Goal: Transaction & Acquisition: Purchase product/service

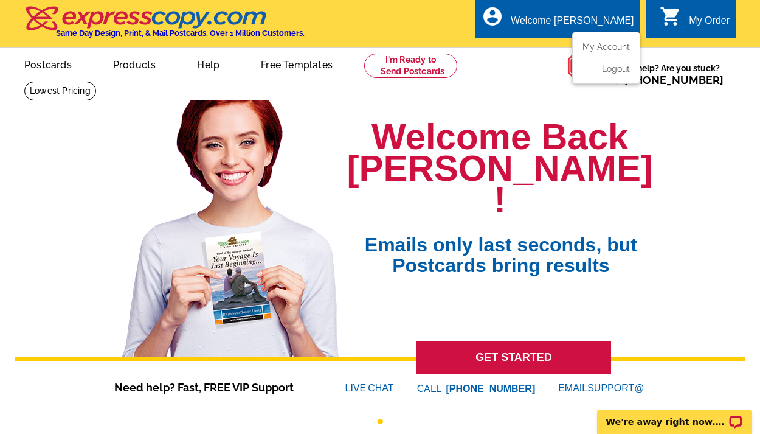
click at [616, 19] on div "Welcome [PERSON_NAME]" at bounding box center [572, 23] width 123 height 17
click at [615, 43] on link "My Account" at bounding box center [604, 46] width 52 height 11
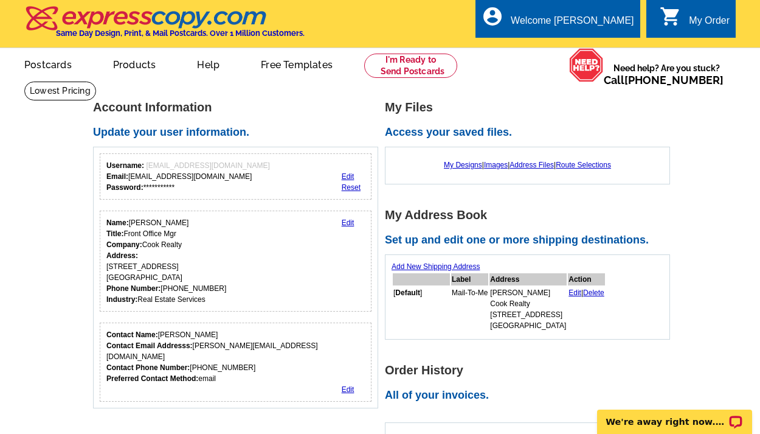
click at [569, 288] on link "Edit" at bounding box center [575, 292] width 13 height 9
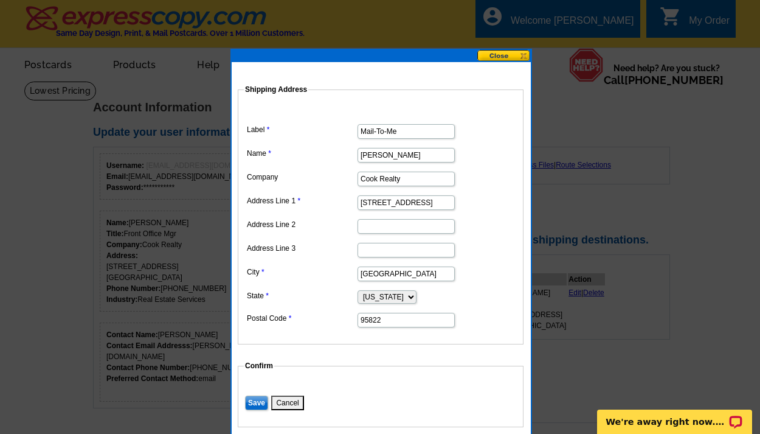
drag, startPoint x: 420, startPoint y: 156, endPoint x: 310, endPoint y: 137, distance: 111.6
type input "Marc Nakao"
click at [328, 154] on label "Name" at bounding box center [301, 153] width 109 height 11
click at [358, 154] on input "Marc Nakao" at bounding box center [406, 155] width 97 height 15
click at [344, 288] on dd "Alabama Alaska Arizona Arkansas California Colorado Connecticut District of Col…" at bounding box center [381, 296] width 274 height 18
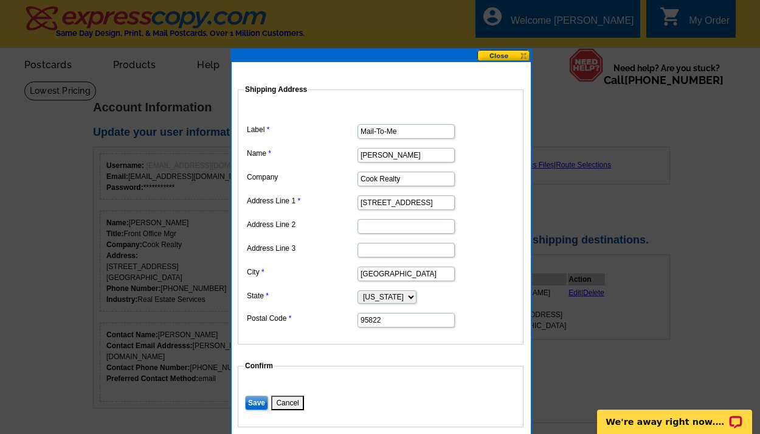
scroll to position [130, 0]
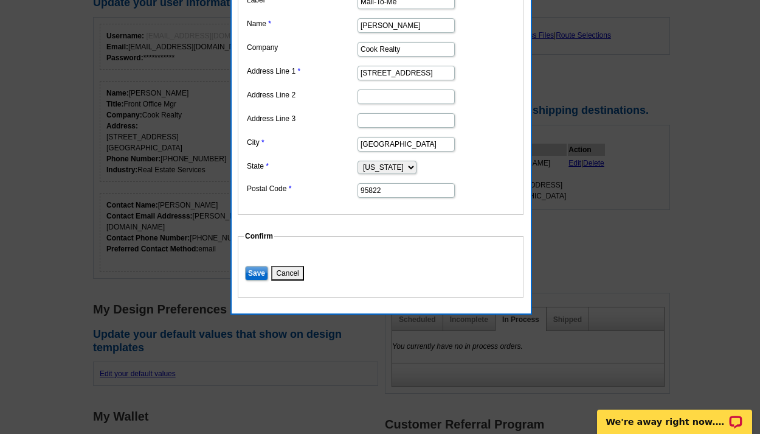
click at [262, 271] on input "Save" at bounding box center [256, 273] width 23 height 15
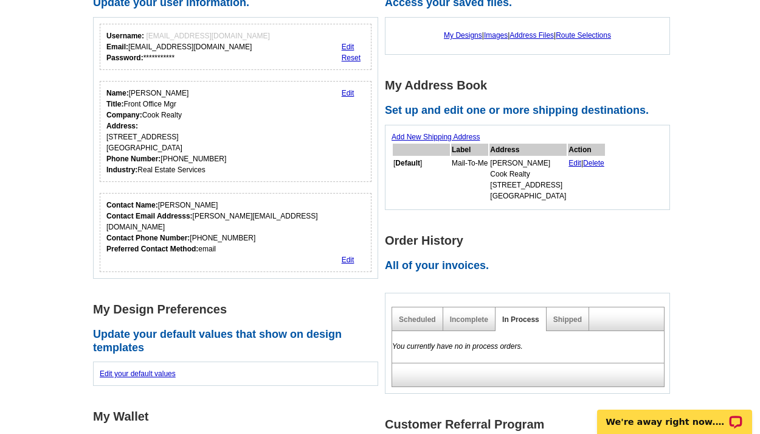
scroll to position [0, 0]
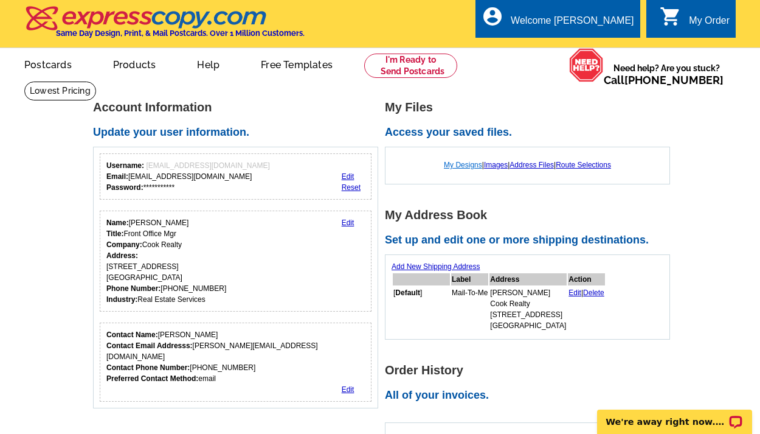
click at [463, 165] on link "My Designs" at bounding box center [463, 165] width 38 height 9
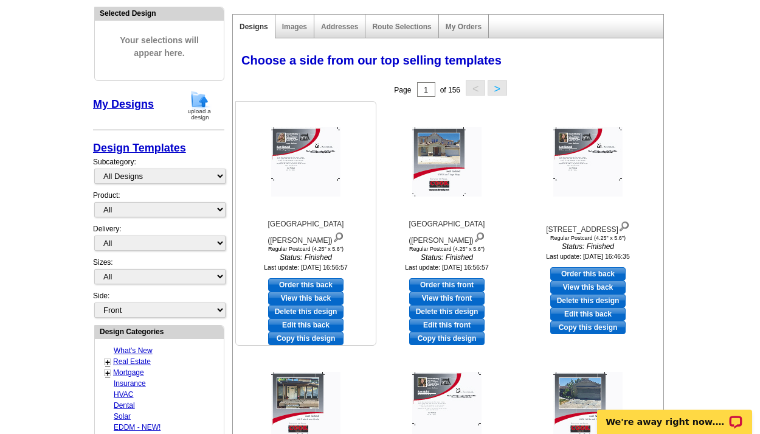
scroll to position [381, 0]
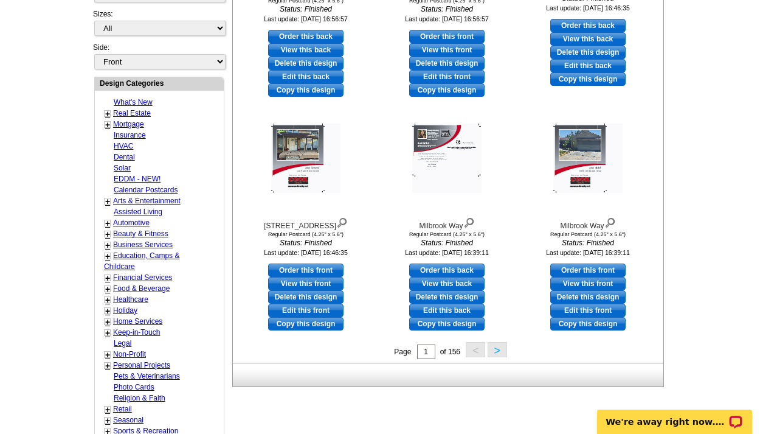
click at [496, 350] on button ">" at bounding box center [497, 349] width 19 height 15
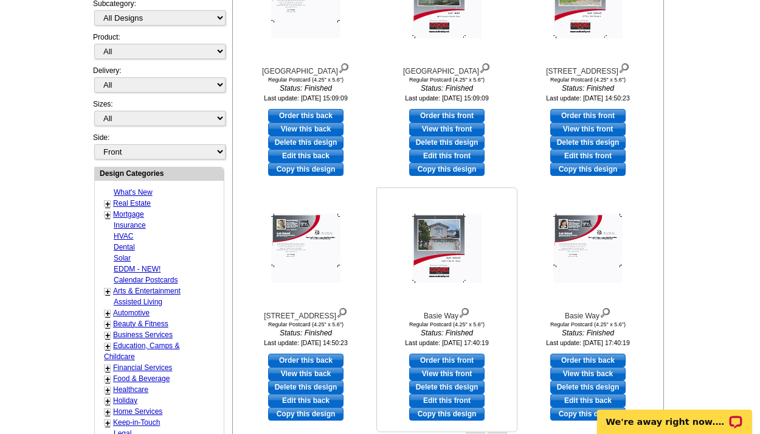
scroll to position [390, 0]
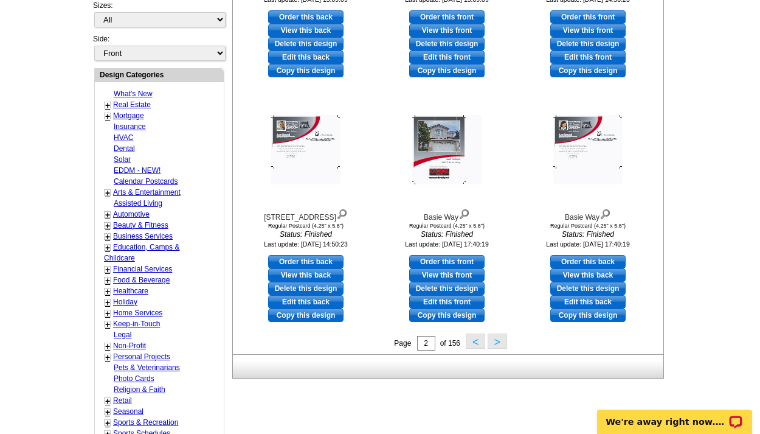
click at [499, 340] on button ">" at bounding box center [497, 340] width 19 height 15
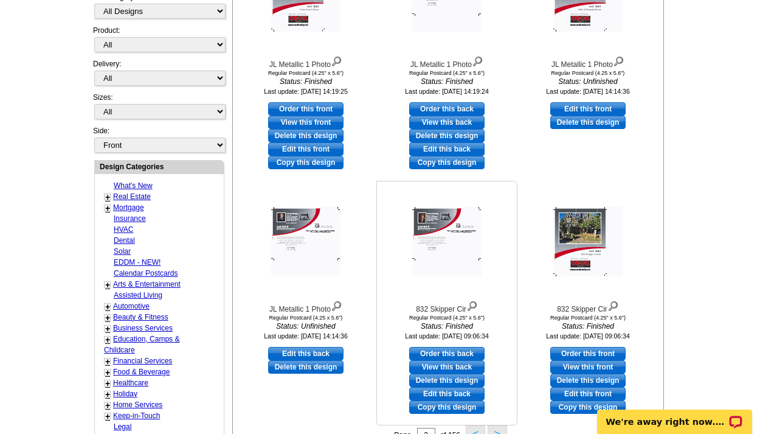
scroll to position [552, 0]
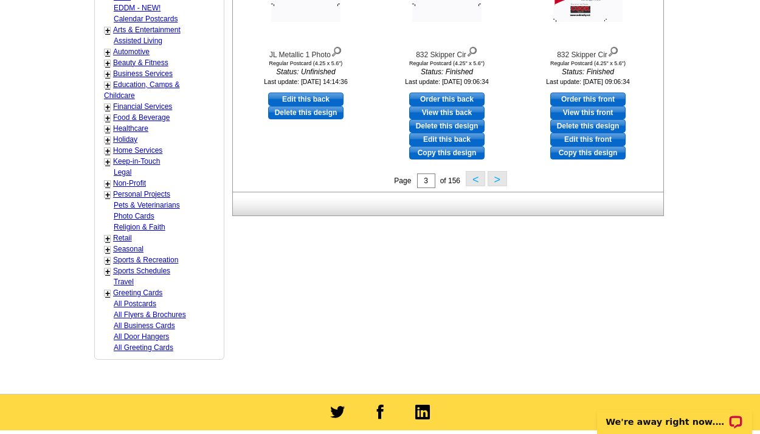
click at [502, 176] on button ">" at bounding box center [497, 178] width 19 height 15
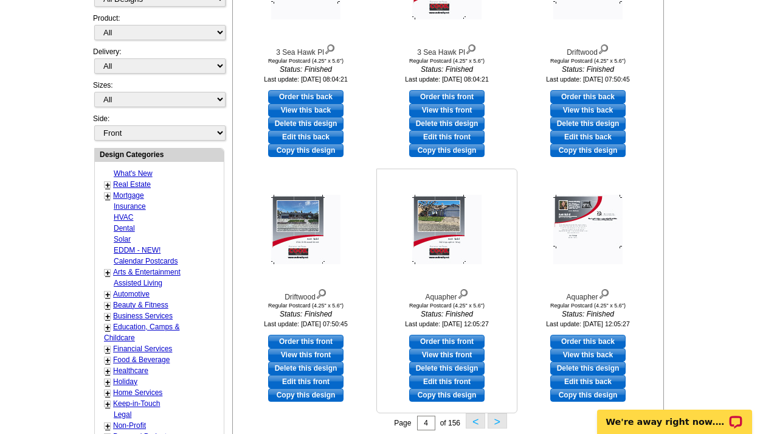
scroll to position [423, 0]
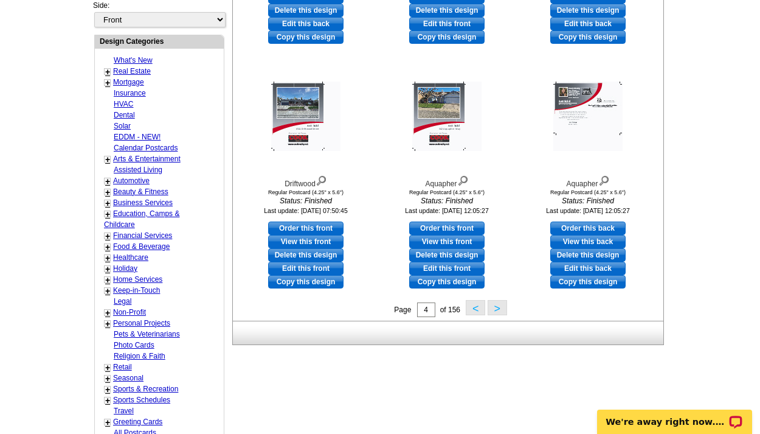
click at [491, 303] on button ">" at bounding box center [497, 307] width 19 height 15
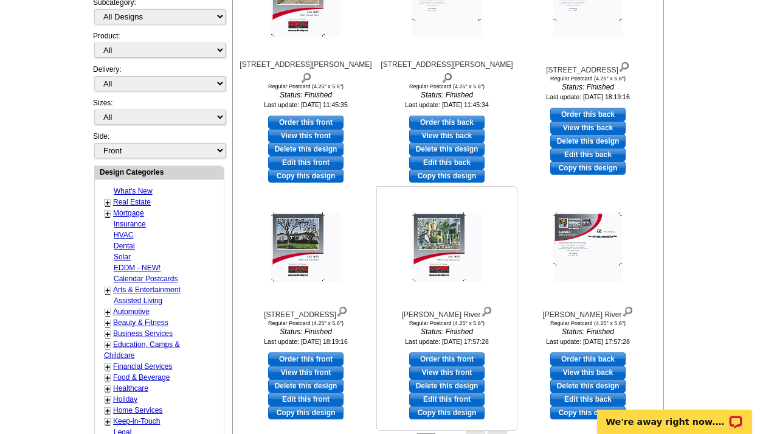
scroll to position [415, 0]
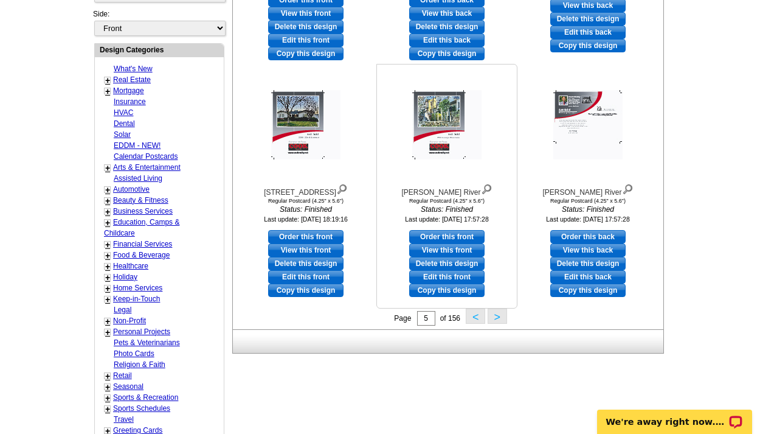
click at [457, 277] on link "Edit this front" at bounding box center [446, 276] width 75 height 13
select select "1"
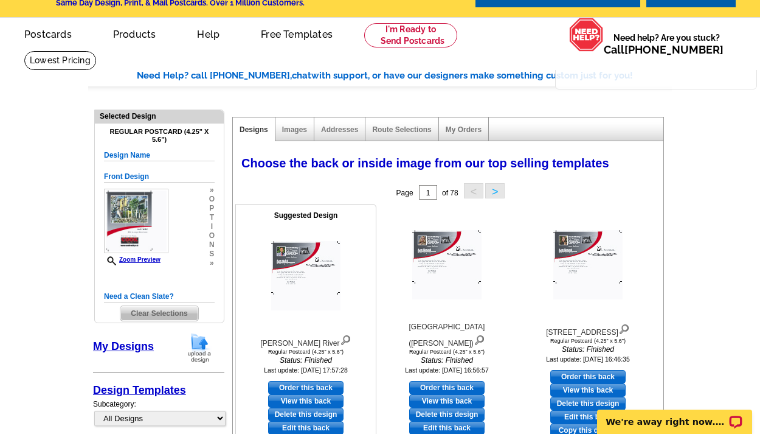
scroll to position [143, 0]
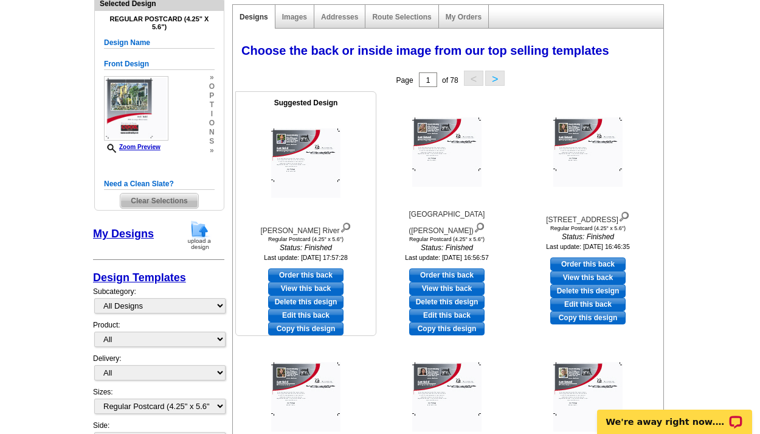
click at [303, 312] on link "Edit this back" at bounding box center [305, 314] width 75 height 13
select select "front"
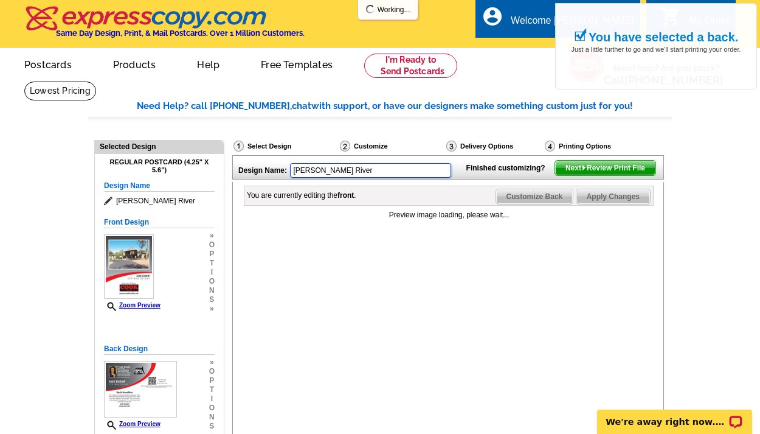
drag, startPoint x: 342, startPoint y: 173, endPoint x: 248, endPoint y: 159, distance: 95.8
click at [248, 159] on div "Design Name: George River" at bounding box center [346, 169] width 227 height 26
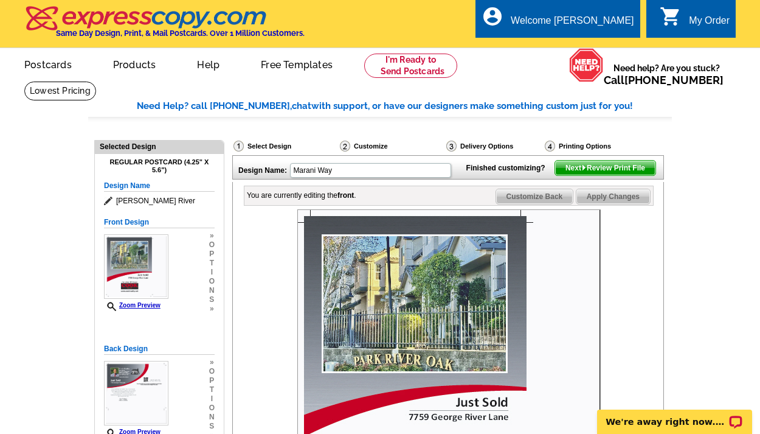
click at [364, 193] on div "Design Name: Marani Way Finished customizing? Next Review Print File You are cu…" at bounding box center [447, 397] width 431 height 485
type input "Marani Way"
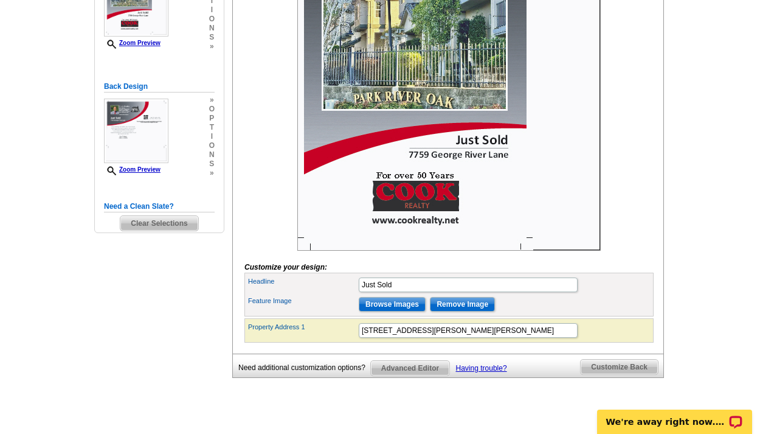
scroll to position [341, 0]
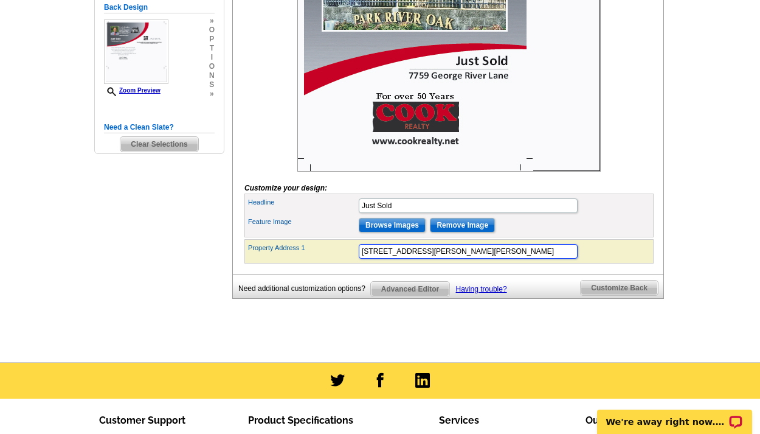
drag, startPoint x: 446, startPoint y: 271, endPoint x: 336, endPoint y: 268, distance: 109.5
click at [336, 261] on div "Property Address 1 7759 George River Lane" at bounding box center [449, 250] width 404 height 19
type input "7369 Marani Way"
click at [330, 215] on div "Headline Just Sold" at bounding box center [449, 205] width 404 height 19
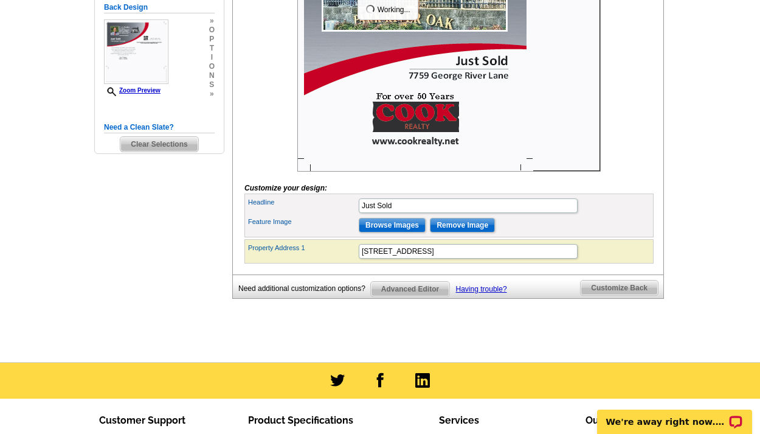
scroll to position [0, 0]
click at [445, 232] on input "Remove Image" at bounding box center [462, 225] width 65 height 15
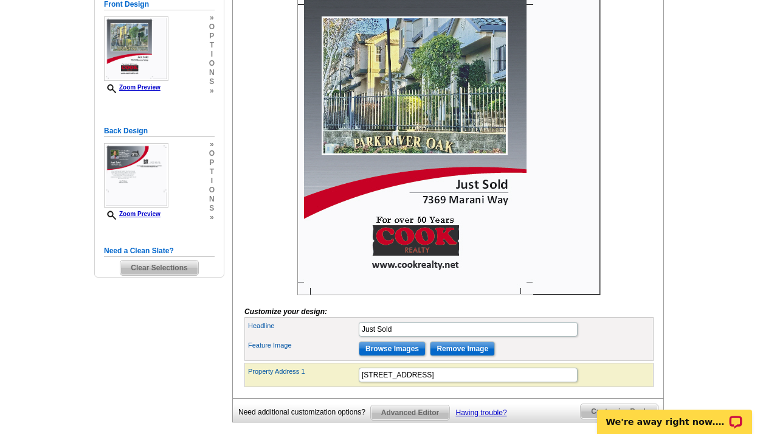
scroll to position [330, 0]
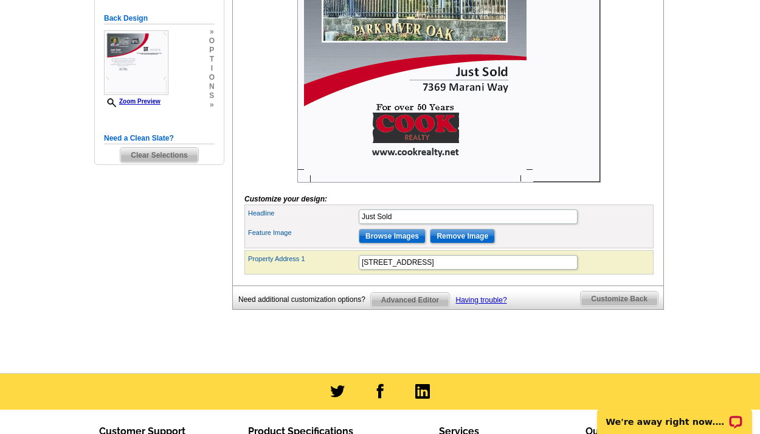
click at [470, 243] on input "Remove Image" at bounding box center [462, 236] width 65 height 15
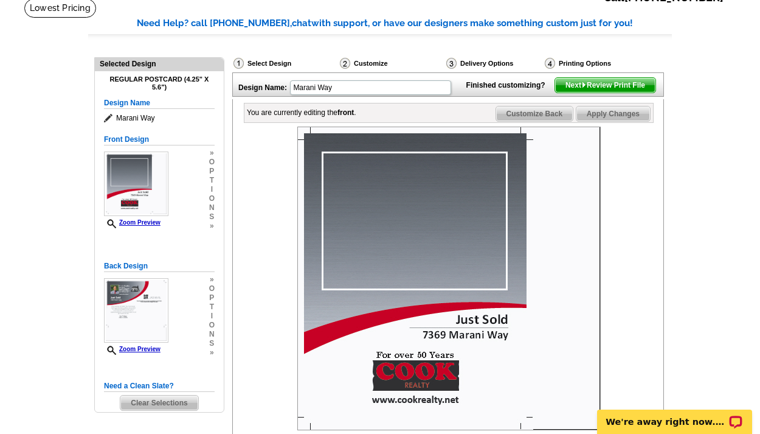
scroll to position [197, 0]
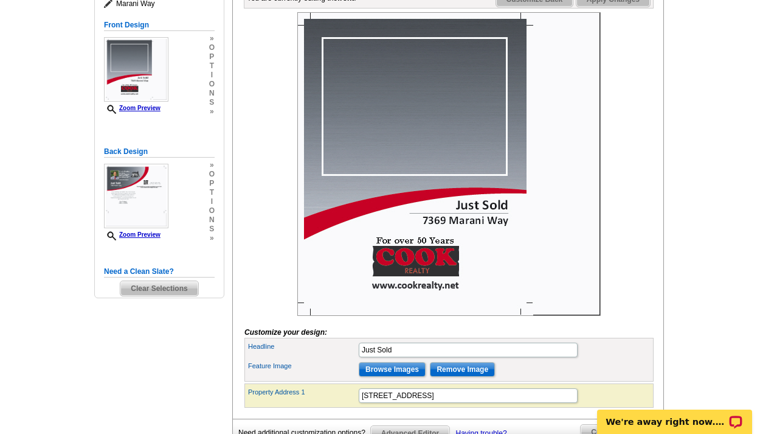
click at [409, 376] on input "Browse Images" at bounding box center [392, 369] width 67 height 15
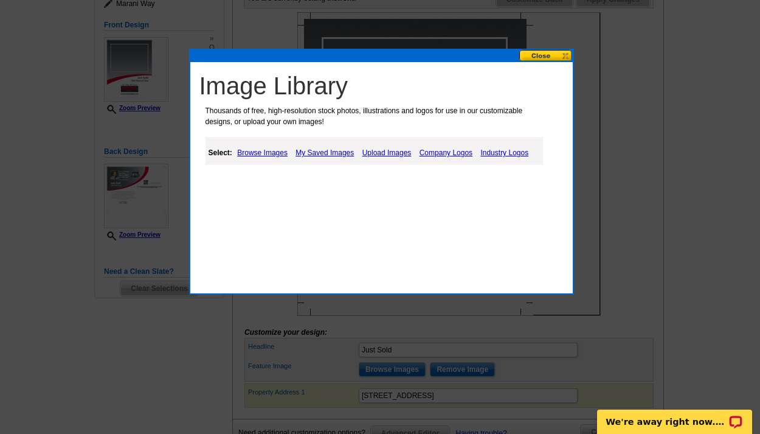
click at [391, 153] on link "Upload Images" at bounding box center [386, 152] width 55 height 15
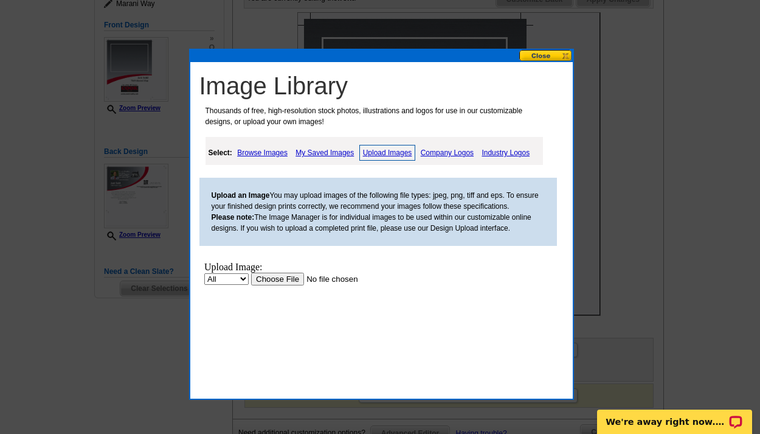
scroll to position [0, 0]
click at [278, 278] on input "file" at bounding box center [328, 278] width 154 height 13
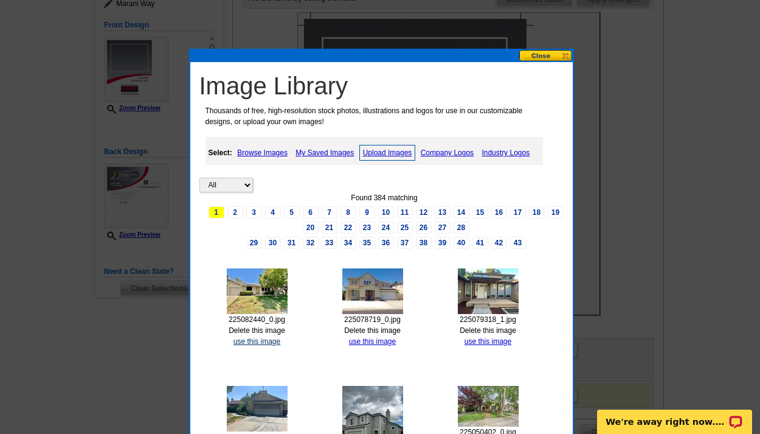
click at [267, 337] on link "use this image" at bounding box center [257, 341] width 47 height 9
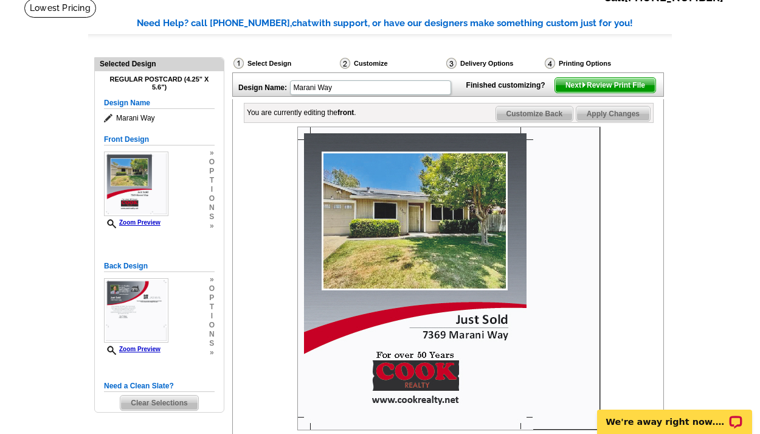
scroll to position [342, 0]
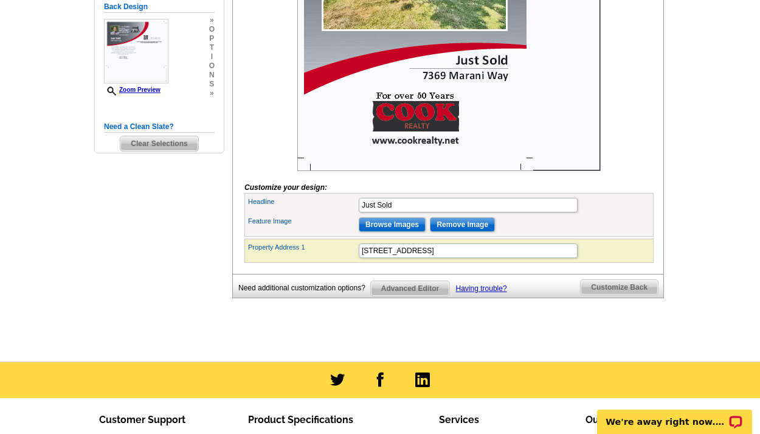
click at [639, 294] on span "Customize Back" at bounding box center [619, 287] width 77 height 15
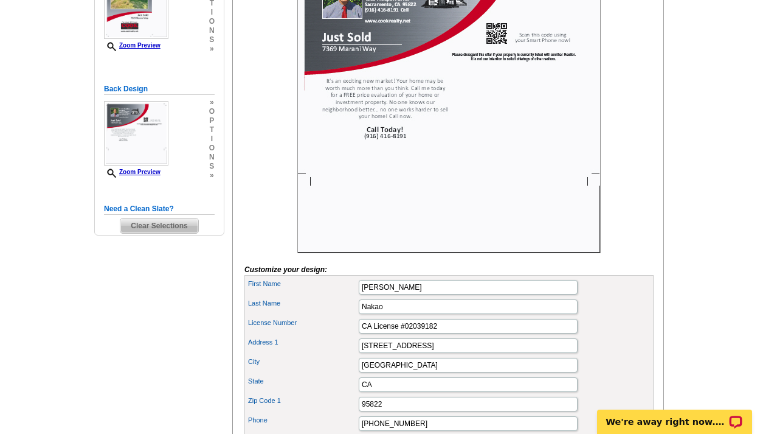
scroll to position [0, 0]
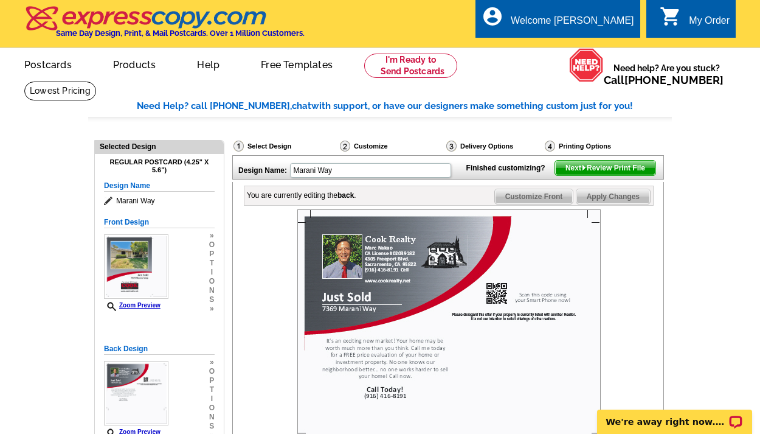
click at [600, 175] on span "Next Review Print File" at bounding box center [605, 168] width 100 height 15
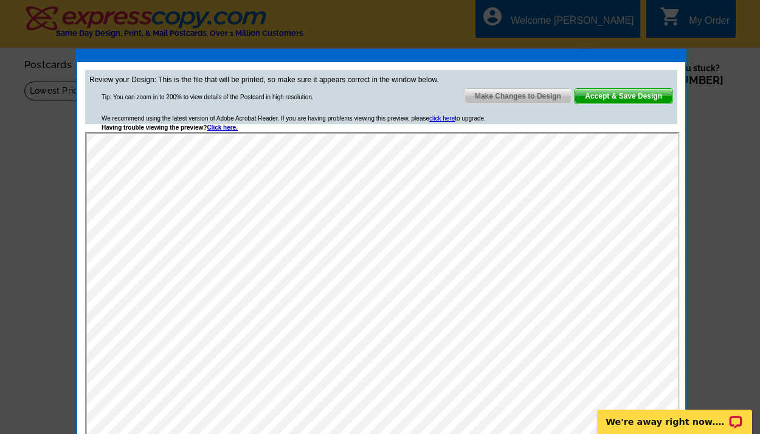
click at [608, 94] on span "Accept & Save Design" at bounding box center [624, 96] width 98 height 15
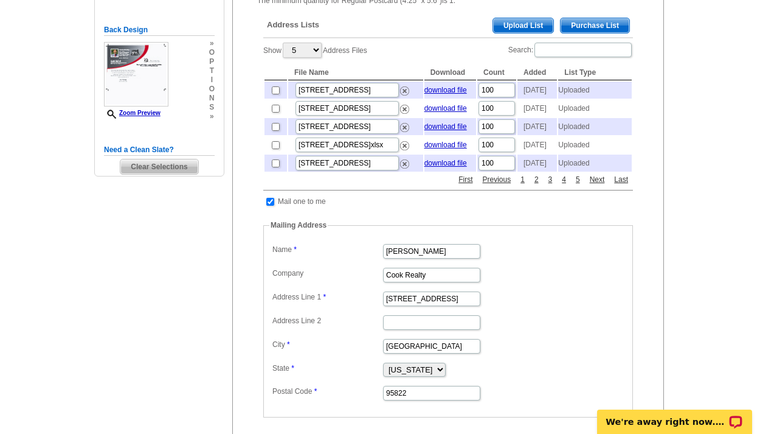
scroll to position [2, 0]
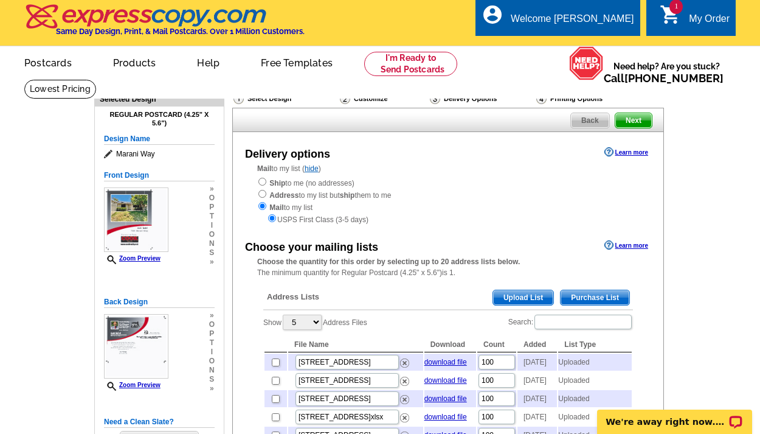
click at [526, 296] on span "Upload List" at bounding box center [523, 297] width 60 height 15
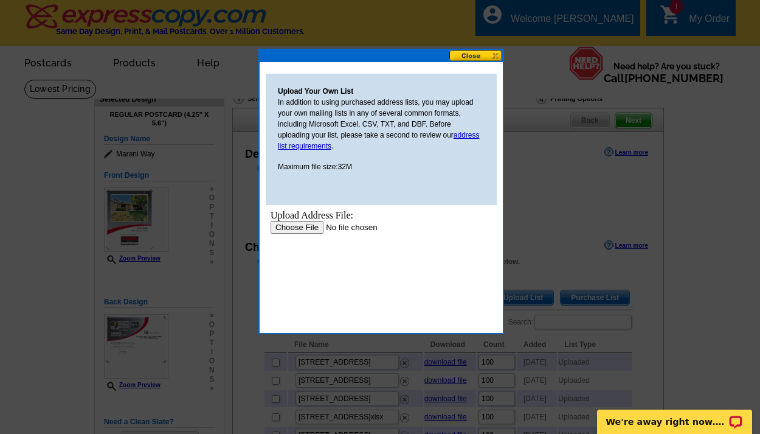
scroll to position [0, 0]
click at [288, 227] on input "file" at bounding box center [348, 227] width 154 height 13
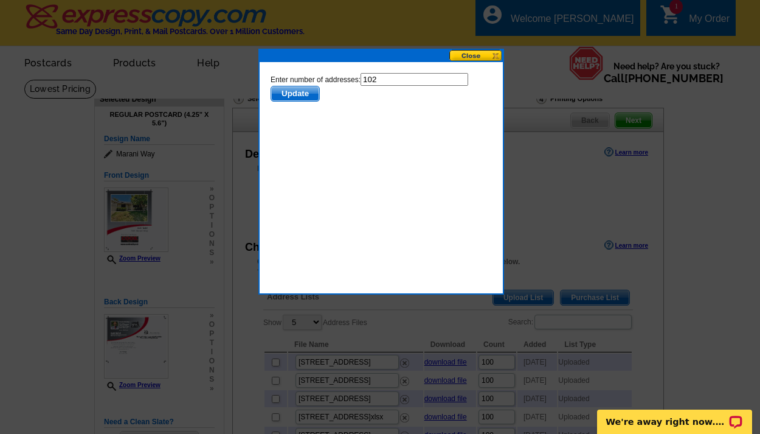
click at [386, 79] on input "102" at bounding box center [415, 79] width 108 height 13
type input "100"
click at [298, 92] on span "Update" at bounding box center [295, 93] width 48 height 15
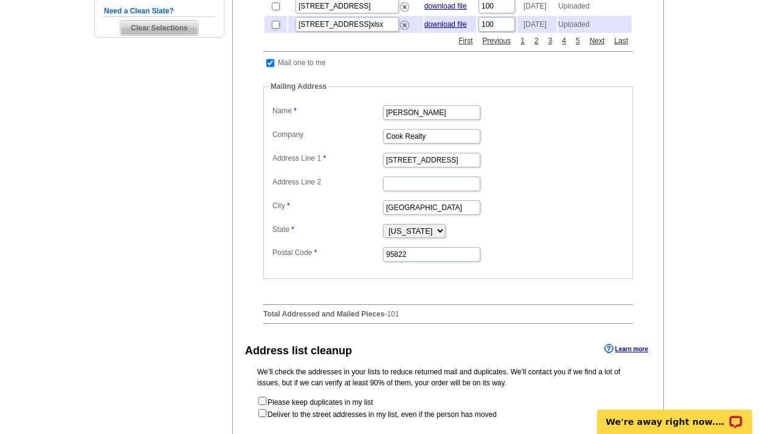
scroll to position [535, 0]
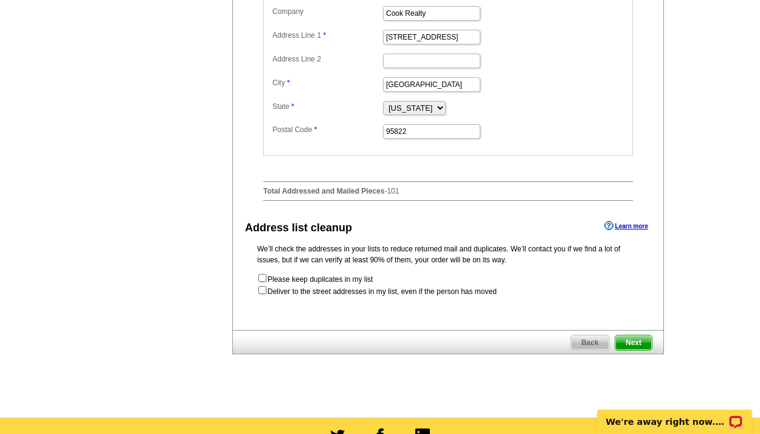
click at [264, 294] on input "checkbox" at bounding box center [262, 290] width 8 height 8
checkbox input "true"
radio input "true"
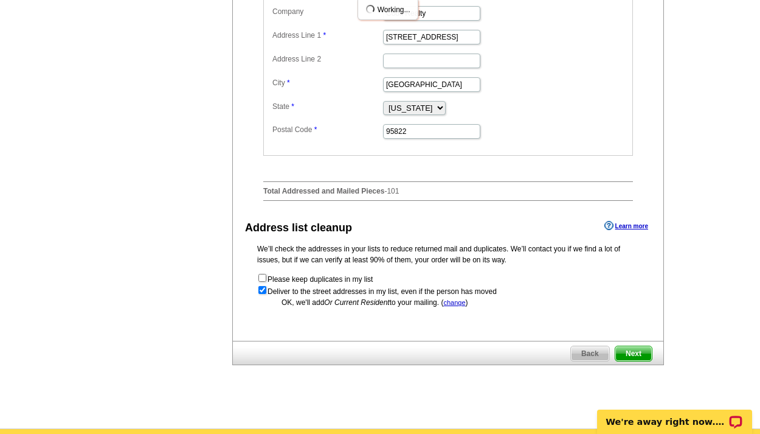
scroll to position [0, 0]
click at [628, 361] on span "Next" at bounding box center [633, 353] width 36 height 15
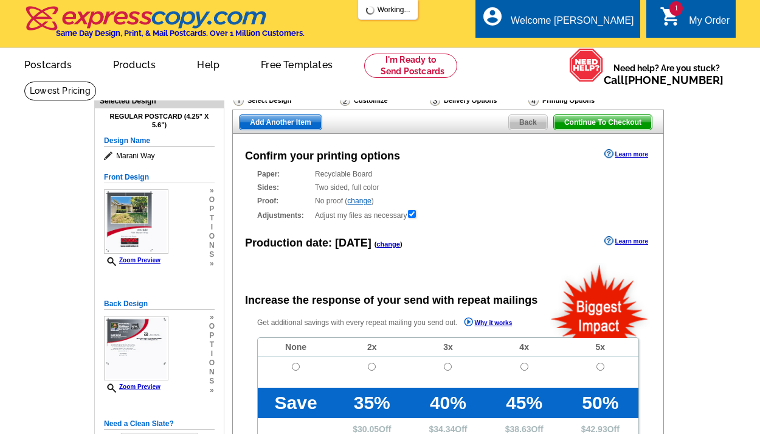
radio input "false"
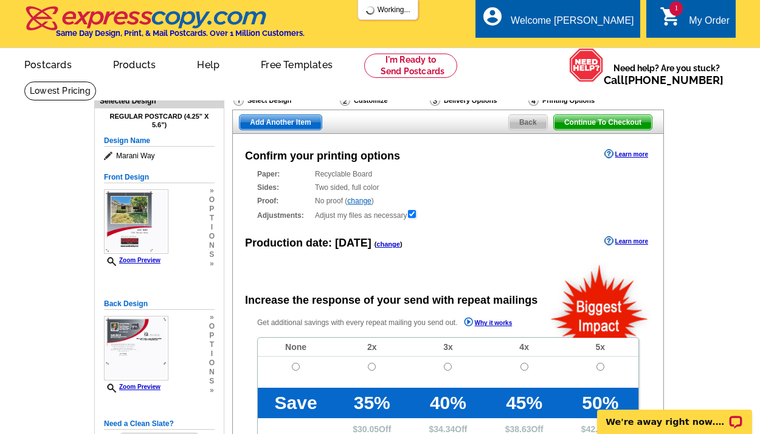
scroll to position [120, 0]
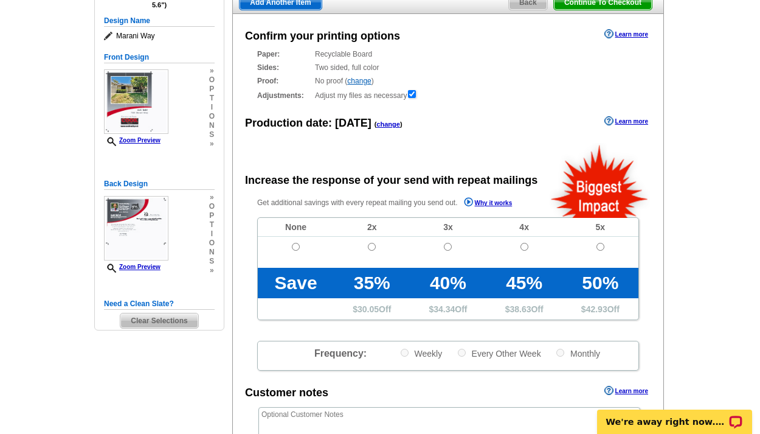
click at [292, 244] on input "radio" at bounding box center [296, 247] width 8 height 8
radio input "true"
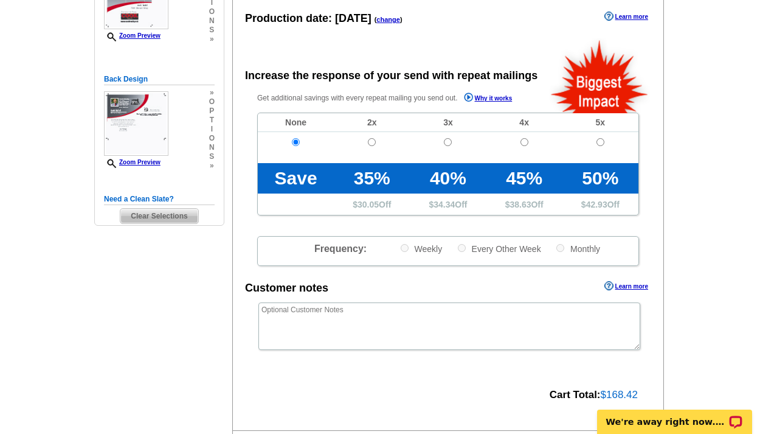
scroll to position [480, 0]
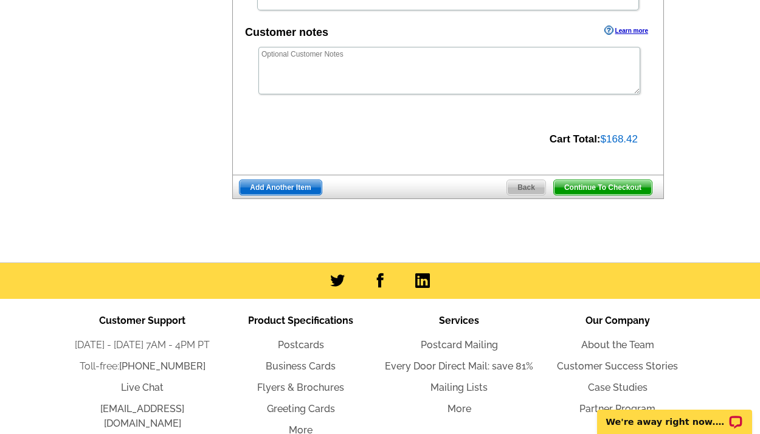
click at [584, 185] on span "Continue To Checkout" at bounding box center [603, 187] width 98 height 15
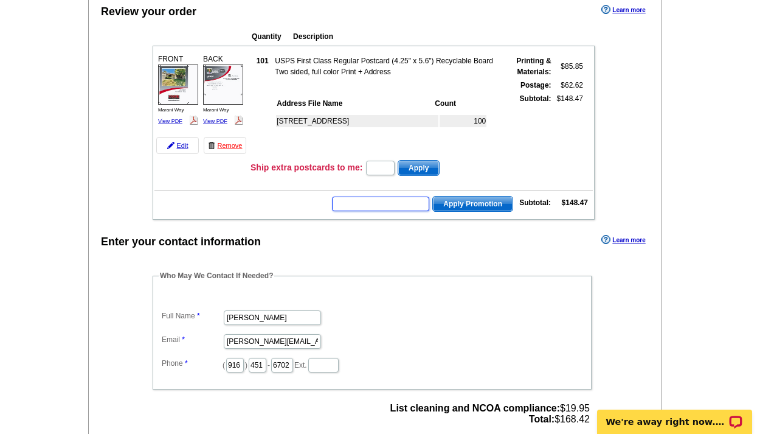
click at [390, 199] on input "text" at bounding box center [380, 203] width 97 height 15
type input "grow0825"
click at [459, 204] on span "Apply Promotion" at bounding box center [473, 203] width 80 height 15
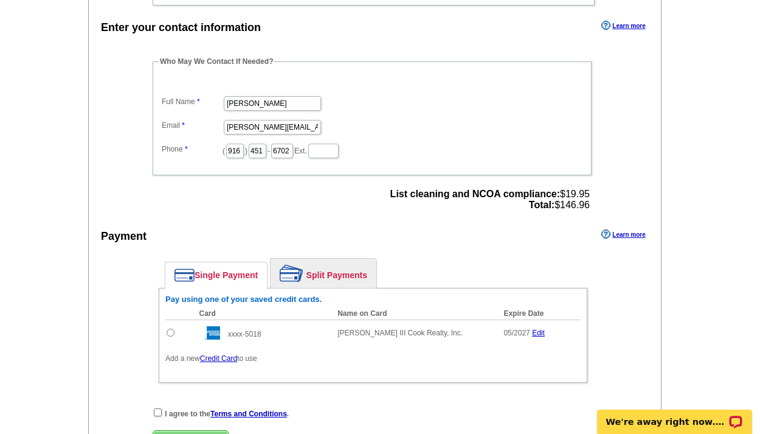
scroll to position [620, 0]
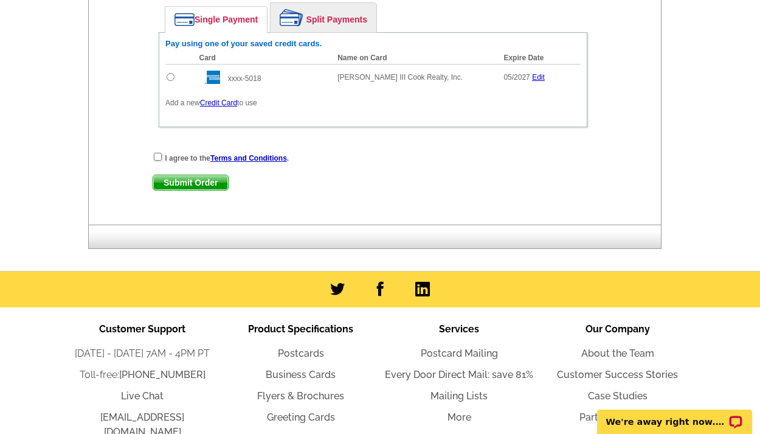
click at [170, 77] on input "radio" at bounding box center [171, 77] width 8 height 8
radio input "true"
click at [158, 156] on input "checkbox" at bounding box center [158, 157] width 8 height 8
checkbox input "true"
click at [184, 179] on span "Submit Order" at bounding box center [190, 182] width 75 height 15
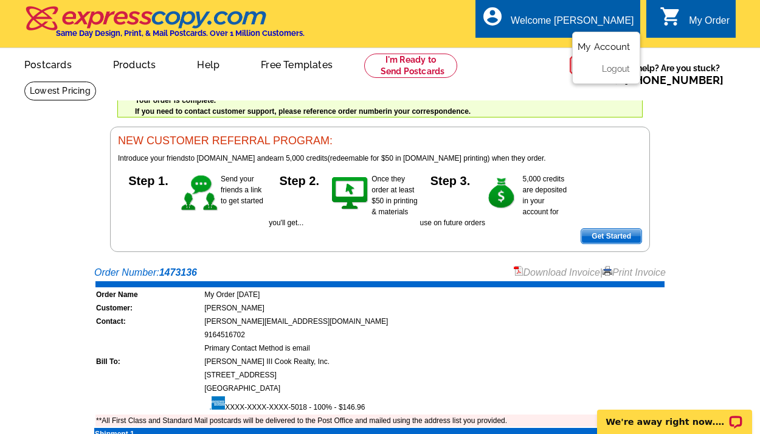
click at [603, 43] on link "My Account" at bounding box center [604, 46] width 52 height 11
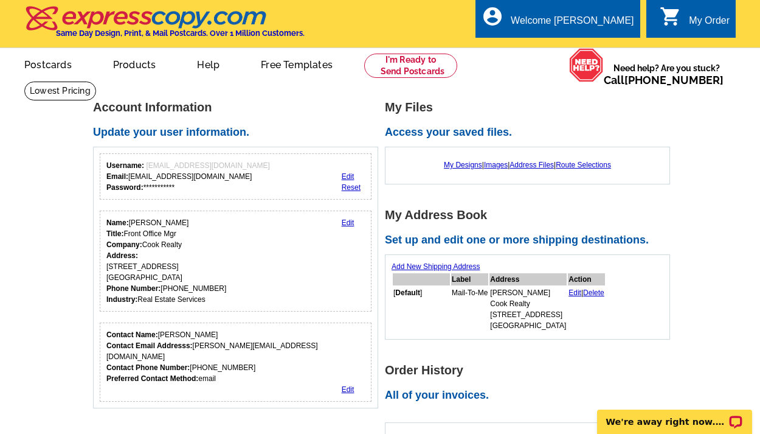
scroll to position [26, 0]
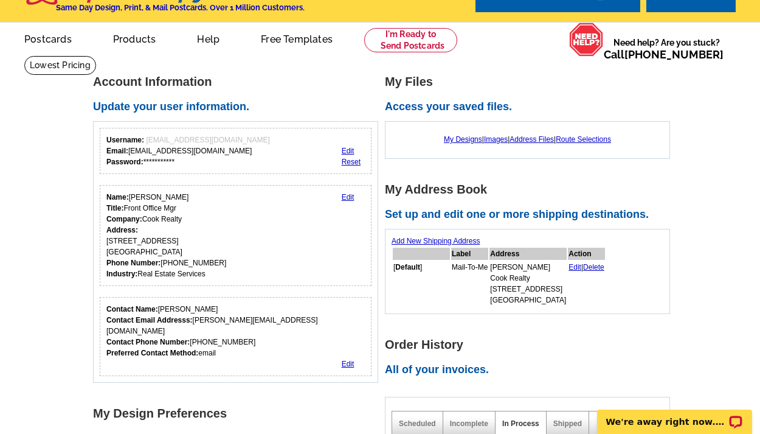
click at [577, 266] on link "Edit" at bounding box center [575, 267] width 13 height 9
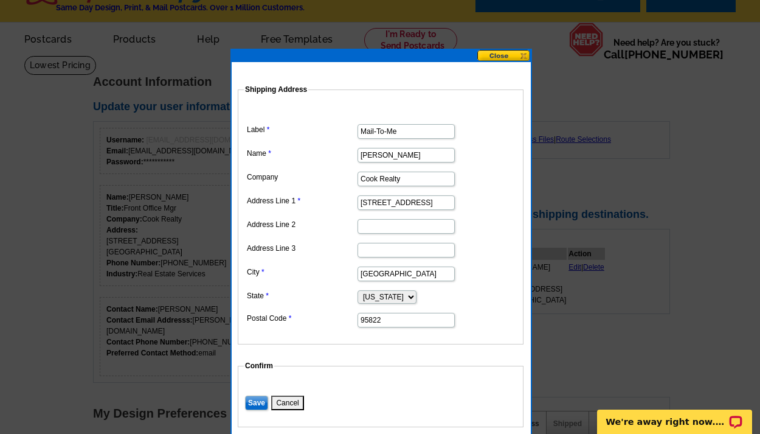
drag, startPoint x: 409, startPoint y: 158, endPoint x: 353, endPoint y: 152, distance: 56.2
type input "Sharon Fult"
type input "Sharon Fultz"
click at [479, 216] on dd at bounding box center [381, 225] width 274 height 19
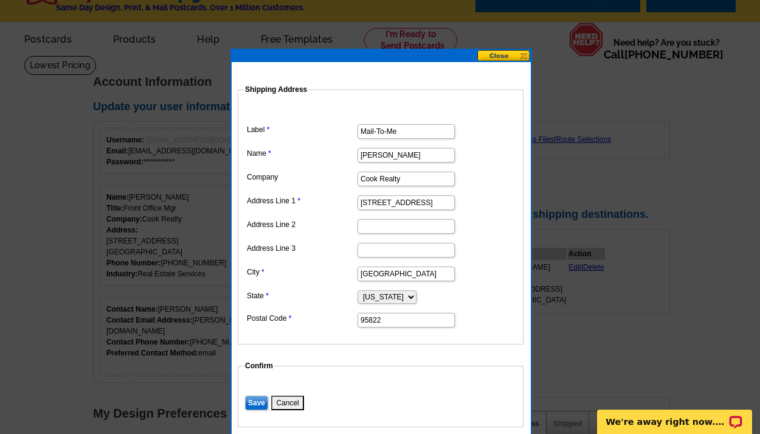
click at [259, 397] on input "Save" at bounding box center [256, 402] width 23 height 15
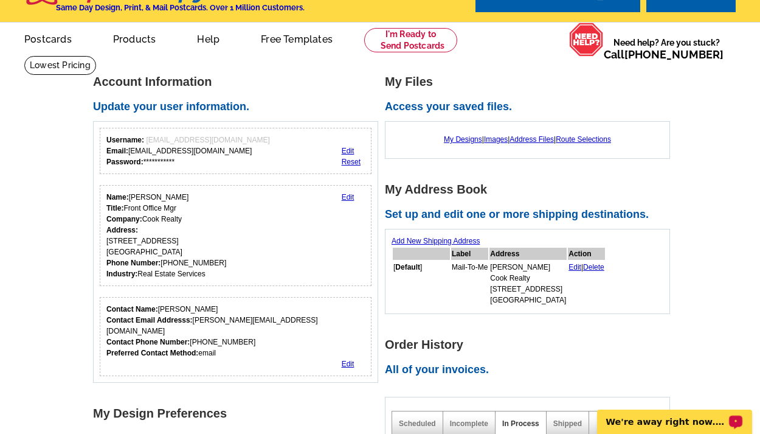
click at [664, 323] on div "My Files Access your saved files. My Designs | Images | Address Files | Route S…" at bounding box center [531, 324] width 292 height 498
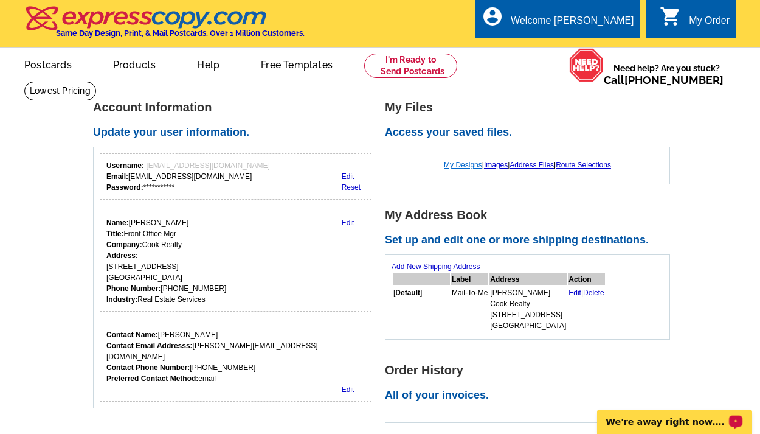
click at [462, 164] on link "My Designs" at bounding box center [463, 165] width 38 height 9
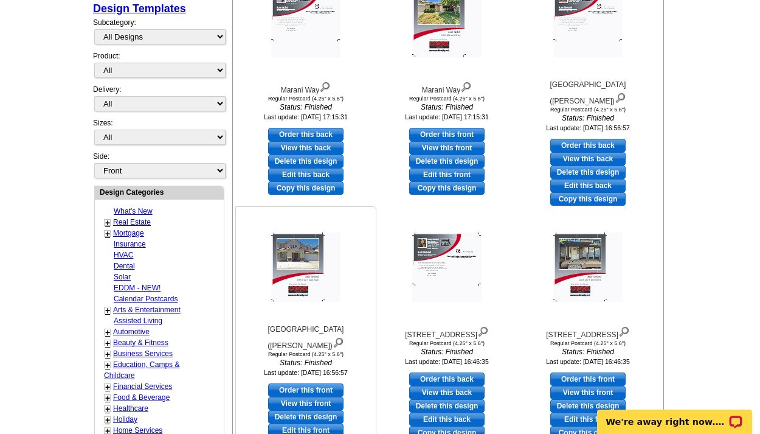
scroll to position [397, 0]
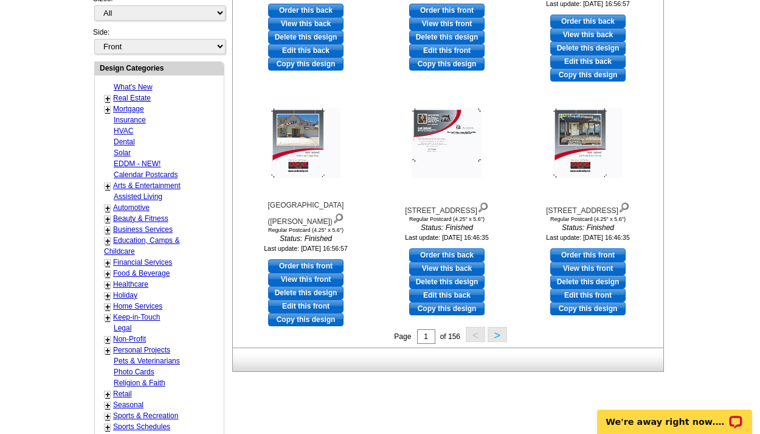
click at [490, 335] on button ">" at bounding box center [497, 334] width 19 height 15
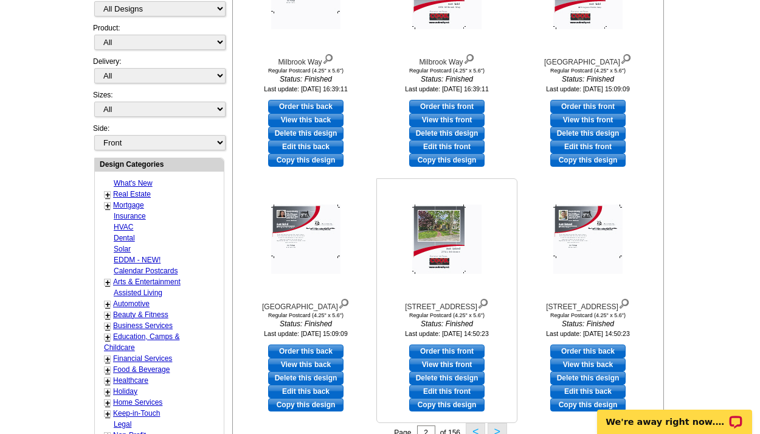
scroll to position [555, 0]
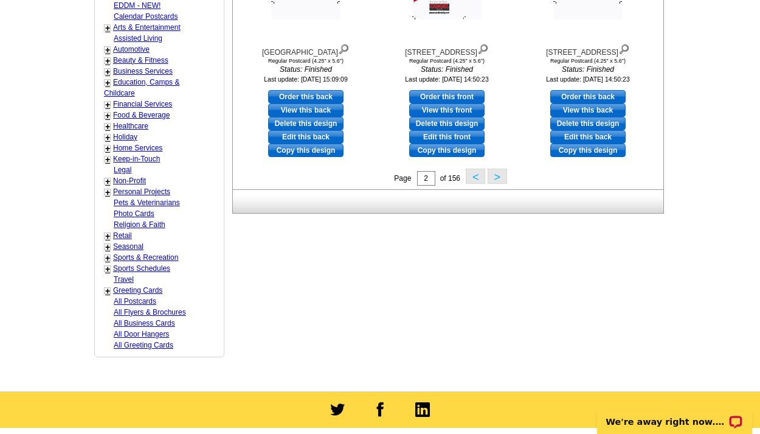
click at [498, 176] on button ">" at bounding box center [497, 175] width 19 height 15
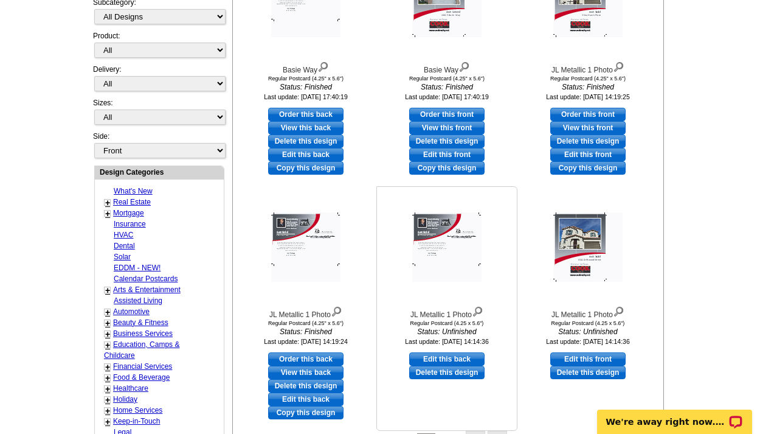
scroll to position [417, 0]
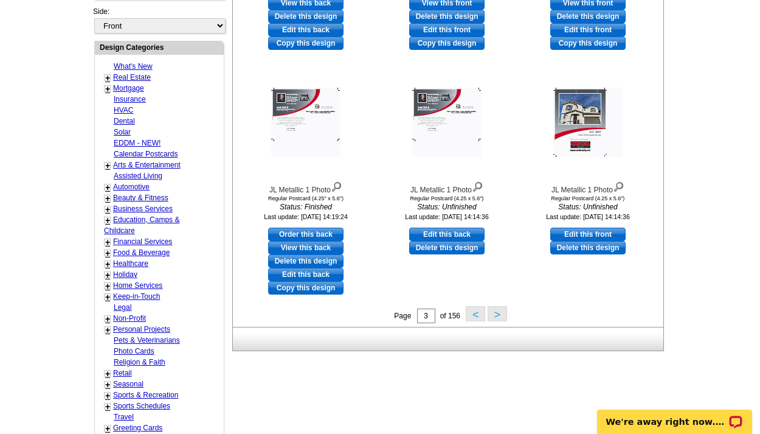
click at [499, 312] on button ">" at bounding box center [497, 313] width 19 height 15
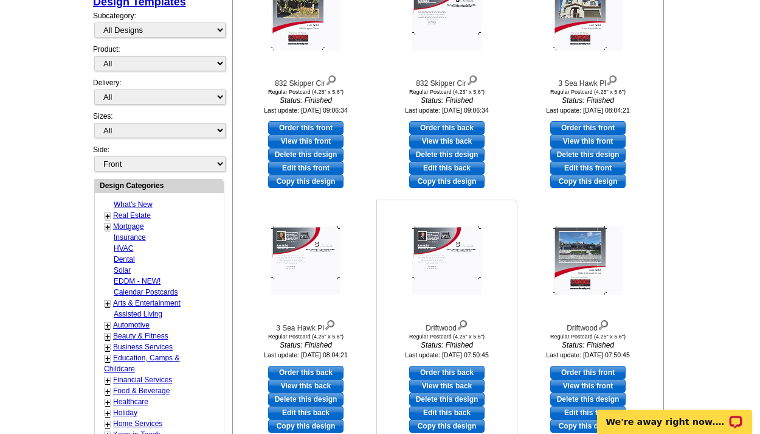
scroll to position [373, 0]
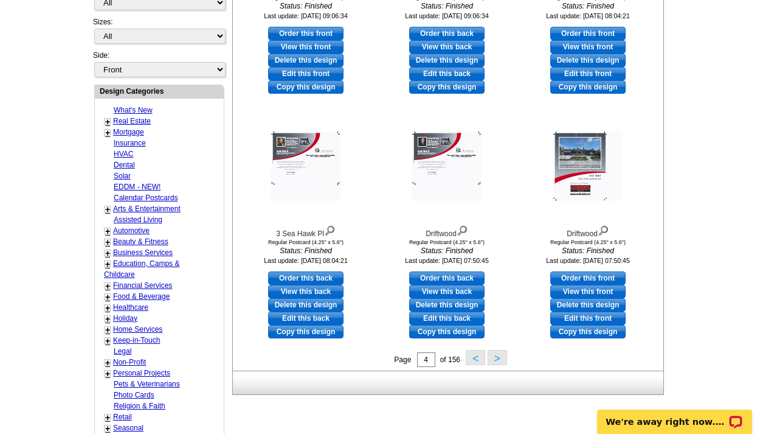
click at [499, 359] on button ">" at bounding box center [497, 357] width 19 height 15
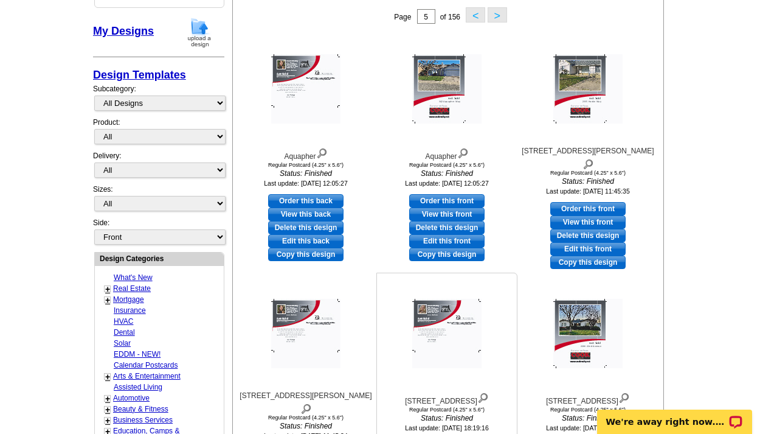
scroll to position [465, 0]
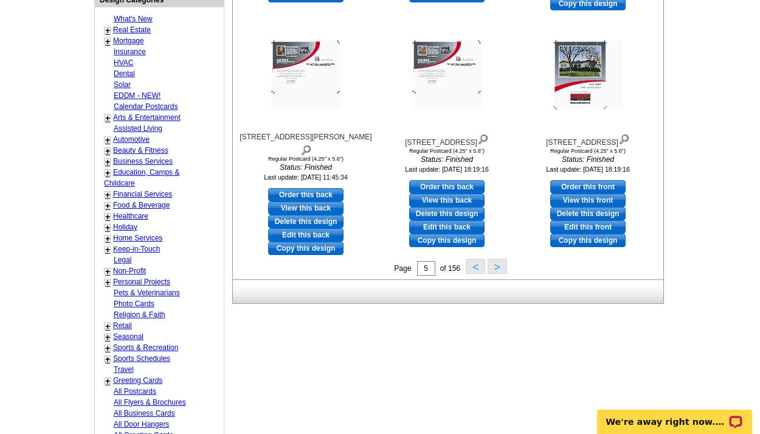
click at [501, 266] on button ">" at bounding box center [497, 265] width 19 height 15
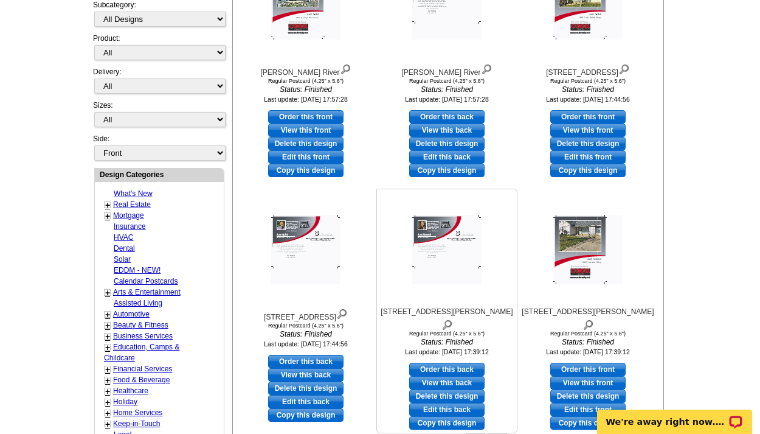
scroll to position [421, 0]
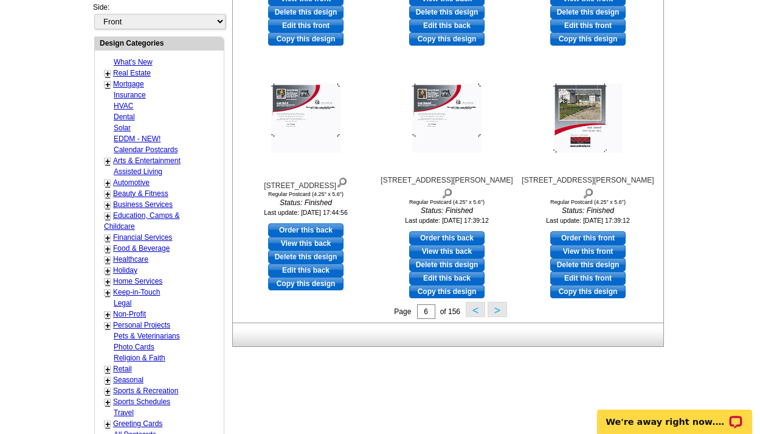
click at [497, 310] on button ">" at bounding box center [497, 309] width 19 height 15
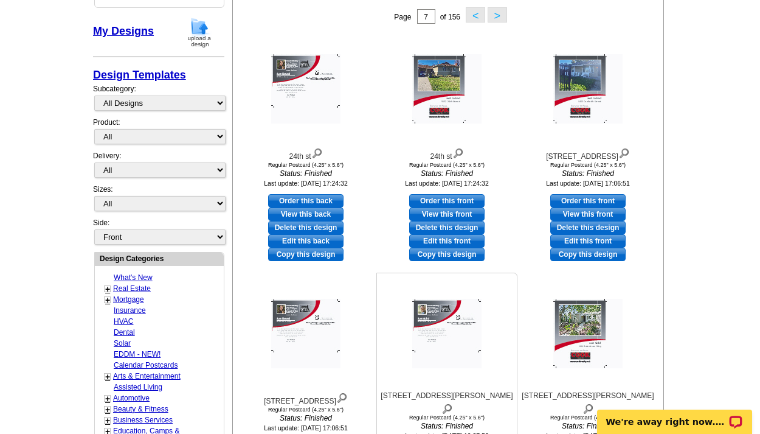
scroll to position [463, 0]
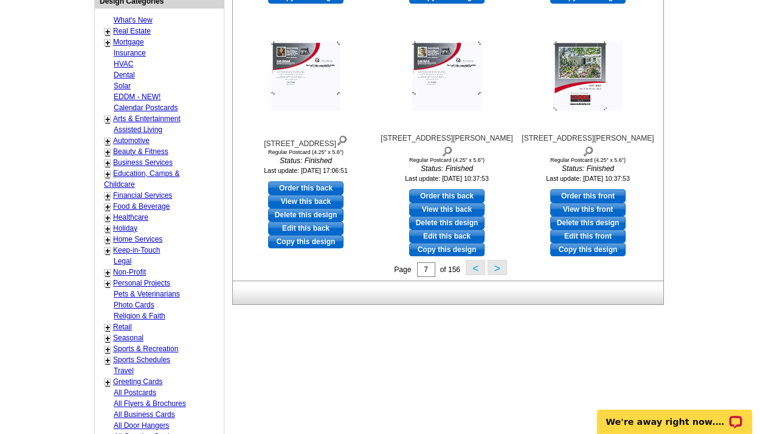
click at [494, 266] on button ">" at bounding box center [497, 267] width 19 height 15
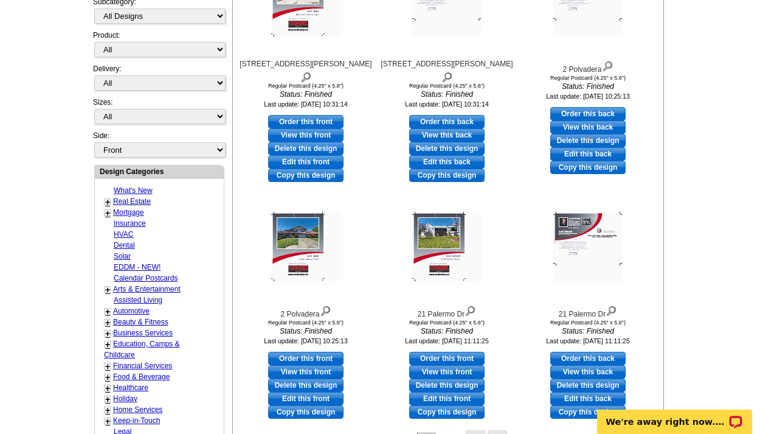
scroll to position [435, 0]
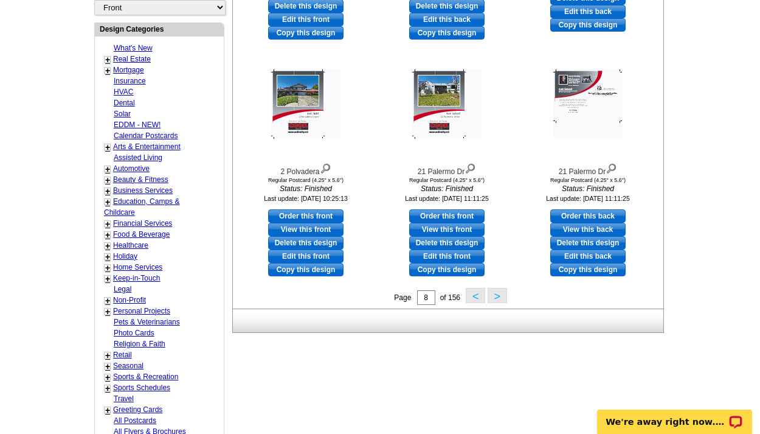
click at [496, 292] on button ">" at bounding box center [497, 295] width 19 height 15
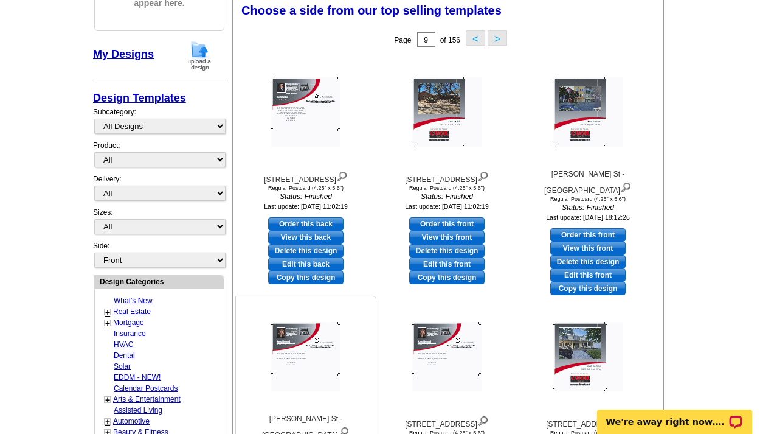
scroll to position [449, 0]
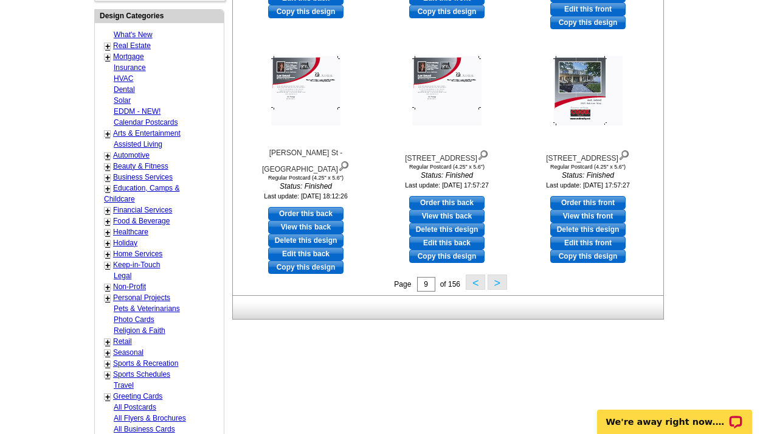
click at [494, 282] on button ">" at bounding box center [497, 281] width 19 height 15
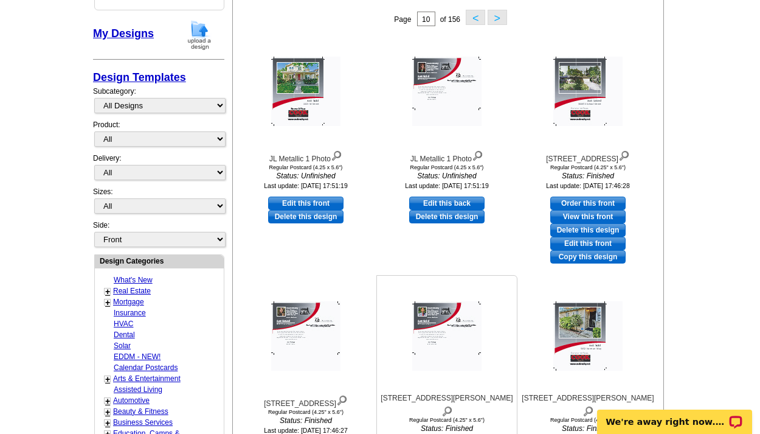
scroll to position [460, 0]
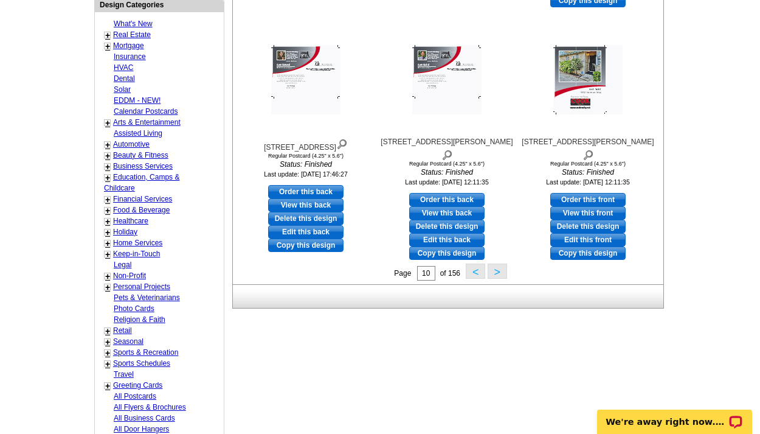
click at [499, 266] on button ">" at bounding box center [497, 270] width 19 height 15
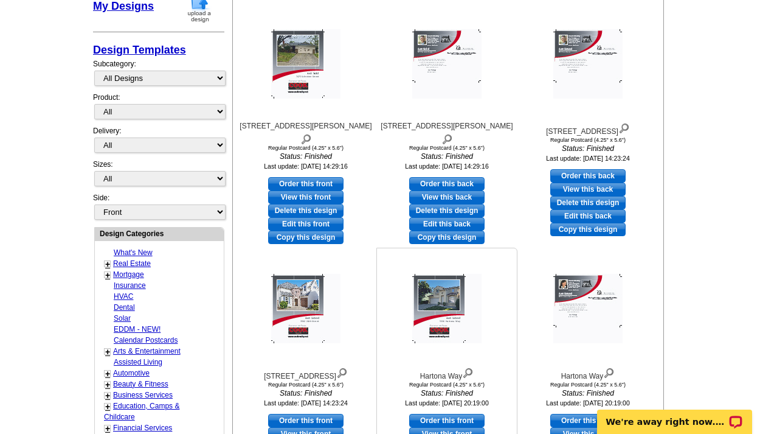
scroll to position [357, 0]
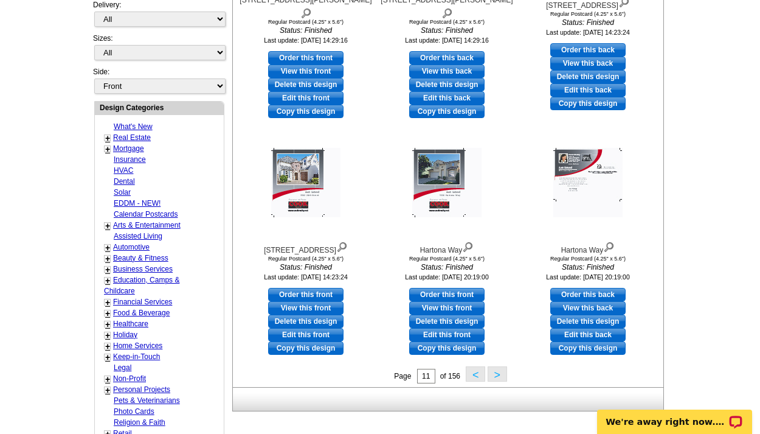
click at [504, 370] on button ">" at bounding box center [497, 373] width 19 height 15
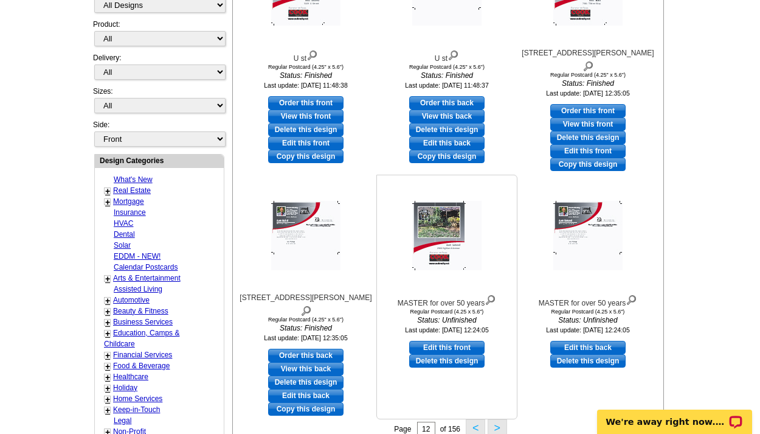
scroll to position [426, 0]
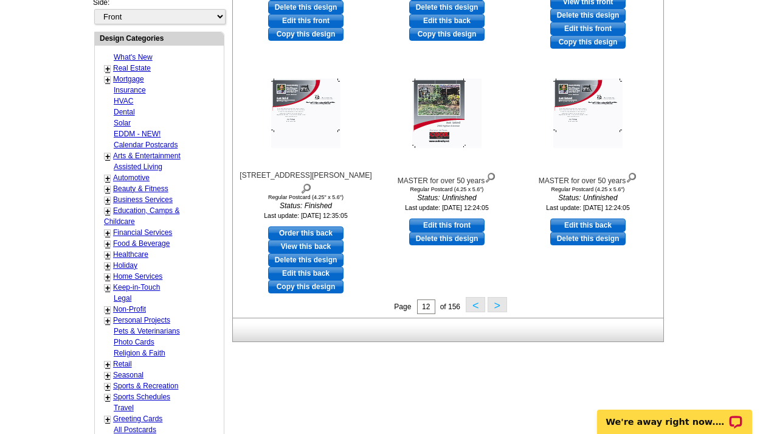
click at [499, 306] on button ">" at bounding box center [497, 304] width 19 height 15
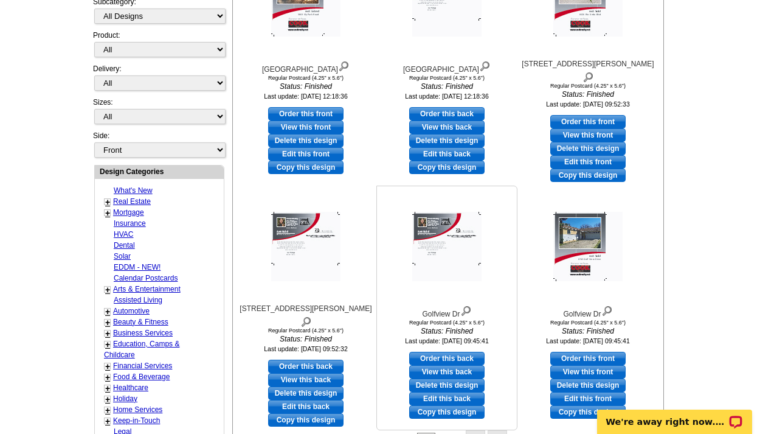
scroll to position [431, 0]
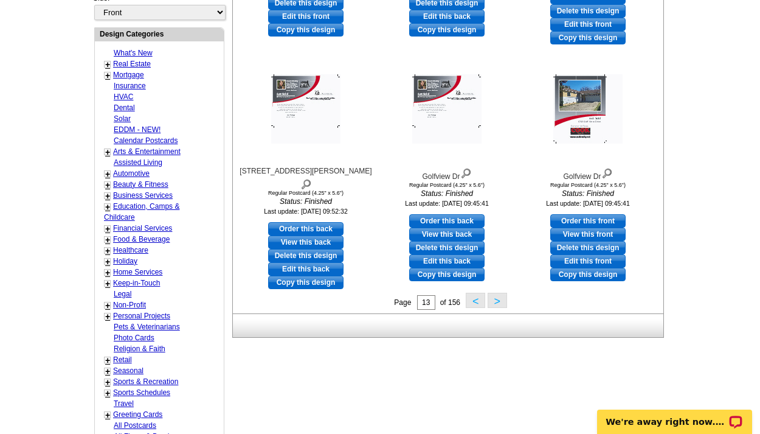
click at [500, 305] on button ">" at bounding box center [497, 300] width 19 height 15
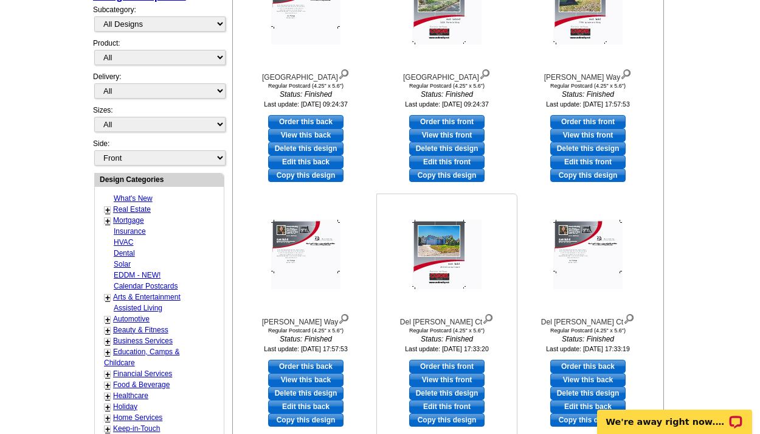
scroll to position [530, 0]
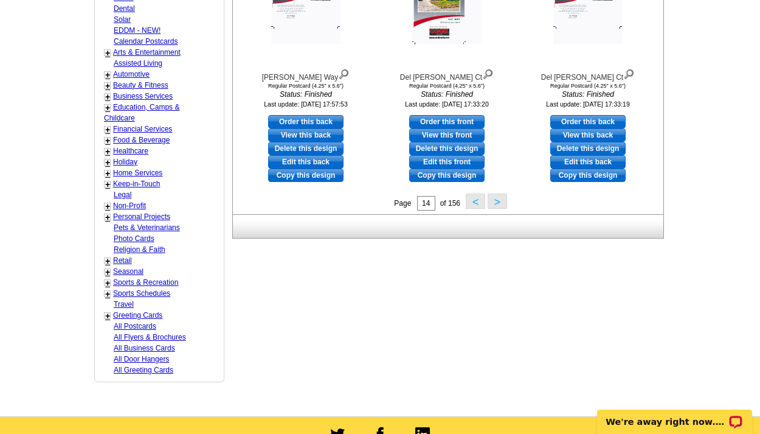
click at [493, 199] on button ">" at bounding box center [497, 200] width 19 height 15
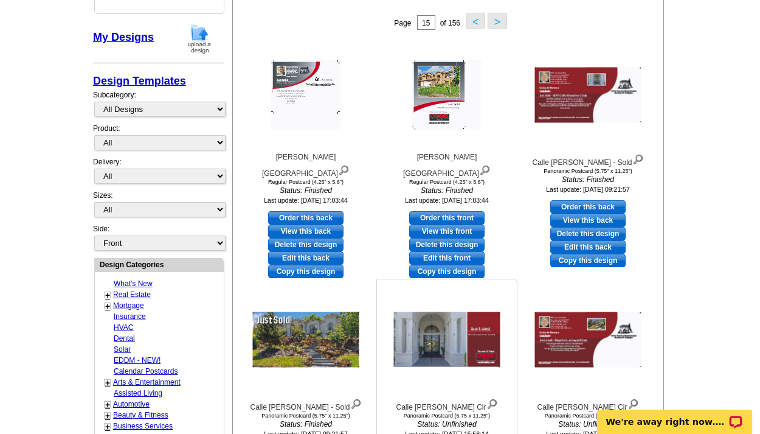
scroll to position [315, 0]
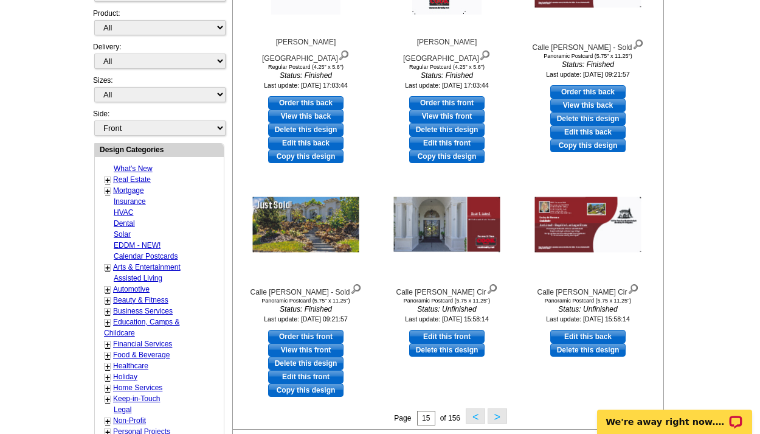
click at [501, 412] on button ">" at bounding box center [497, 415] width 19 height 15
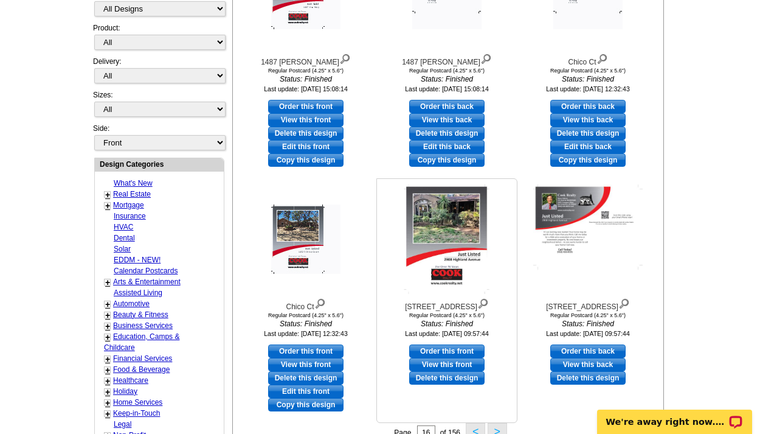
scroll to position [426, 0]
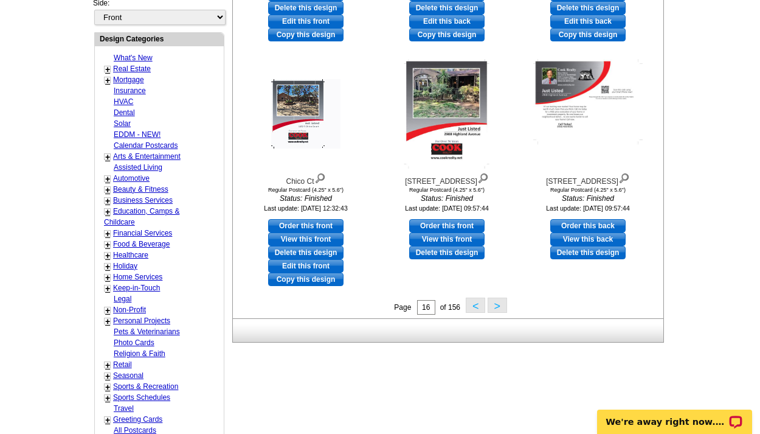
click at [495, 304] on button ">" at bounding box center [497, 304] width 19 height 15
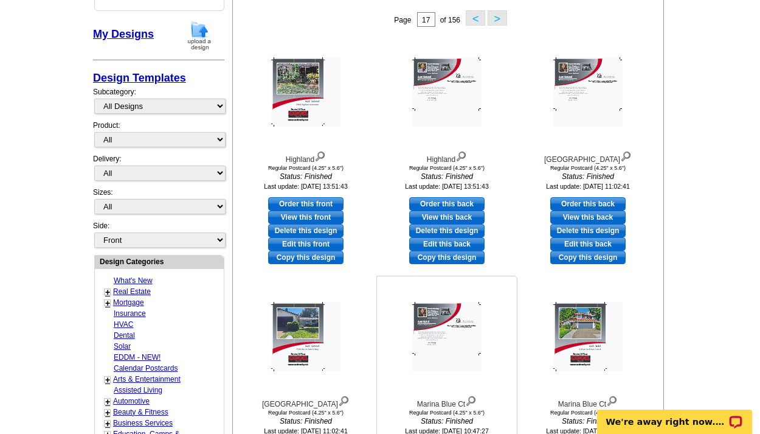
scroll to position [460, 0]
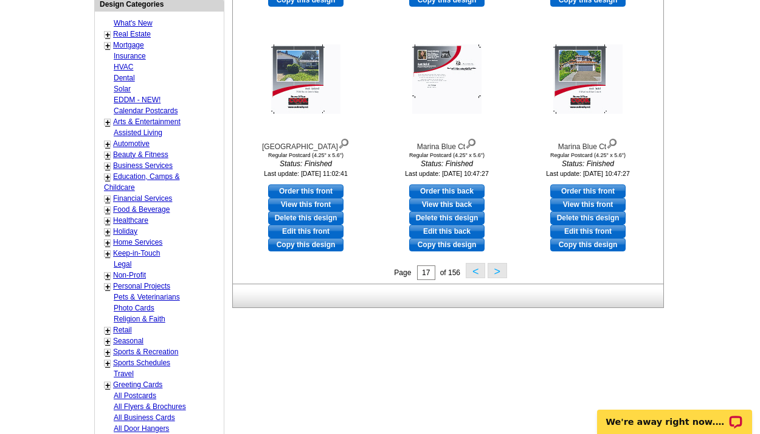
click at [501, 267] on button ">" at bounding box center [497, 270] width 19 height 15
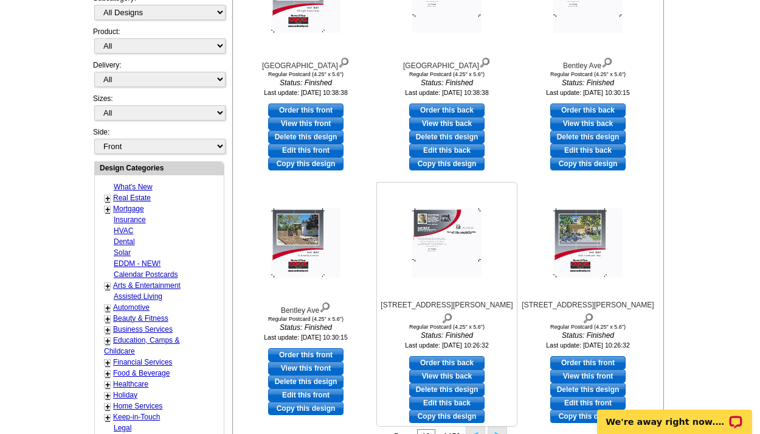
scroll to position [403, 0]
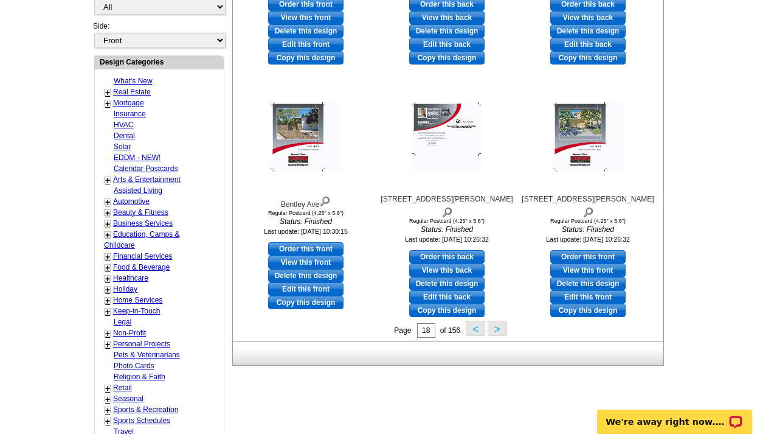
click at [498, 325] on button ">" at bounding box center [497, 328] width 19 height 15
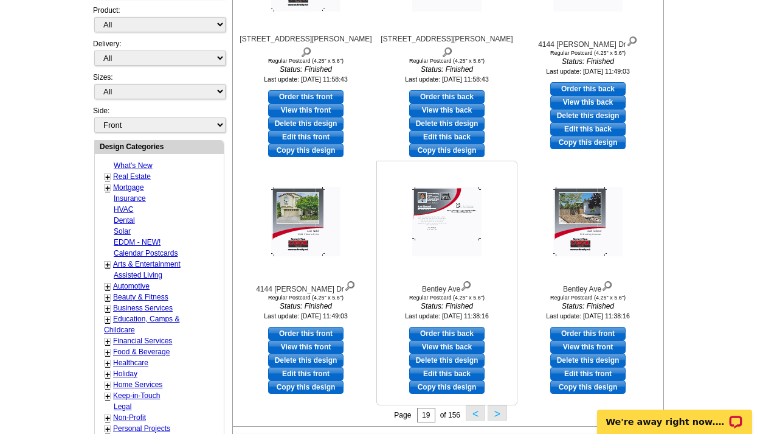
scroll to position [344, 0]
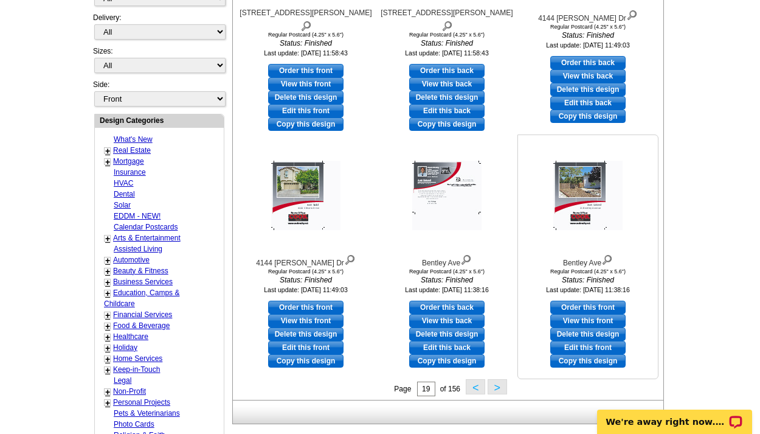
click at [590, 345] on link "Edit this front" at bounding box center [587, 347] width 75 height 13
select select "1"
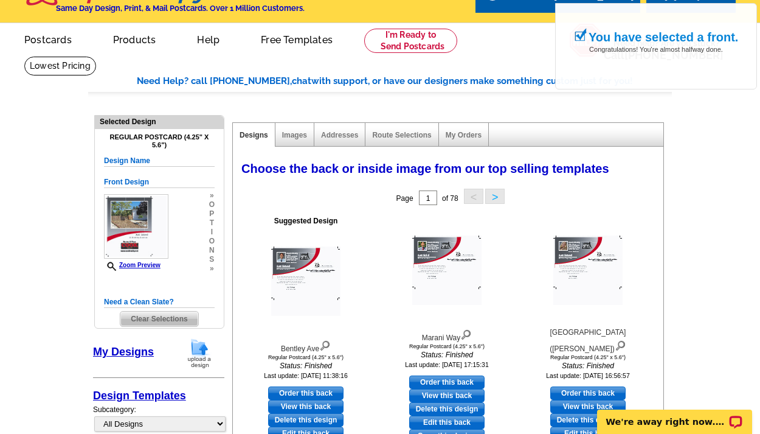
scroll to position [147, 0]
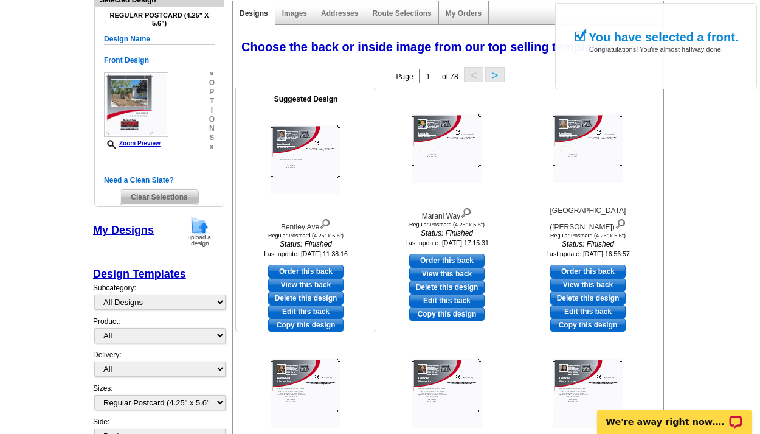
click at [305, 311] on link "Edit this back" at bounding box center [305, 311] width 75 height 13
select select "front"
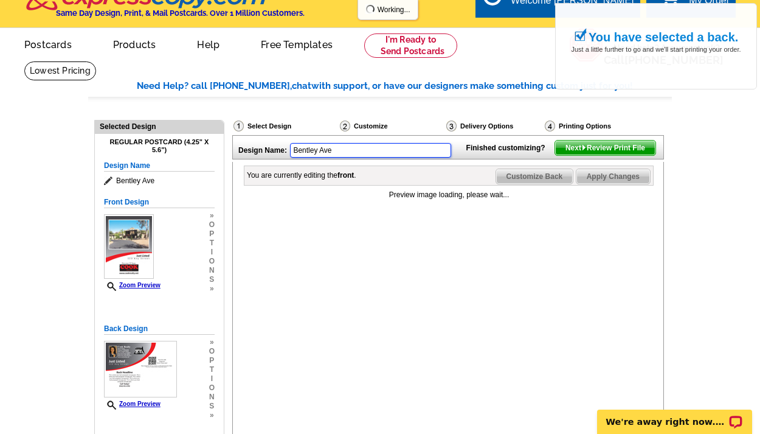
drag, startPoint x: 338, startPoint y: 150, endPoint x: 258, endPoint y: 135, distance: 81.6
click at [258, 136] on div "Design Name: Bentley Ave" at bounding box center [346, 149] width 227 height 26
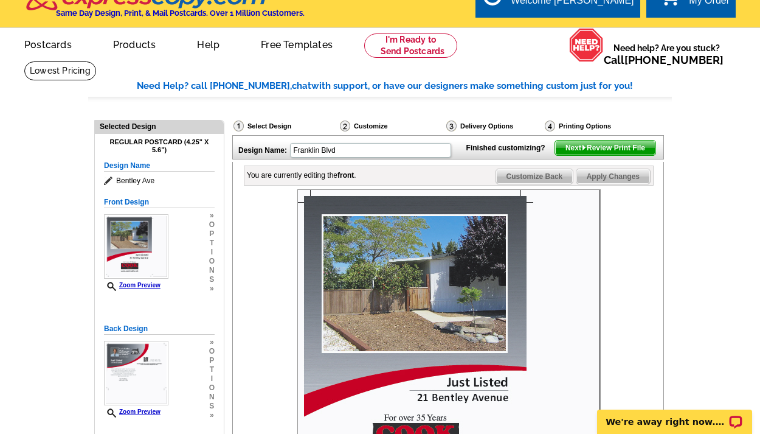
click at [305, 176] on div "Design Name: [PERSON_NAME] Finished customizing? Next Review Print File You are…" at bounding box center [447, 377] width 431 height 485
type input "Franklin Blvd"
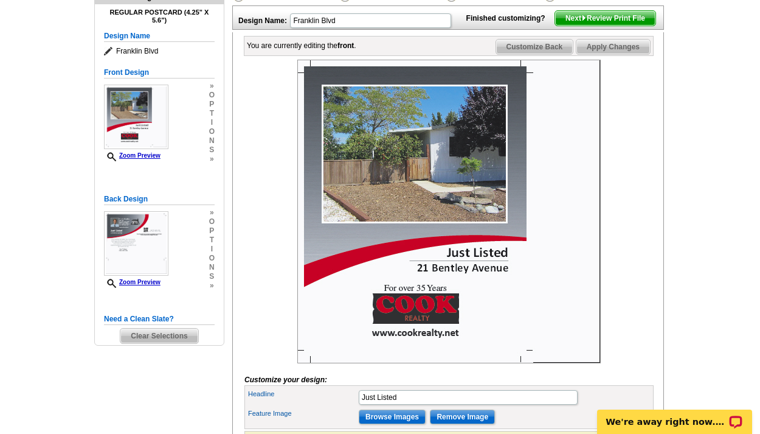
scroll to position [288, 0]
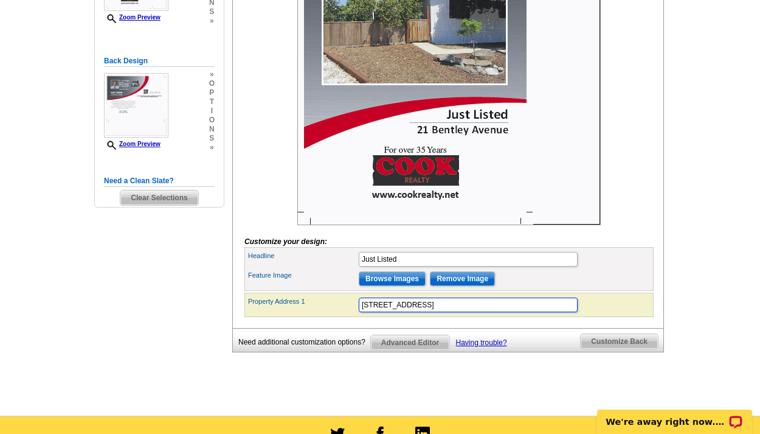
drag, startPoint x: 429, startPoint y: 324, endPoint x: 272, endPoint y: 319, distance: 157.6
click at [272, 314] on div "Property Address [STREET_ADDRESS]" at bounding box center [449, 304] width 404 height 19
click at [476, 312] on input "[STREET_ADDRESS]" at bounding box center [468, 304] width 219 height 15
type input "[STREET_ADDRESS]"
click at [466, 286] on input "Remove Image" at bounding box center [462, 278] width 65 height 15
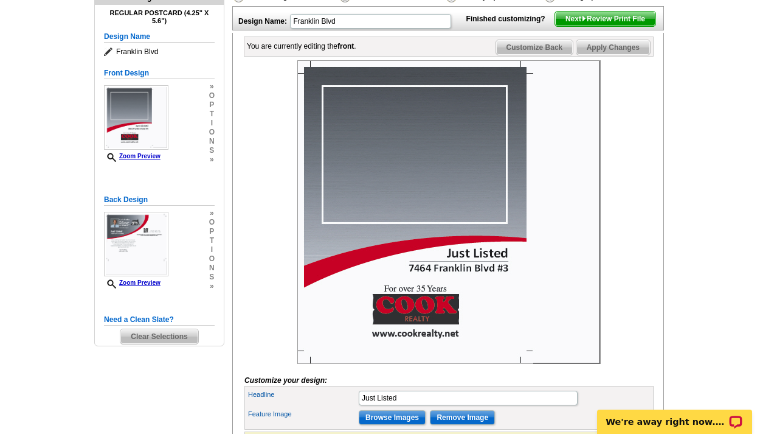
scroll to position [271, 0]
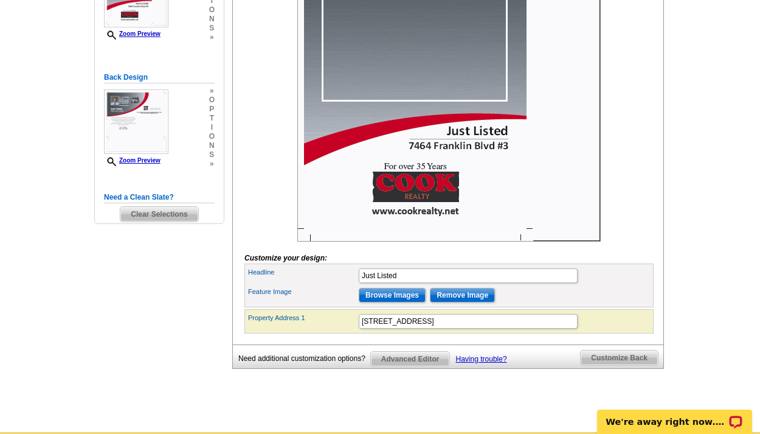
click at [405, 302] on input "Browse Images" at bounding box center [392, 295] width 67 height 15
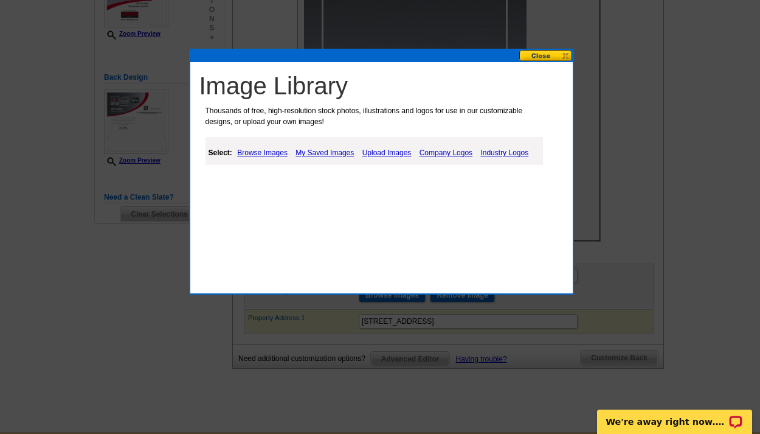
click at [385, 151] on link "Upload Images" at bounding box center [386, 152] width 55 height 15
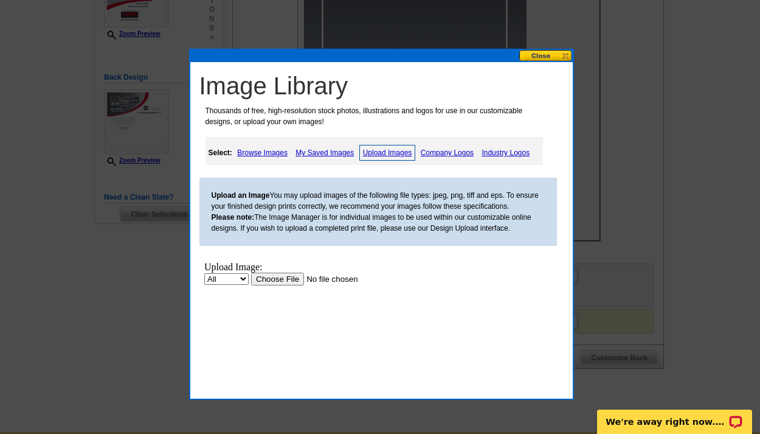
scroll to position [0, 0]
click at [274, 281] on input "file" at bounding box center [328, 278] width 154 height 13
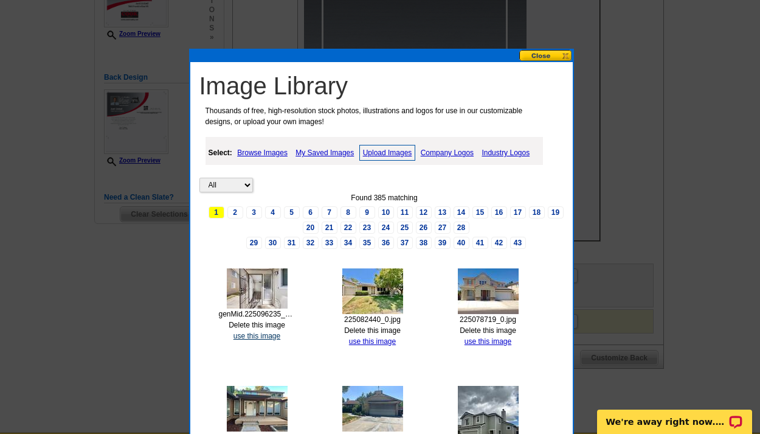
click at [277, 334] on link "use this image" at bounding box center [257, 335] width 47 height 9
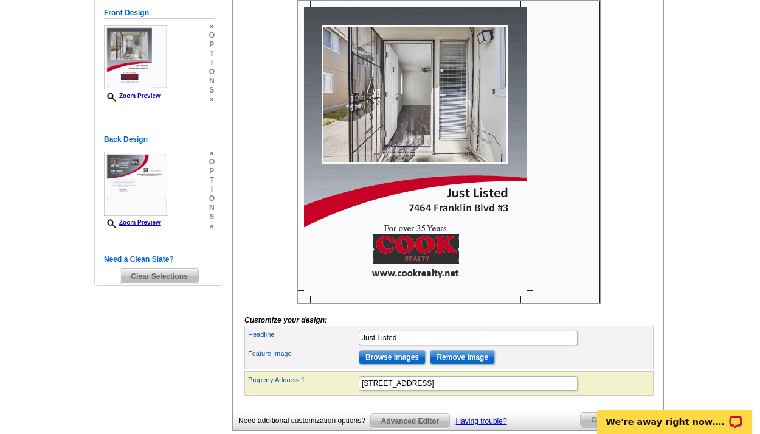
scroll to position [331, 0]
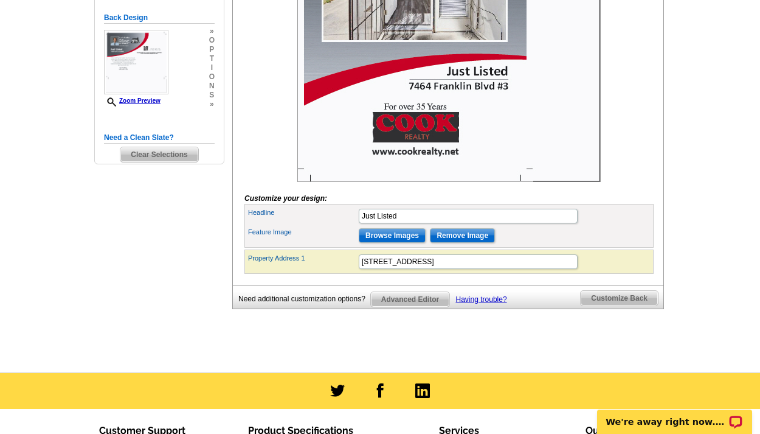
click at [599, 305] on span "Customize Back" at bounding box center [619, 298] width 77 height 15
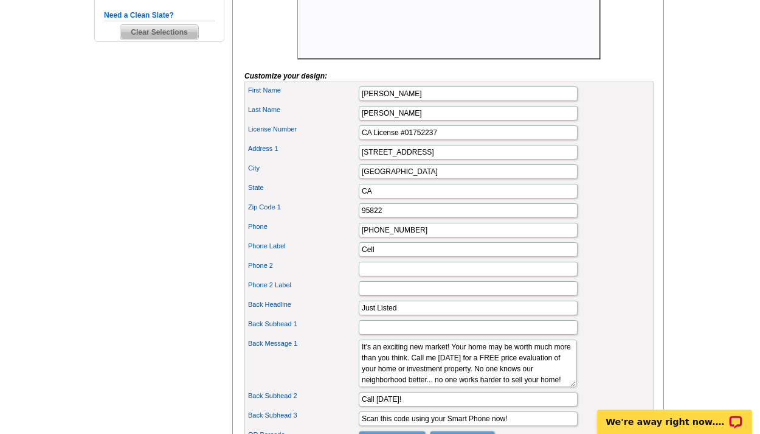
scroll to position [186, 0]
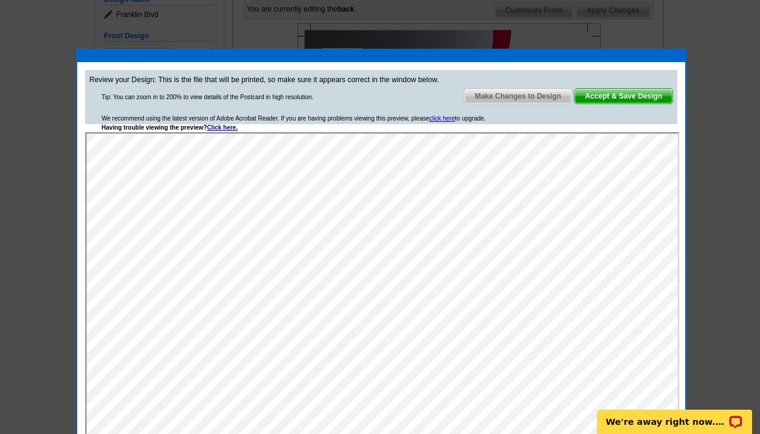
scroll to position [0, 0]
click at [633, 99] on span "Accept & Save Design" at bounding box center [624, 96] width 98 height 15
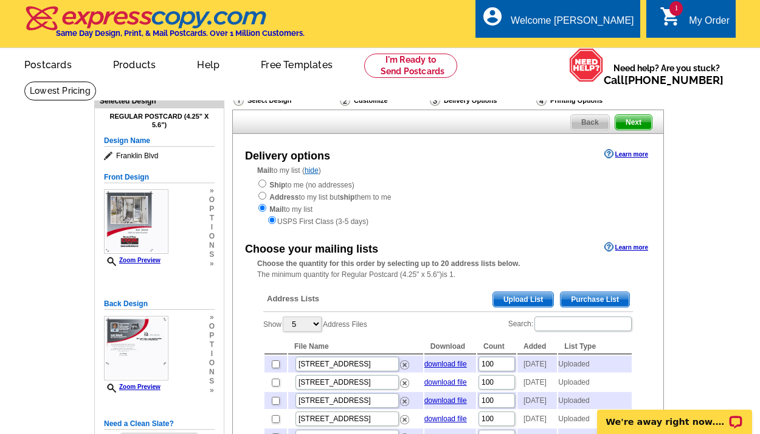
scroll to position [125, 0]
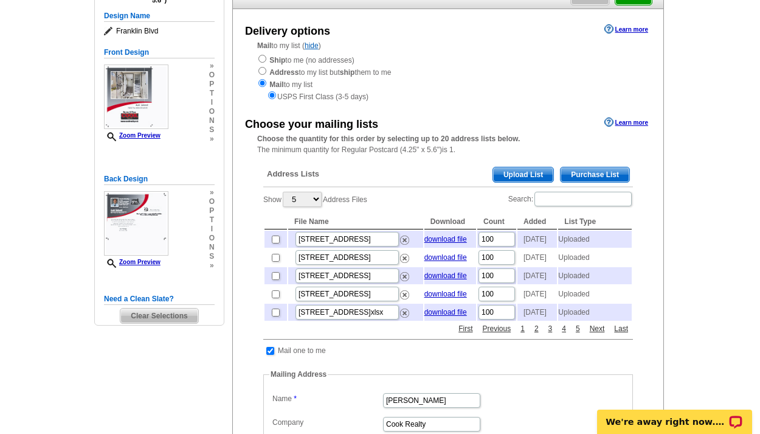
click at [528, 167] on span "Upload List" at bounding box center [523, 174] width 60 height 15
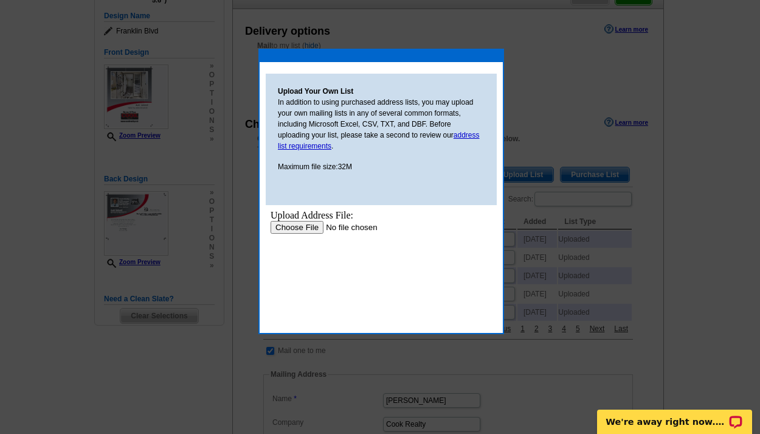
scroll to position [0, 0]
click at [301, 227] on input "file" at bounding box center [348, 227] width 154 height 13
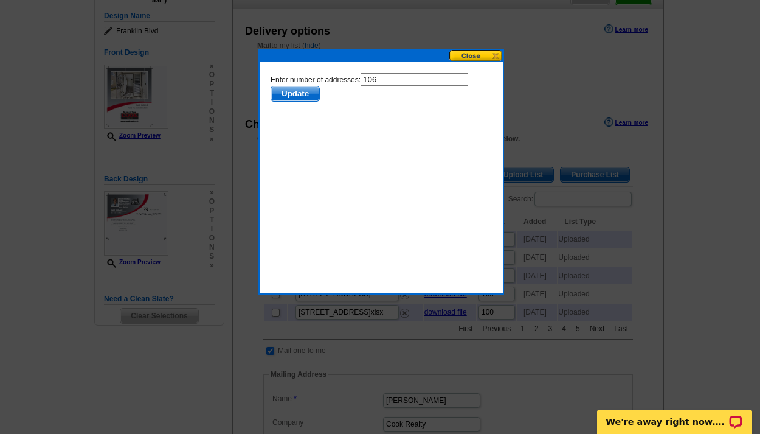
click at [392, 78] on input "106" at bounding box center [415, 79] width 108 height 13
type input "100"
click at [280, 88] on span "Update" at bounding box center [295, 93] width 48 height 15
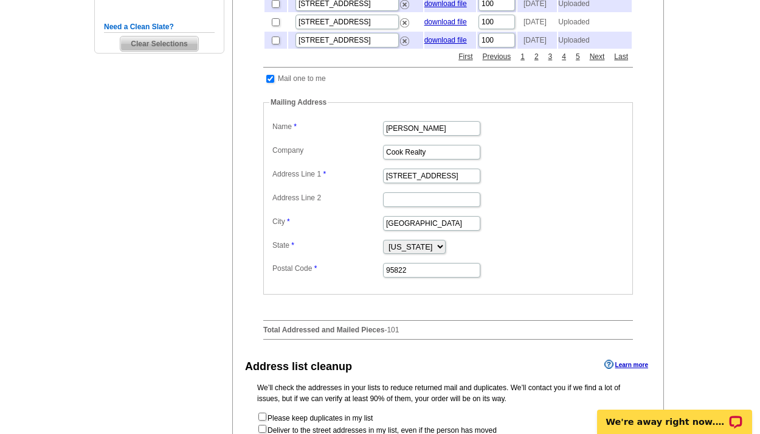
scroll to position [373, 0]
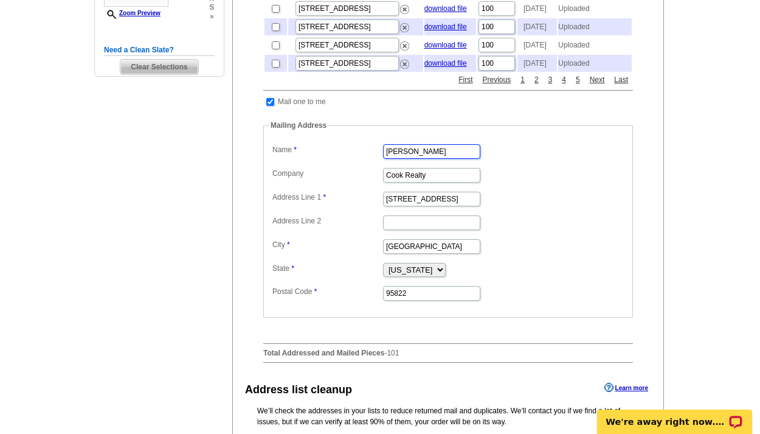
drag, startPoint x: 429, startPoint y: 172, endPoint x: 367, endPoint y: 167, distance: 61.6
type input "[PERSON_NAME]"
click at [524, 184] on dd "Cook Realty" at bounding box center [448, 174] width 358 height 19
click at [336, 179] on dl "Label Mail-To-Me Name Jeff Clark Company Cook Realty Address Line 1 4305 Freepo…" at bounding box center [448, 221] width 358 height 161
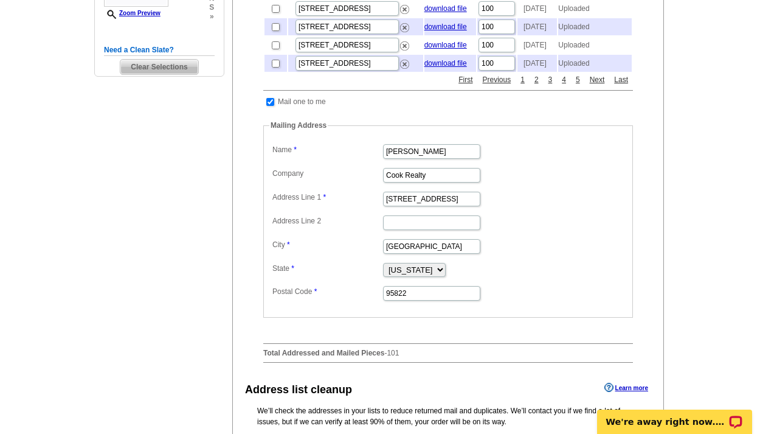
click at [514, 207] on dd "4305 Freeport Blvd" at bounding box center [448, 198] width 358 height 19
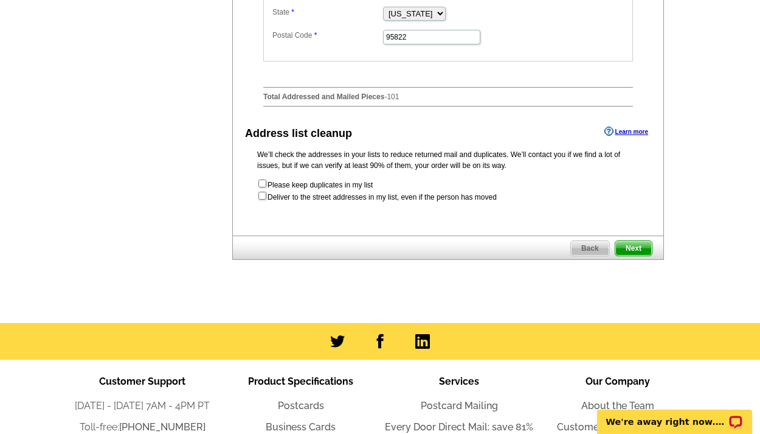
click at [639, 255] on span "Next" at bounding box center [633, 248] width 36 height 15
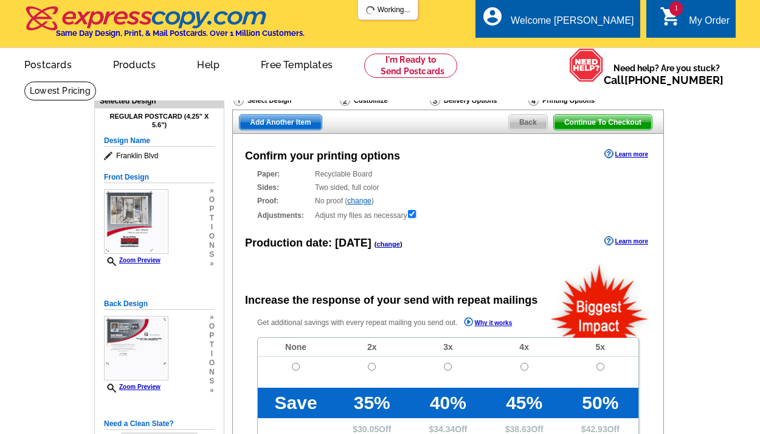
radio input "false"
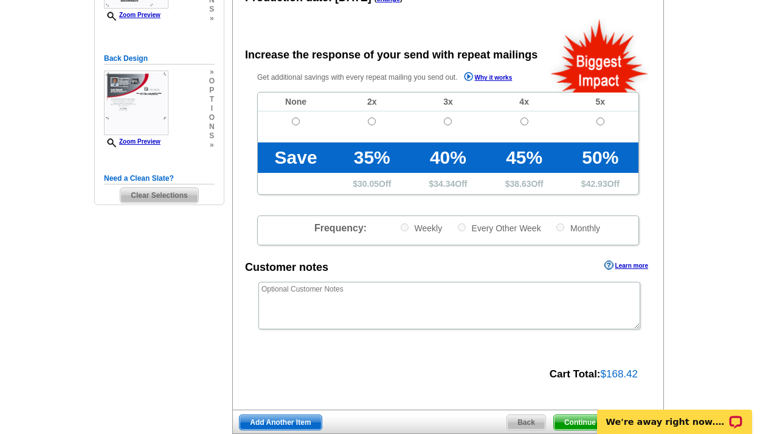
click at [296, 119] on input "radio" at bounding box center [296, 121] width 8 height 8
radio input "true"
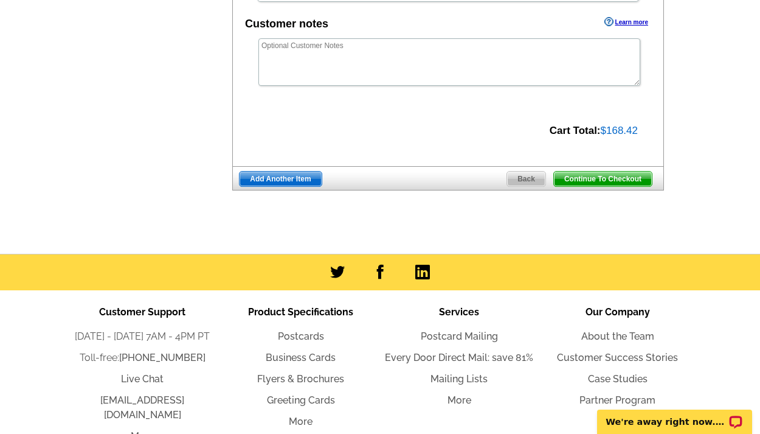
click at [606, 175] on span "Continue To Checkout" at bounding box center [603, 179] width 98 height 15
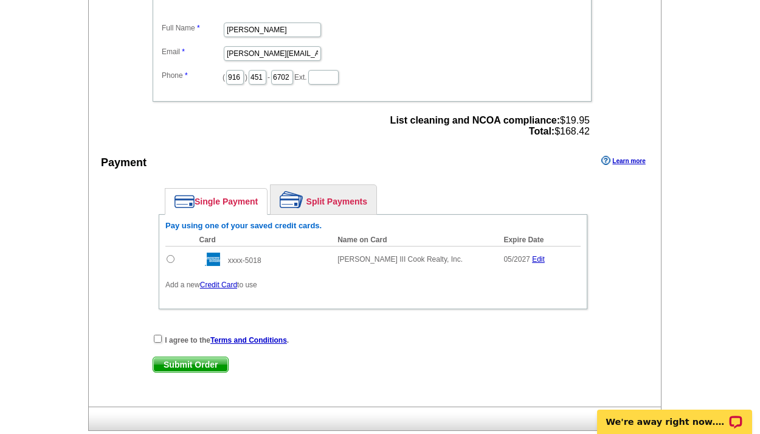
click at [169, 260] on input "radio" at bounding box center [171, 259] width 8 height 8
radio input "true"
click at [135, 293] on div "Single Payment Split Payments Pay using one of your saved credit cards. Card Na…" at bounding box center [373, 249] width 490 height 143
click at [154, 336] on input "checkbox" at bounding box center [158, 339] width 8 height 8
checkbox input "true"
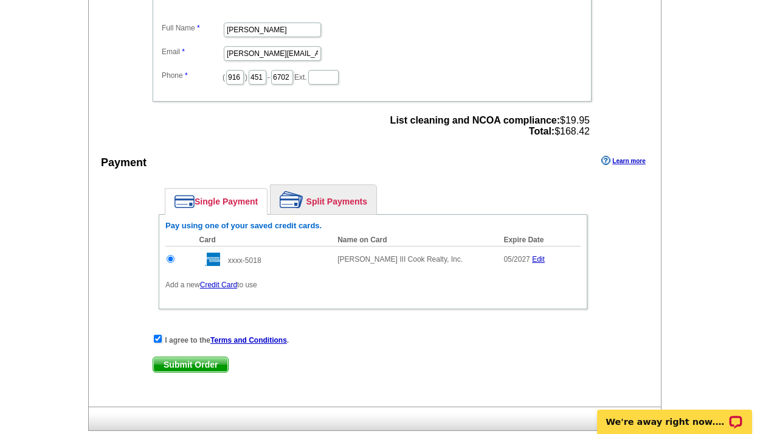
click at [186, 359] on span "Submit Order" at bounding box center [190, 364] width 75 height 15
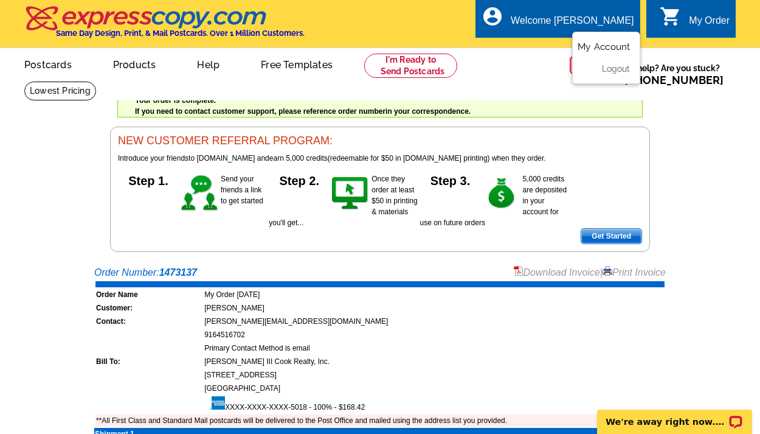
click at [618, 44] on link "My Account" at bounding box center [604, 46] width 52 height 11
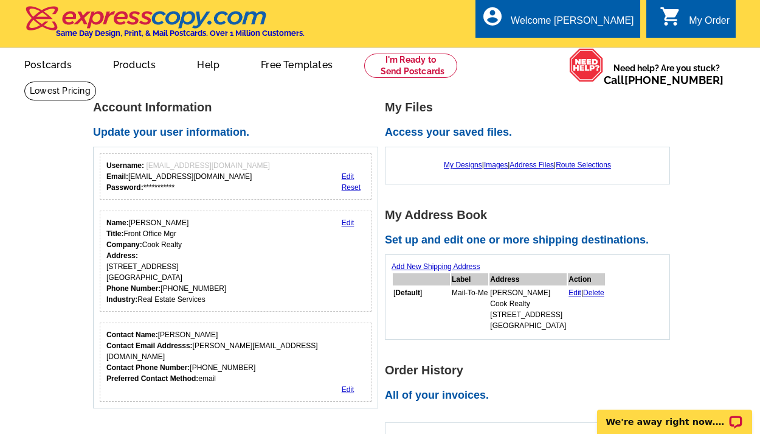
scroll to position [116, 0]
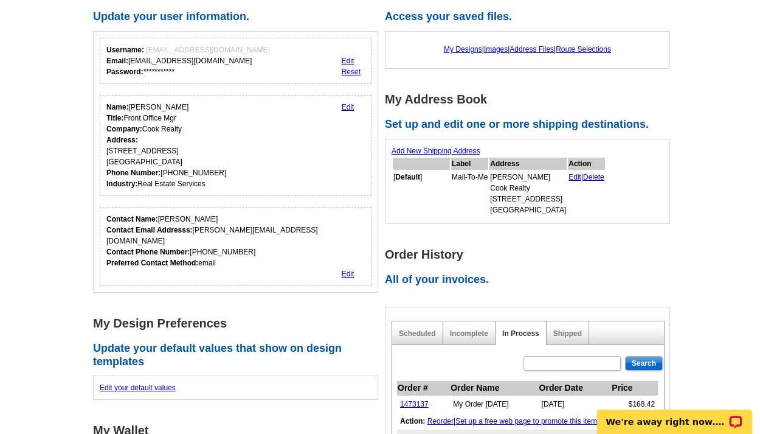
click at [573, 176] on link "Edit" at bounding box center [575, 177] width 13 height 9
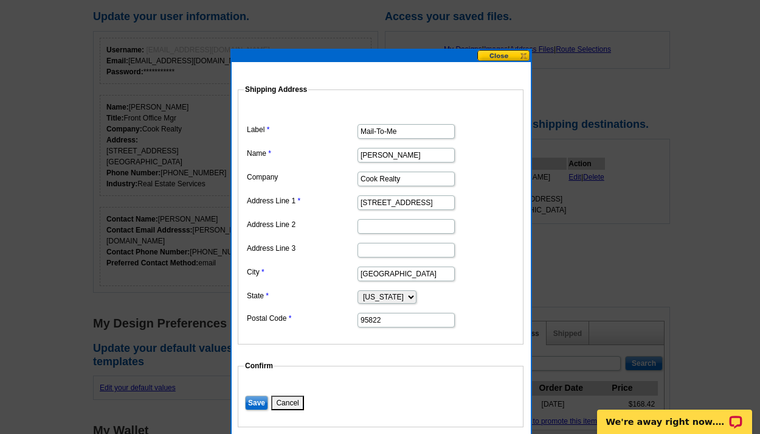
drag, startPoint x: 398, startPoint y: 157, endPoint x: 302, endPoint y: 142, distance: 97.9
type input "Sharon"
type input "Sharon Fultz"
click at [486, 213] on dl "Label Mail-To-Me Name Sharon Fultz Company Cook Realty Address Line 1 4305 Free…" at bounding box center [381, 216] width 274 height 223
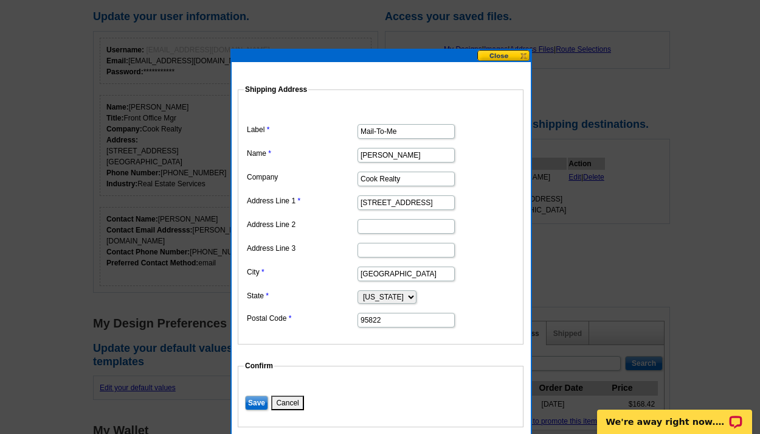
scroll to position [141, 0]
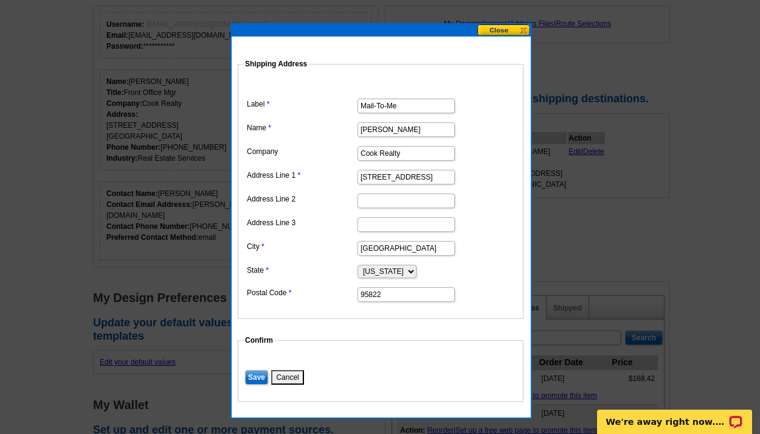
click at [261, 378] on input "Save" at bounding box center [256, 377] width 23 height 15
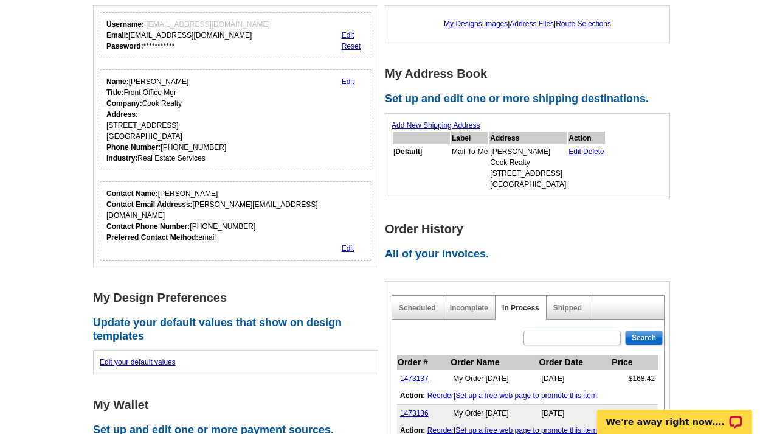
click at [715, 251] on main "**********" at bounding box center [380, 404] width 760 height 928
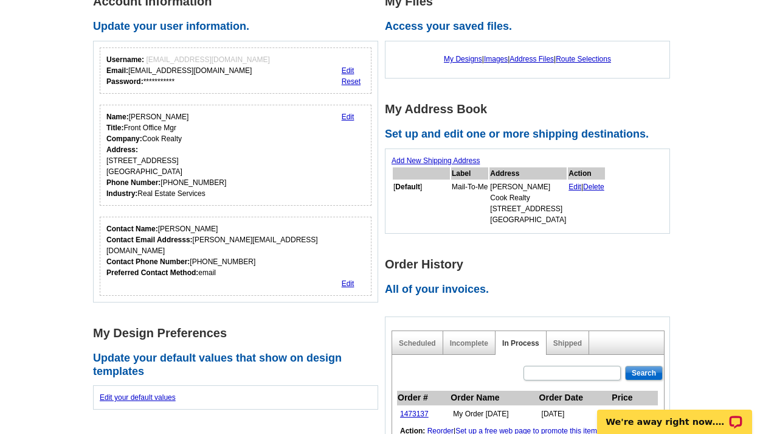
scroll to position [0, 0]
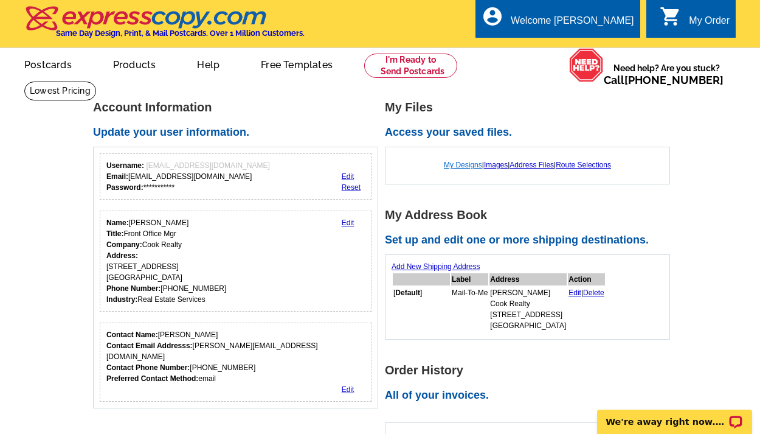
click at [461, 165] on link "My Designs" at bounding box center [463, 165] width 38 height 9
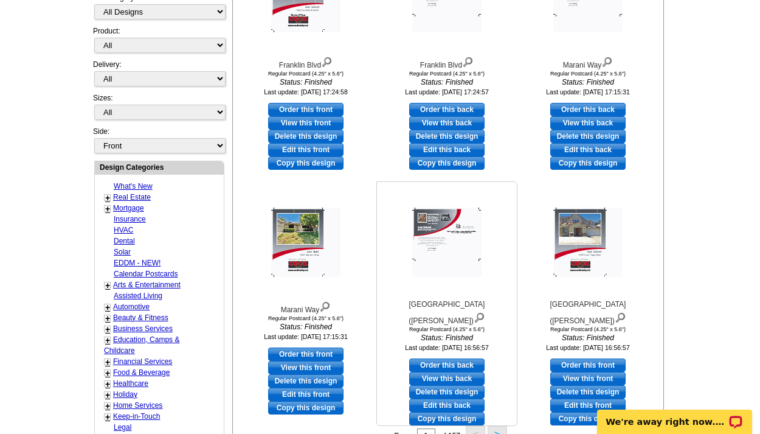
scroll to position [419, 0]
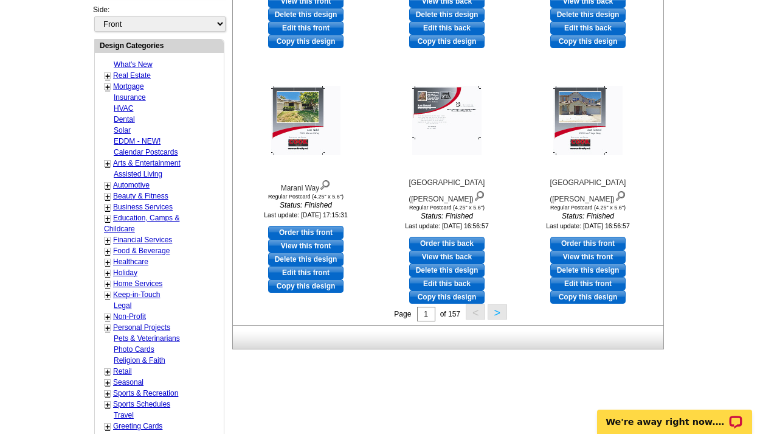
click at [504, 312] on button ">" at bounding box center [497, 311] width 19 height 15
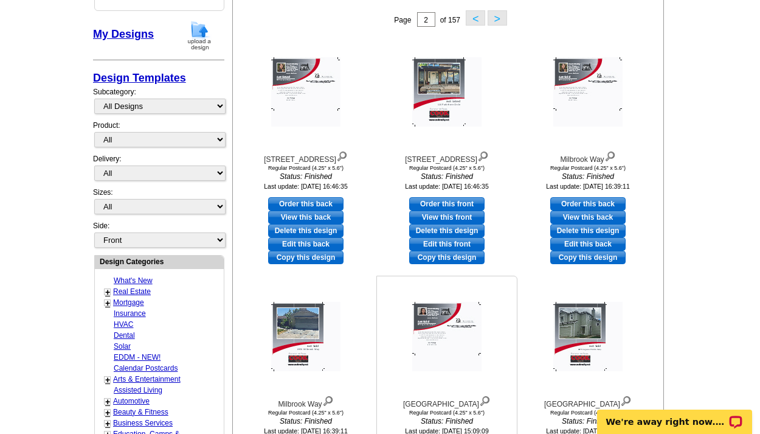
scroll to position [474, 0]
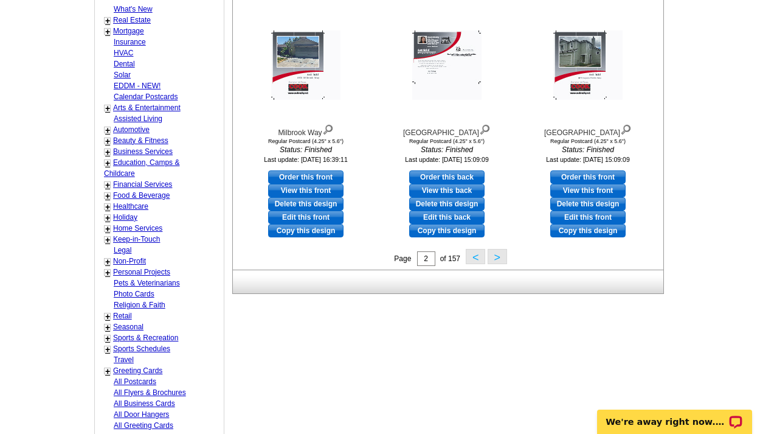
click at [493, 255] on button ">" at bounding box center [497, 256] width 19 height 15
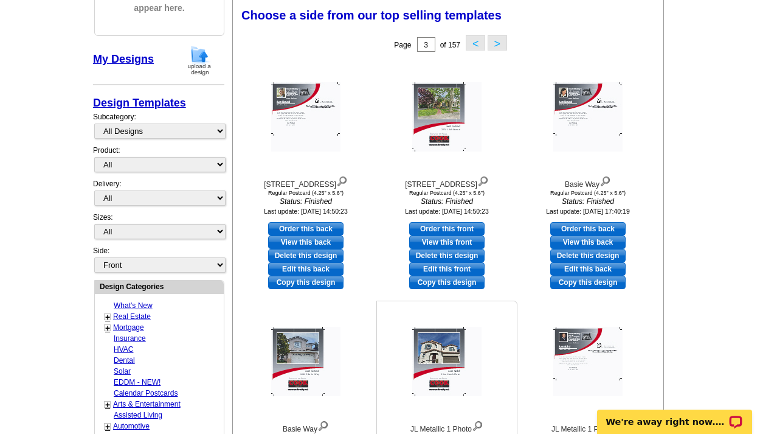
scroll to position [451, 0]
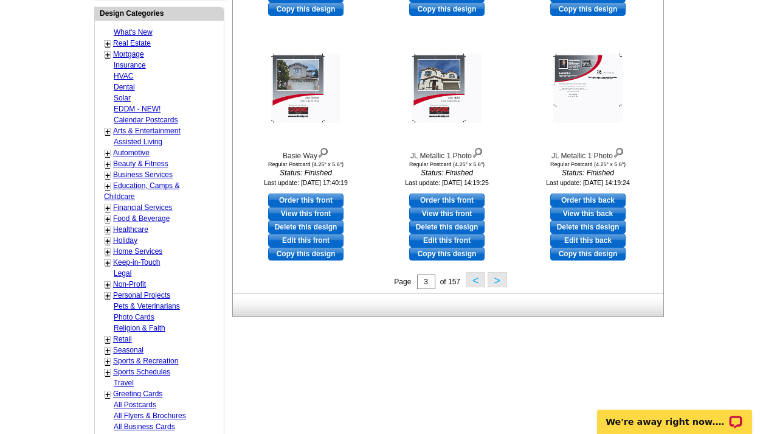
click at [499, 282] on button ">" at bounding box center [497, 279] width 19 height 15
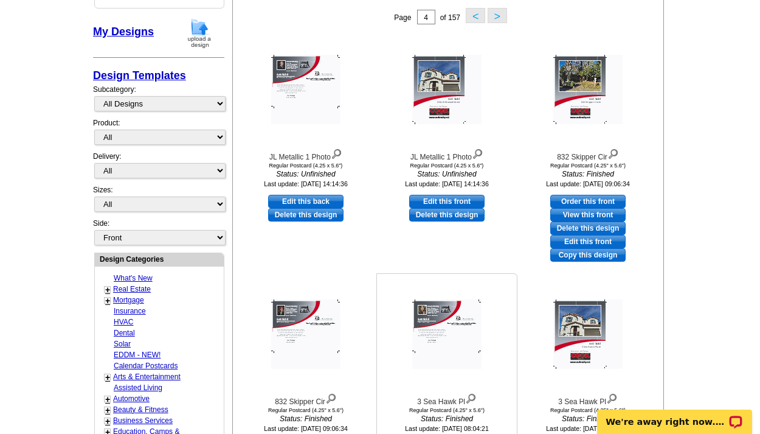
scroll to position [462, 0]
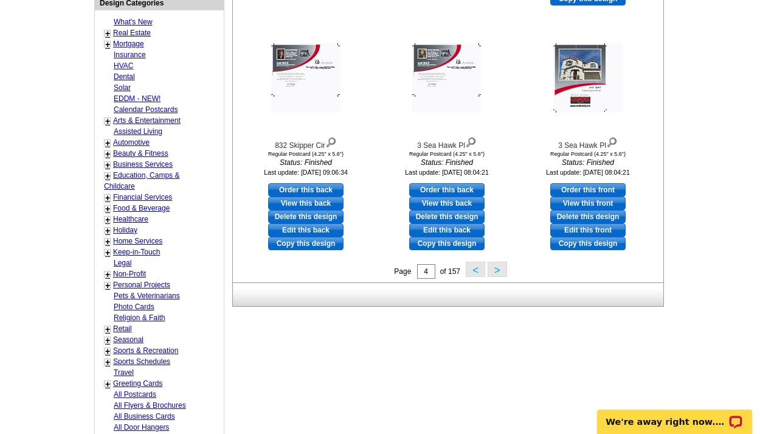
click at [494, 267] on button ">" at bounding box center [497, 269] width 19 height 15
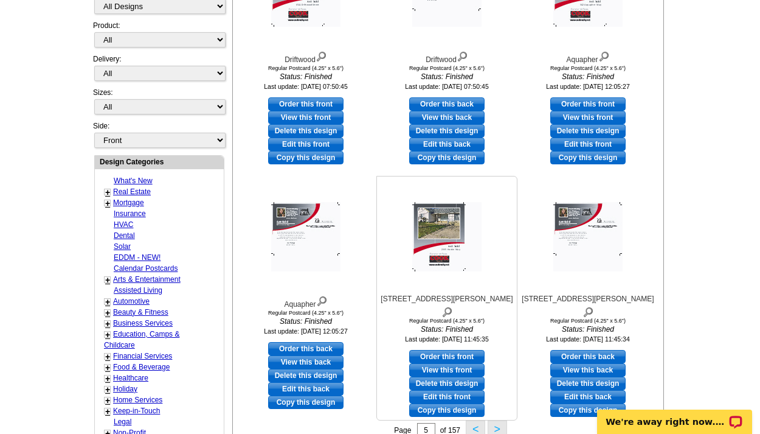
scroll to position [573, 0]
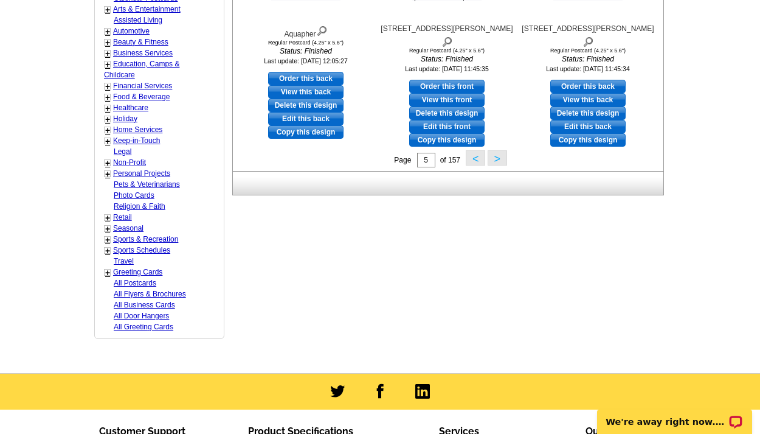
click at [499, 159] on button ">" at bounding box center [497, 157] width 19 height 15
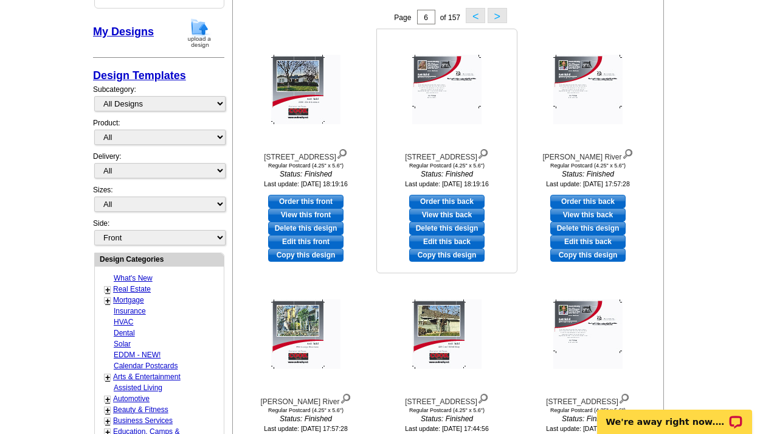
scroll to position [460, 0]
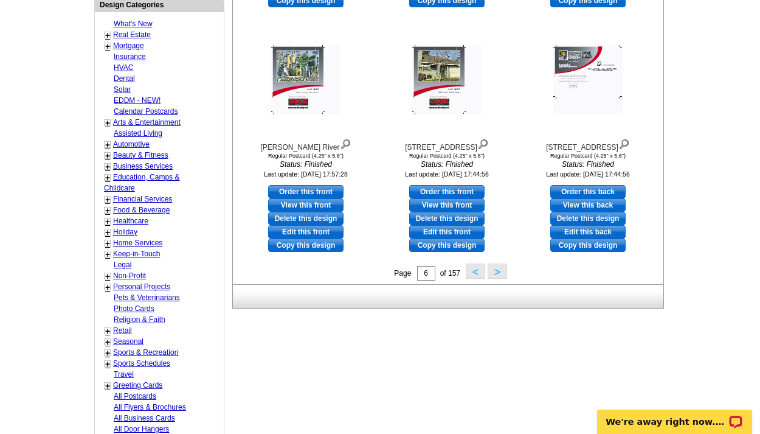
click at [501, 273] on button ">" at bounding box center [497, 270] width 19 height 15
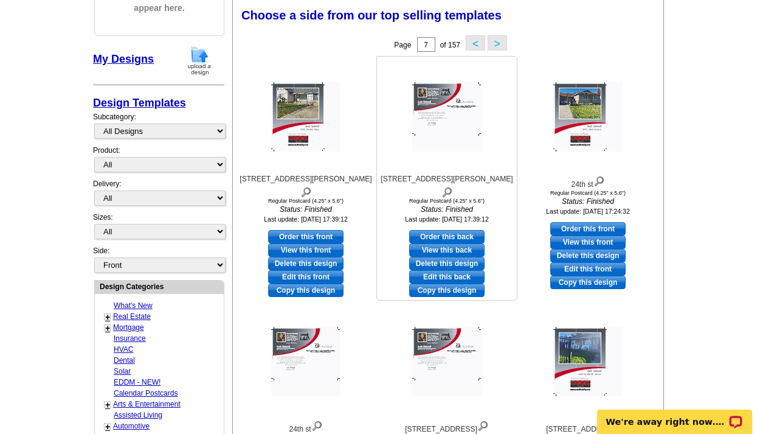
scroll to position [440, 0]
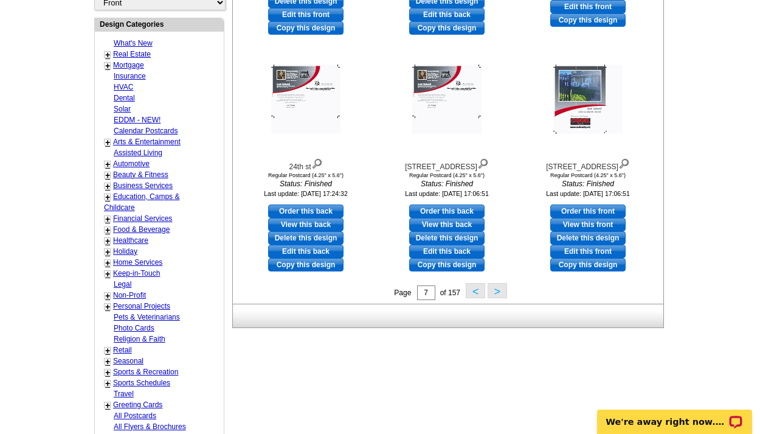
click at [494, 289] on button ">" at bounding box center [497, 290] width 19 height 15
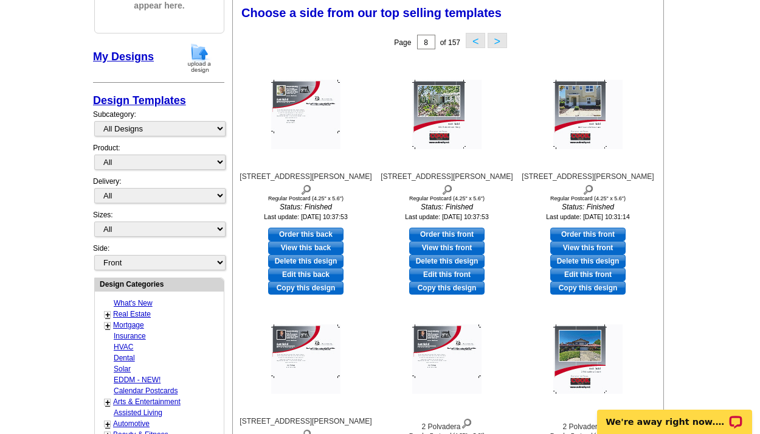
scroll to position [596, 0]
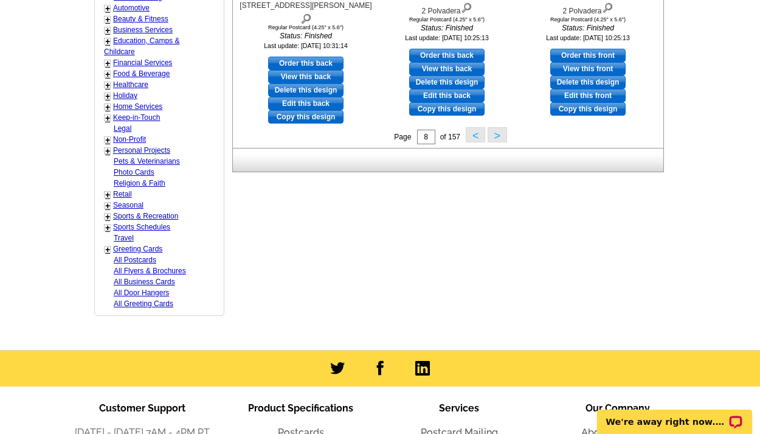
click at [495, 134] on button ">" at bounding box center [497, 134] width 19 height 15
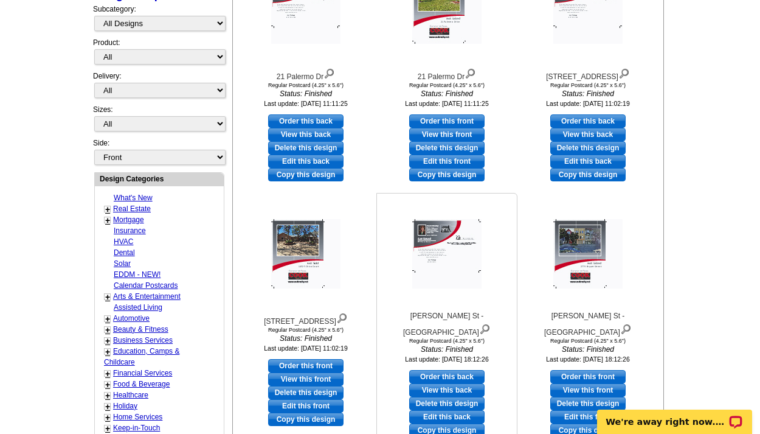
scroll to position [688, 0]
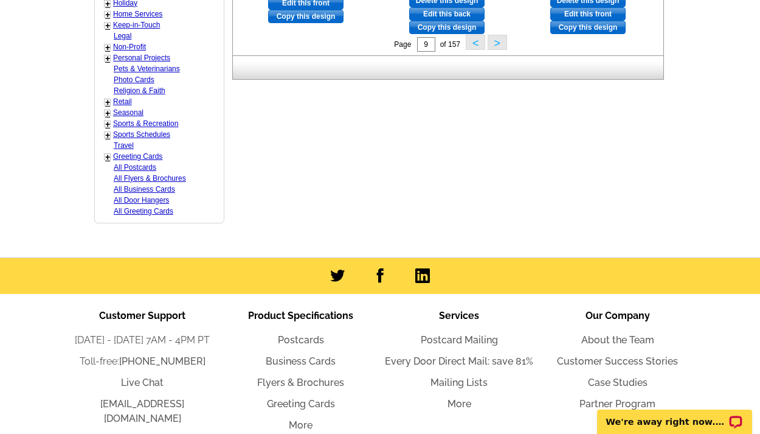
click at [495, 43] on button ">" at bounding box center [497, 42] width 19 height 15
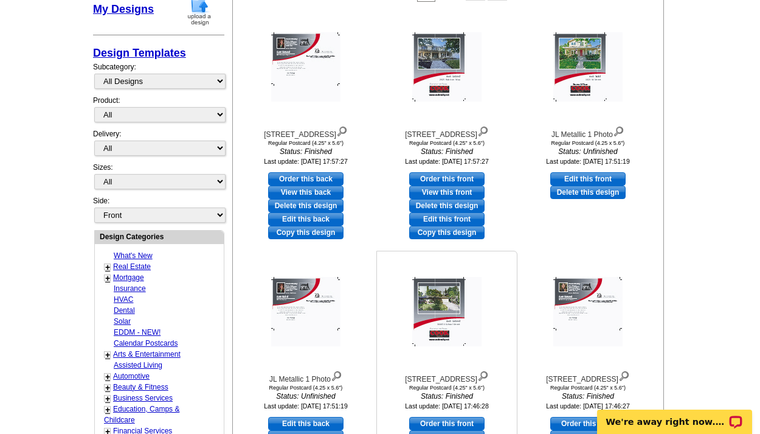
scroll to position [350, 0]
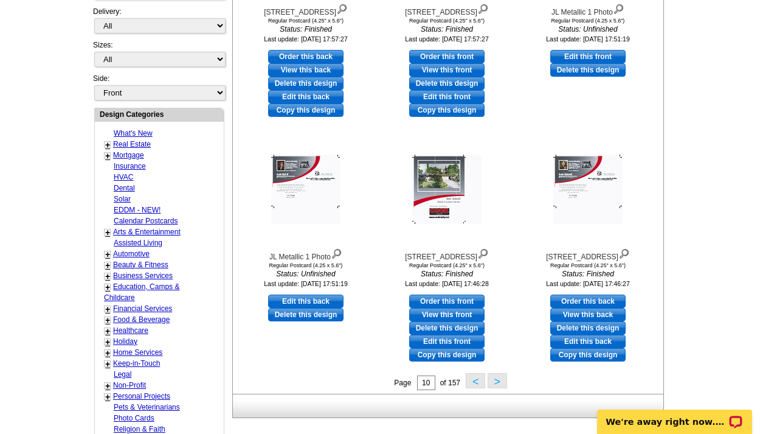
click at [502, 375] on button ">" at bounding box center [497, 380] width 19 height 15
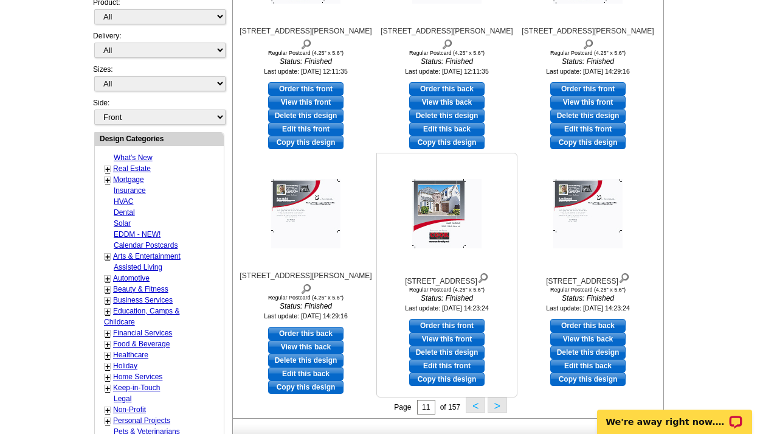
scroll to position [328, 0]
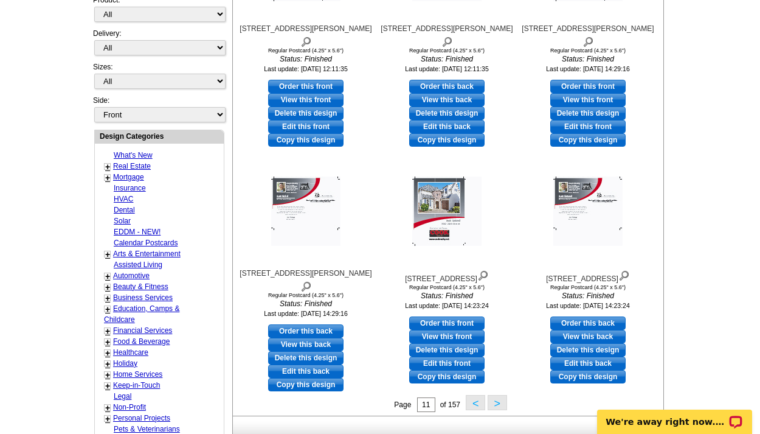
click at [490, 401] on button ">" at bounding box center [497, 402] width 19 height 15
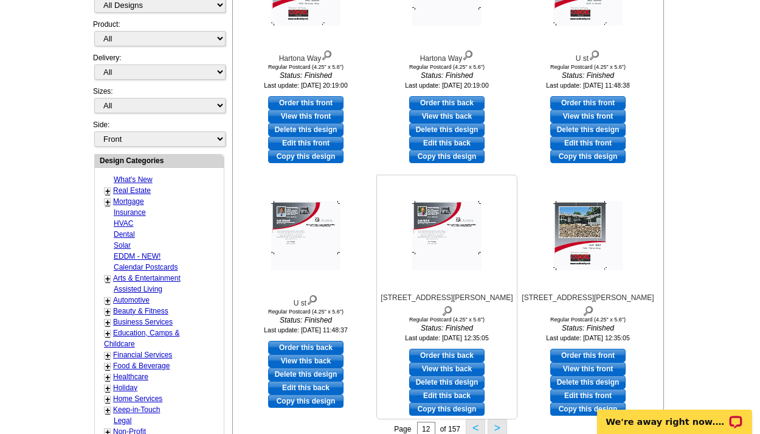
scroll to position [546, 0]
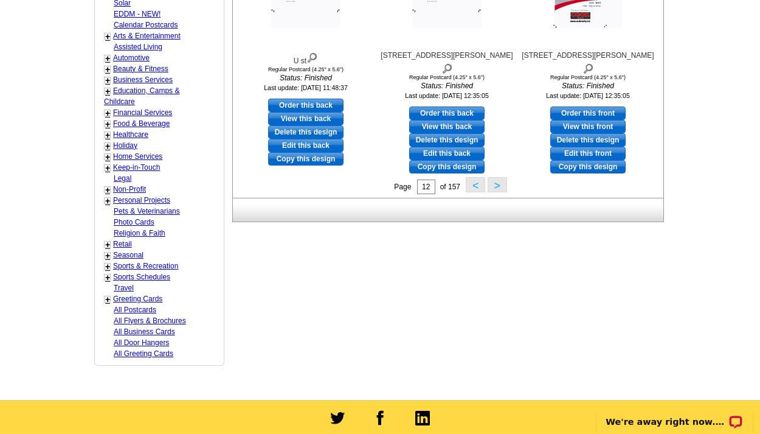
click at [502, 182] on button ">" at bounding box center [497, 184] width 19 height 15
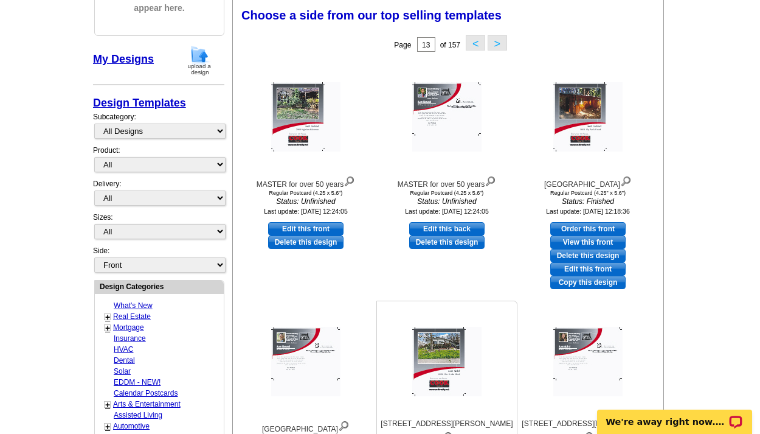
scroll to position [439, 0]
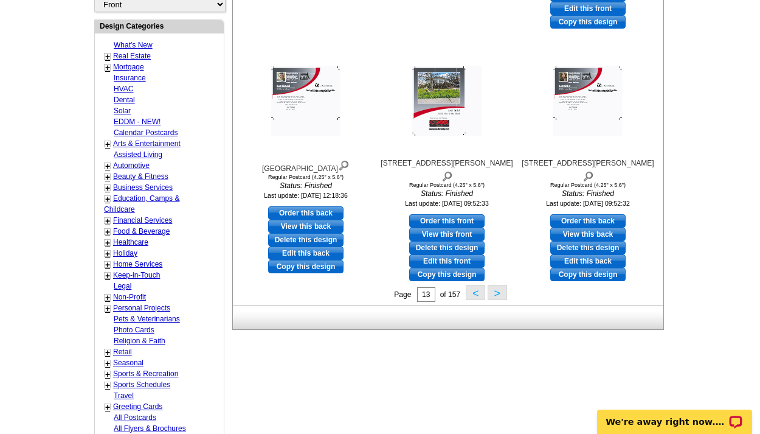
click at [498, 294] on button ">" at bounding box center [497, 292] width 19 height 15
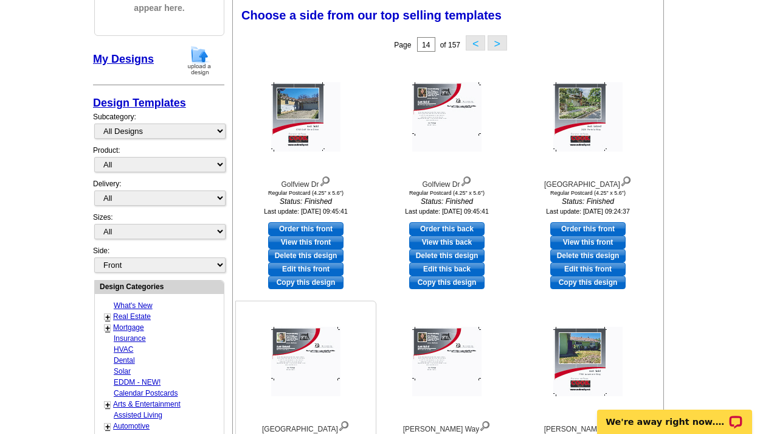
scroll to position [433, 0]
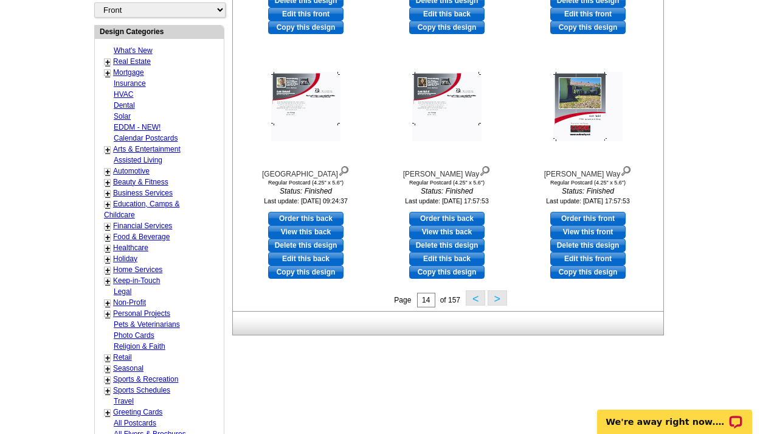
click at [496, 295] on button ">" at bounding box center [497, 297] width 19 height 15
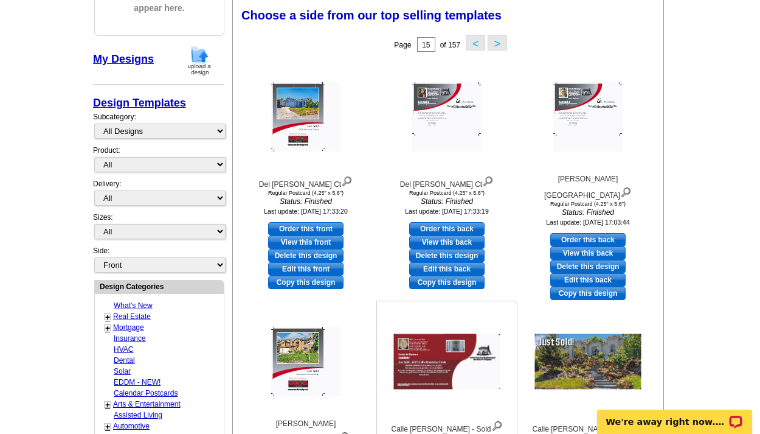
scroll to position [431, 0]
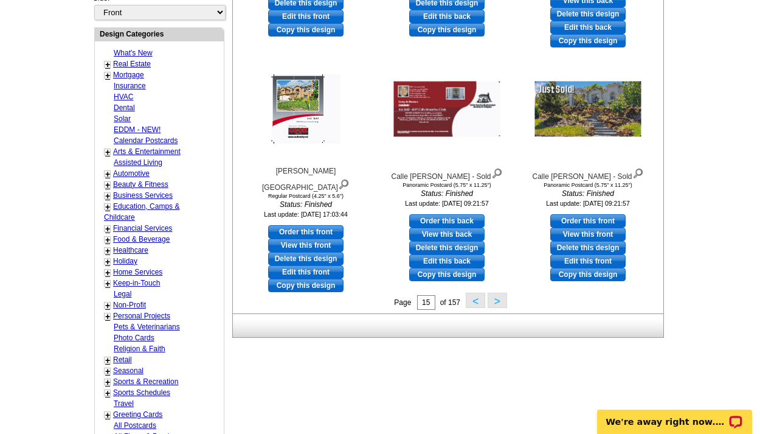
click at [493, 296] on button ">" at bounding box center [497, 300] width 19 height 15
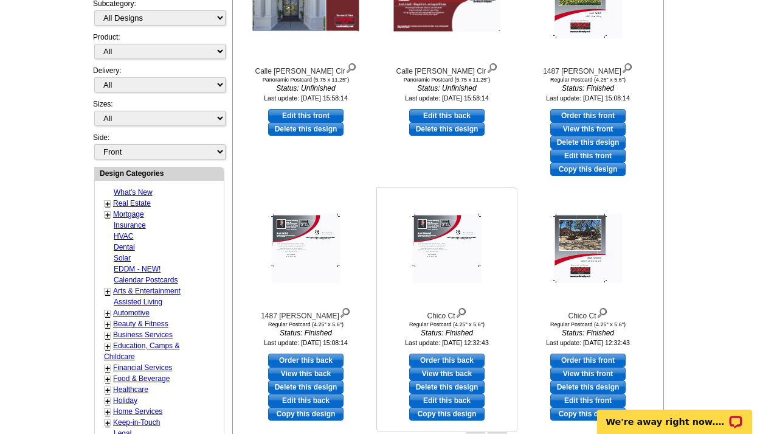
scroll to position [416, 0]
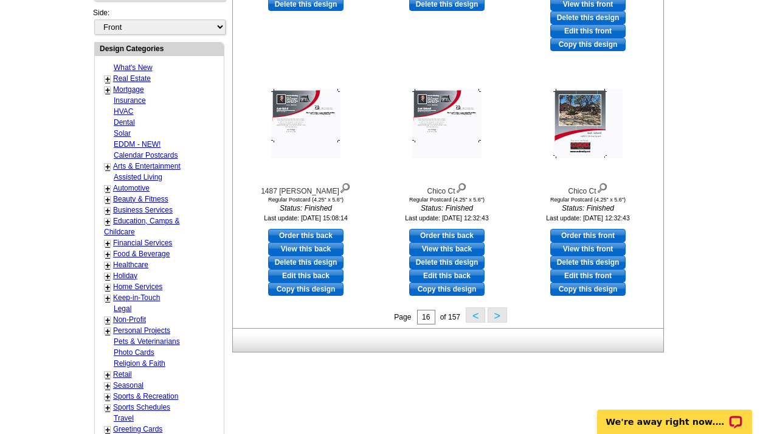
click at [497, 317] on button ">" at bounding box center [497, 314] width 19 height 15
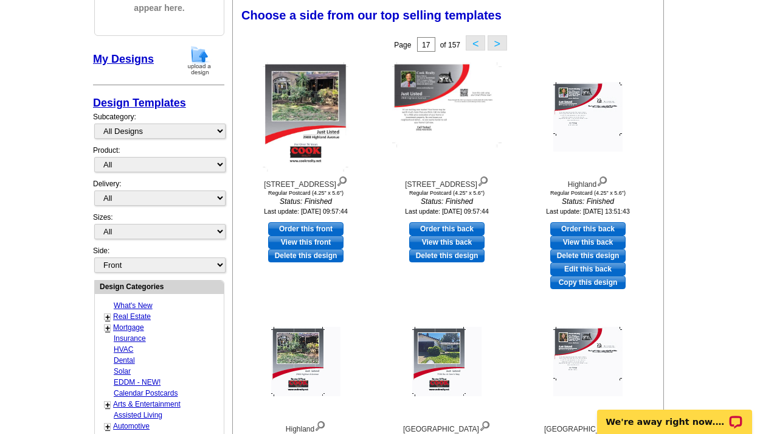
scroll to position [440, 0]
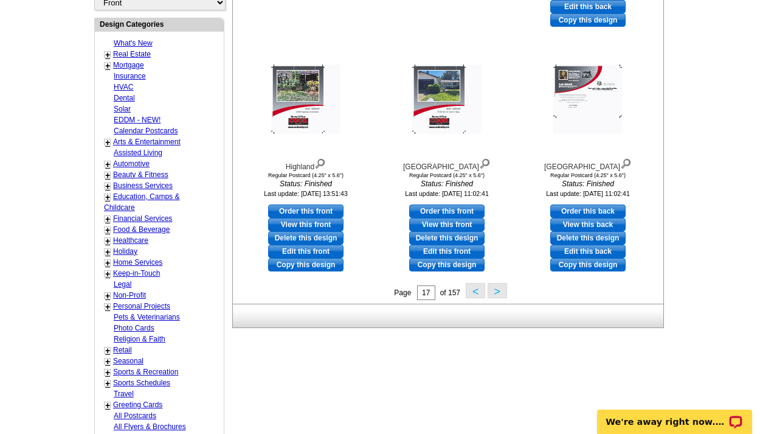
click at [496, 288] on button ">" at bounding box center [497, 290] width 19 height 15
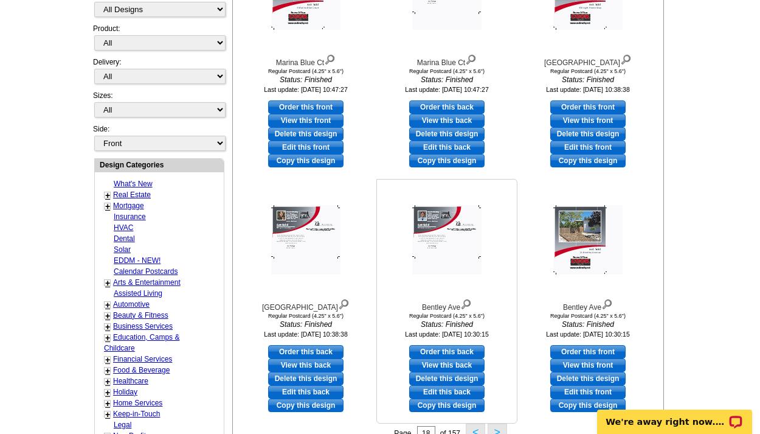
scroll to position [557, 0]
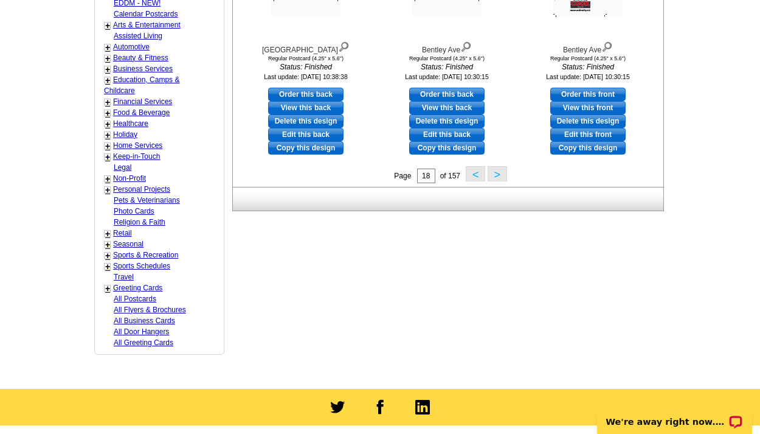
click at [494, 170] on button ">" at bounding box center [497, 173] width 19 height 15
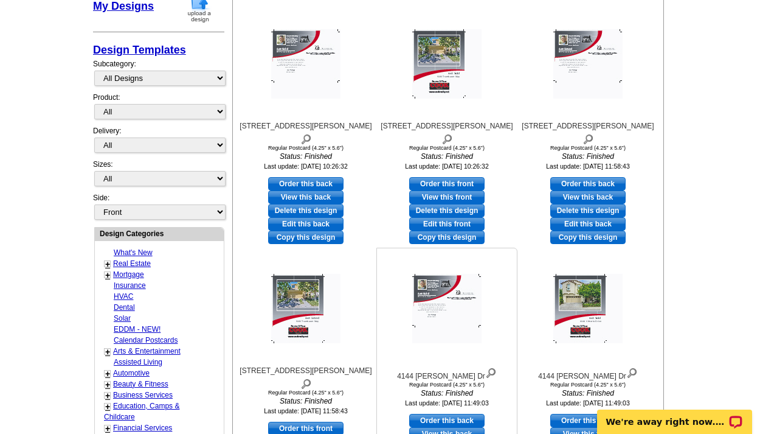
scroll to position [493, 0]
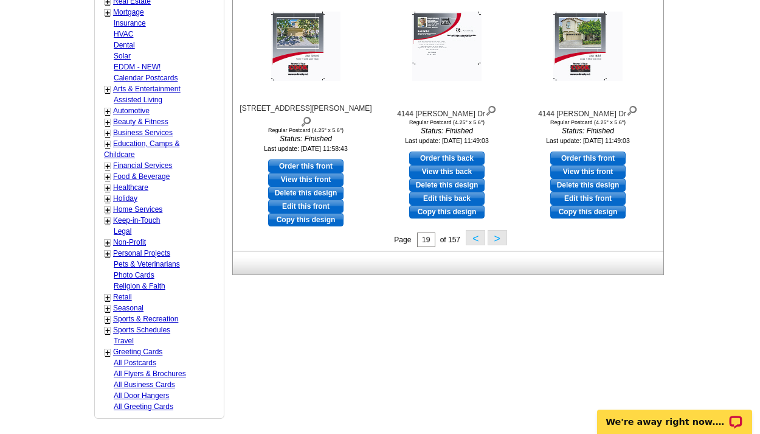
click at [499, 241] on button ">" at bounding box center [497, 237] width 19 height 15
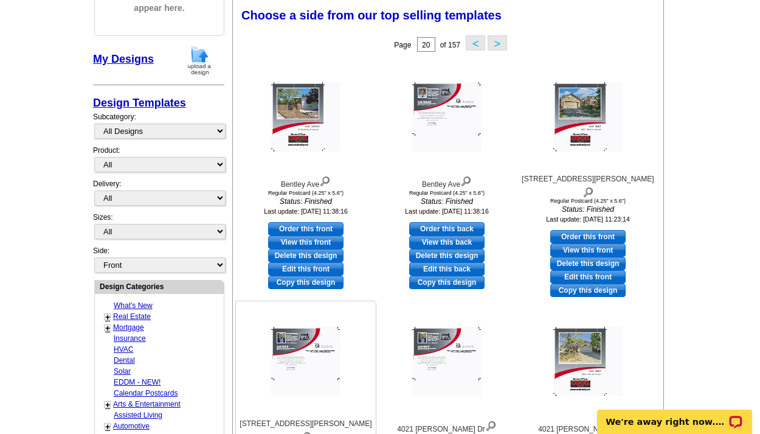
scroll to position [442, 0]
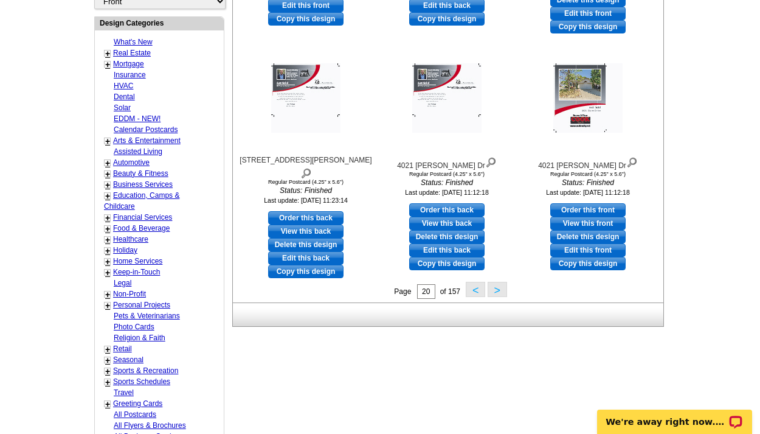
click at [494, 288] on button ">" at bounding box center [497, 289] width 19 height 15
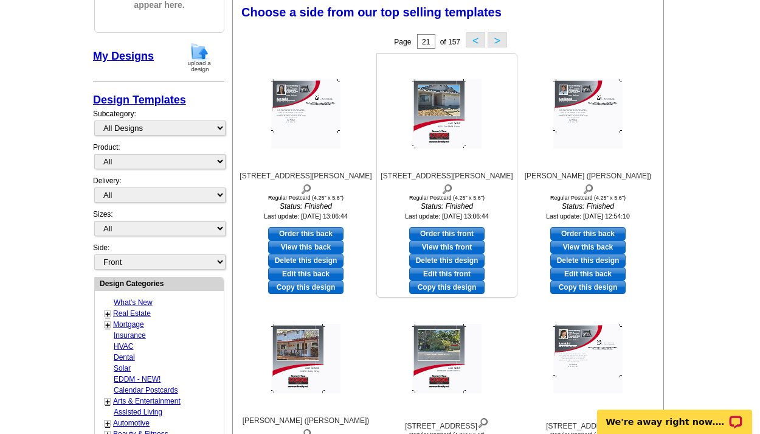
scroll to position [178, 0]
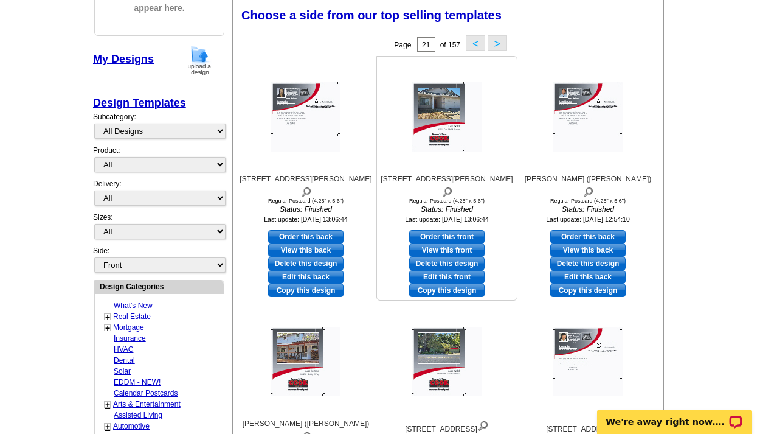
click at [432, 270] on link "Edit this front" at bounding box center [446, 276] width 75 height 13
select select "1"
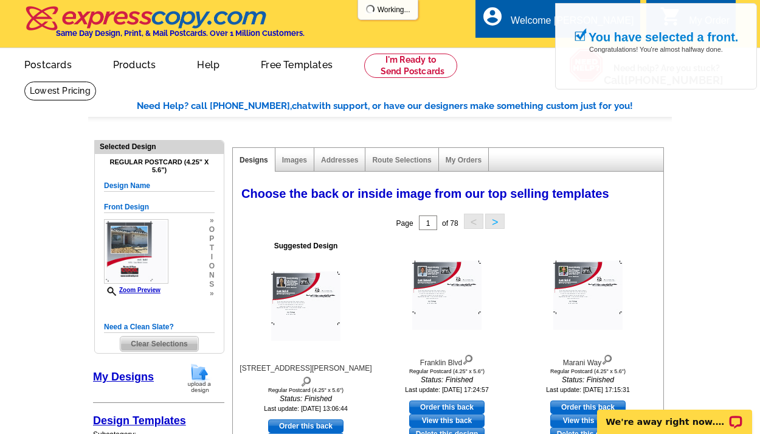
scroll to position [113, 0]
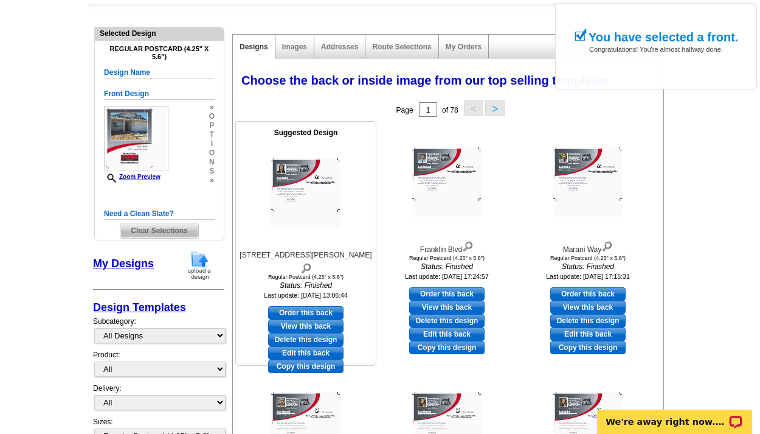
click at [312, 346] on link "Edit this back" at bounding box center [305, 352] width 75 height 13
select select "front"
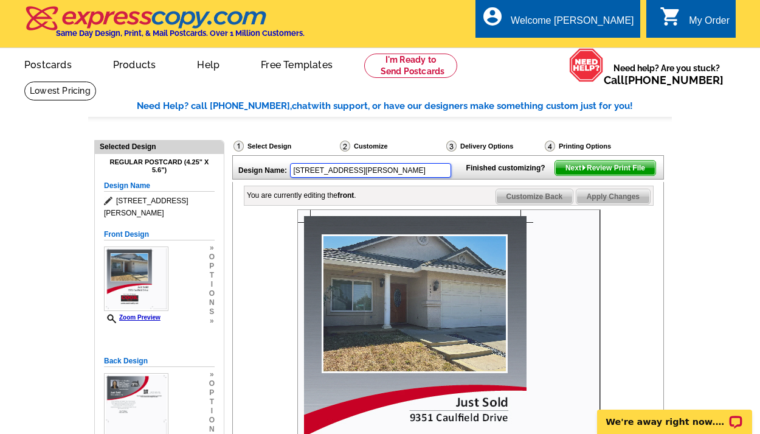
click at [366, 173] on input "9351 Caulfield Dr" at bounding box center [370, 170] width 161 height 15
type input "9"
click at [262, 289] on div at bounding box center [448, 360] width 409 height 303
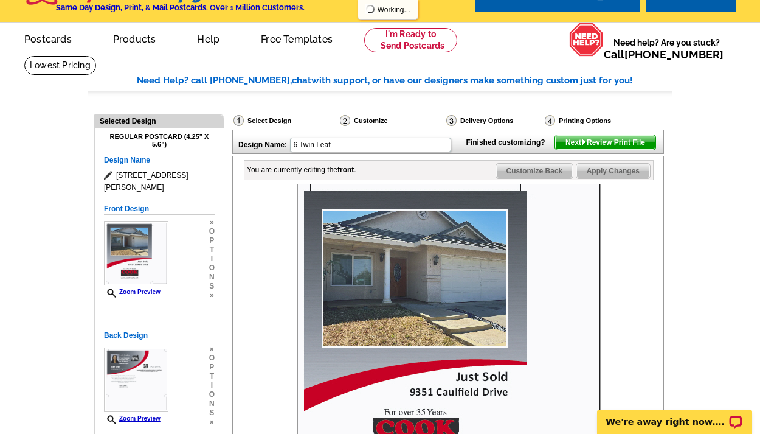
type input "6 Twin Leaf"
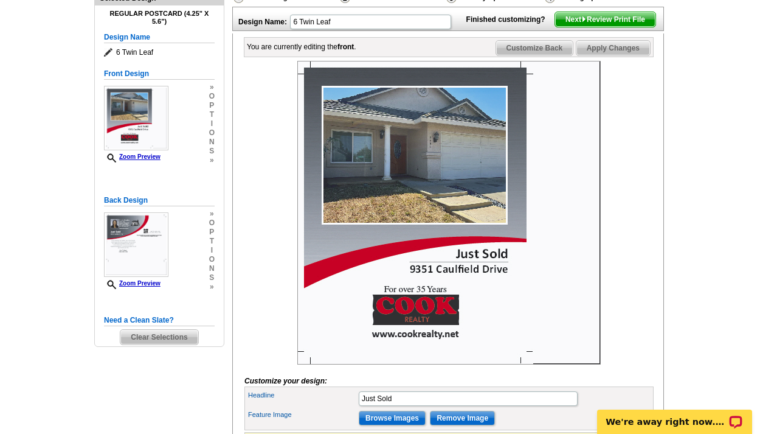
scroll to position [265, 0]
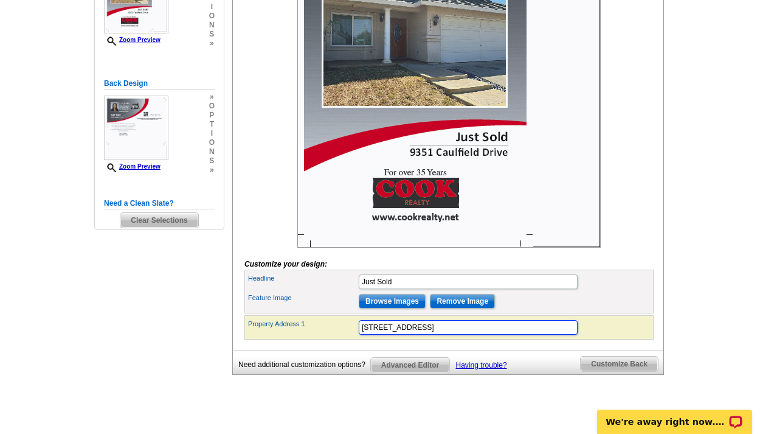
click at [446, 335] on input "9351 Caulfield Drive" at bounding box center [468, 327] width 219 height 15
type input "9"
type input "[STREET_ADDRESS]"
click at [248, 248] on div at bounding box center [448, 95] width 409 height 303
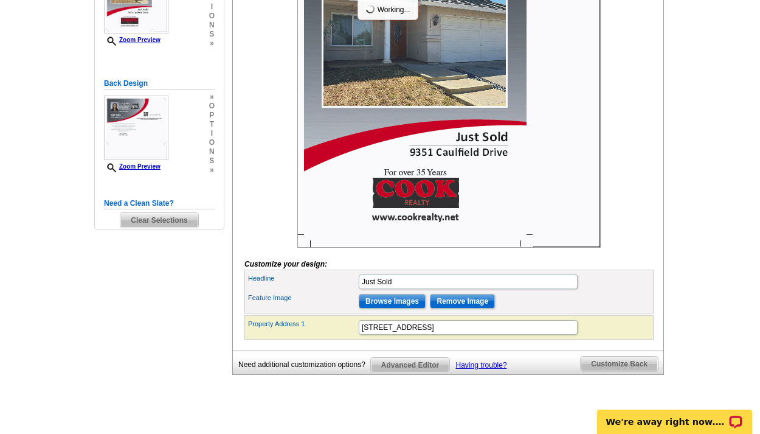
scroll to position [0, 0]
click at [459, 308] on input "Remove Image" at bounding box center [462, 301] width 65 height 15
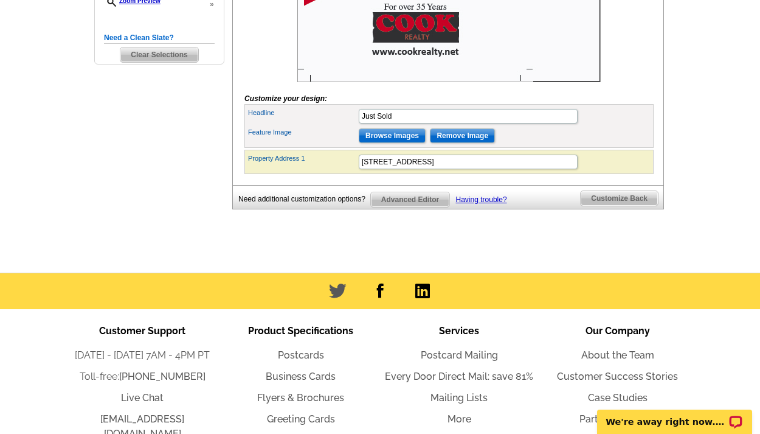
scroll to position [193, 0]
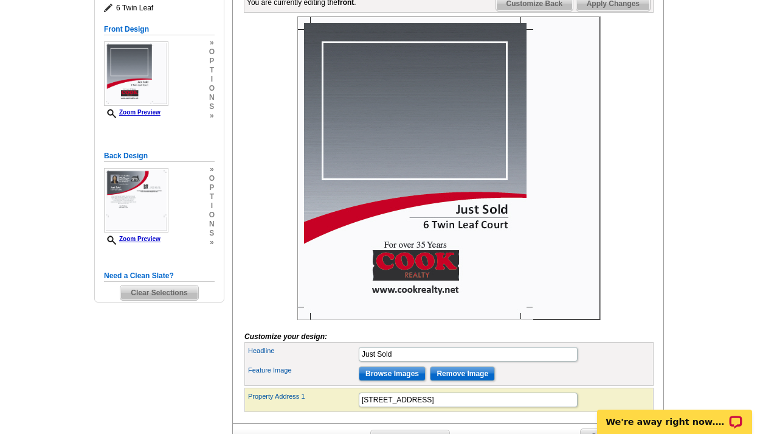
click at [406, 381] on input "Browse Images" at bounding box center [392, 373] width 67 height 15
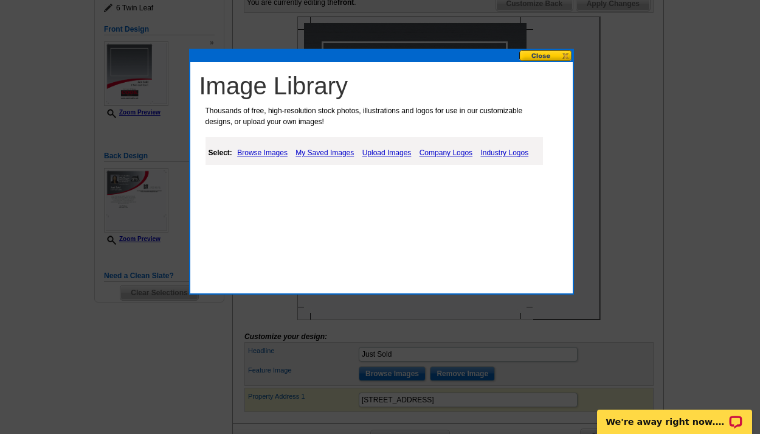
click at [394, 149] on link "Upload Images" at bounding box center [386, 152] width 55 height 15
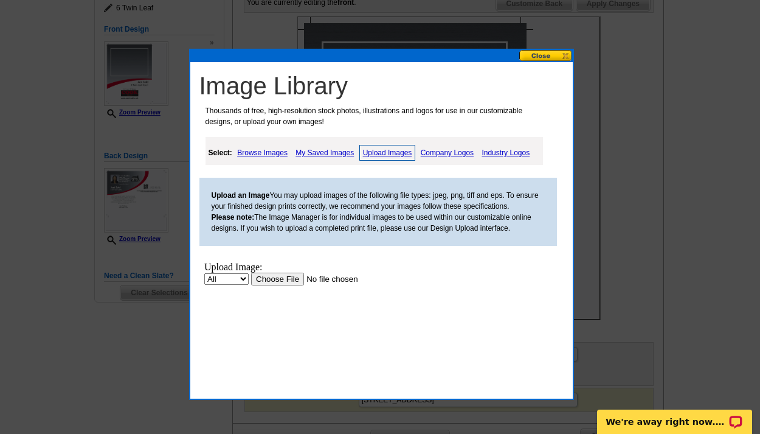
scroll to position [0, 0]
click at [277, 277] on input "file" at bounding box center [328, 278] width 154 height 13
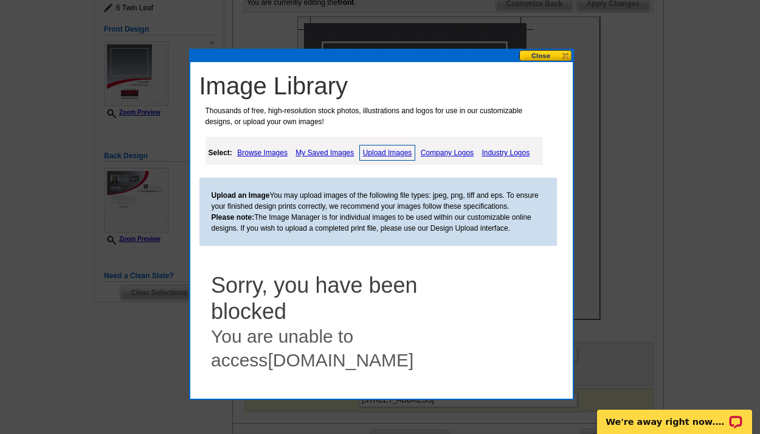
click at [542, 54] on button at bounding box center [546, 56] width 54 height 12
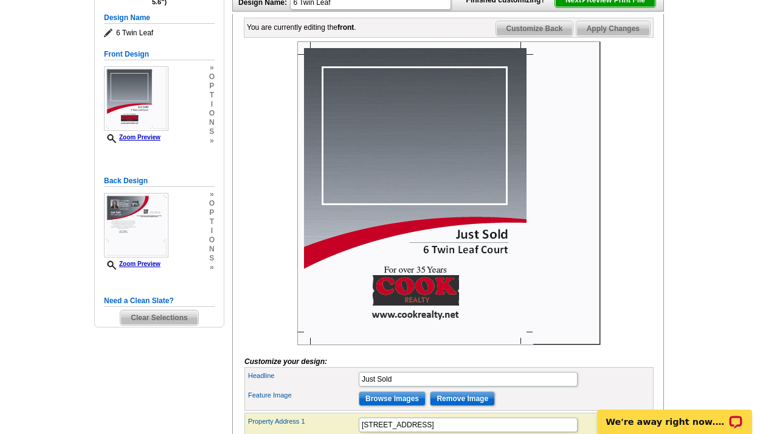
scroll to position [195, 0]
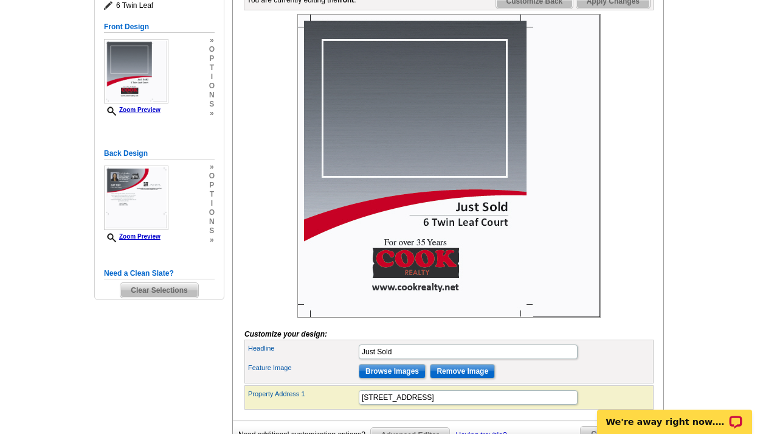
click at [417, 378] on input "Browse Images" at bounding box center [392, 371] width 67 height 15
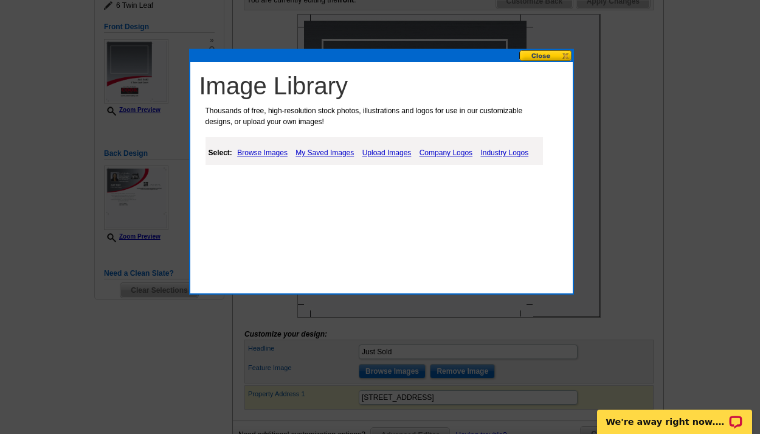
click at [404, 151] on link "Upload Images" at bounding box center [386, 152] width 55 height 15
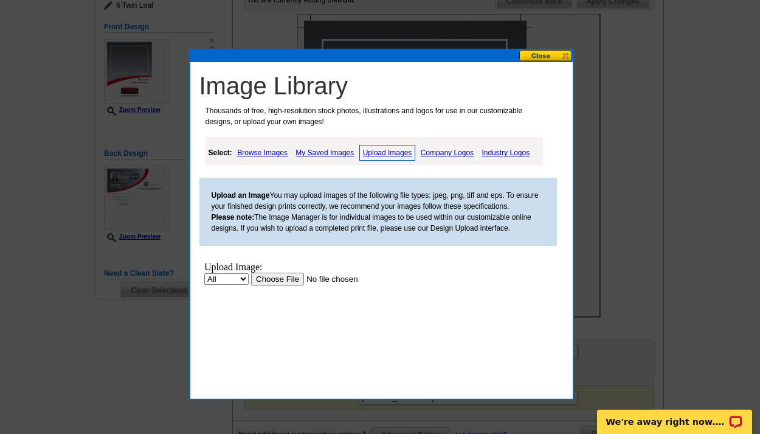
scroll to position [0, 0]
click at [290, 274] on input "file" at bounding box center [328, 278] width 154 height 13
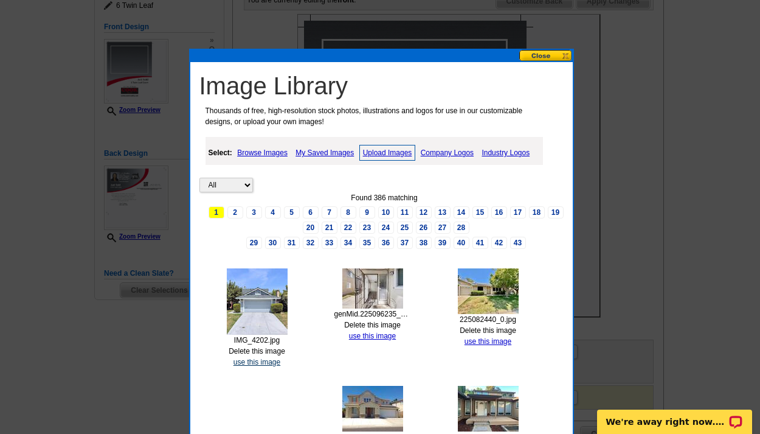
click at [269, 358] on link "use this image" at bounding box center [257, 362] width 47 height 9
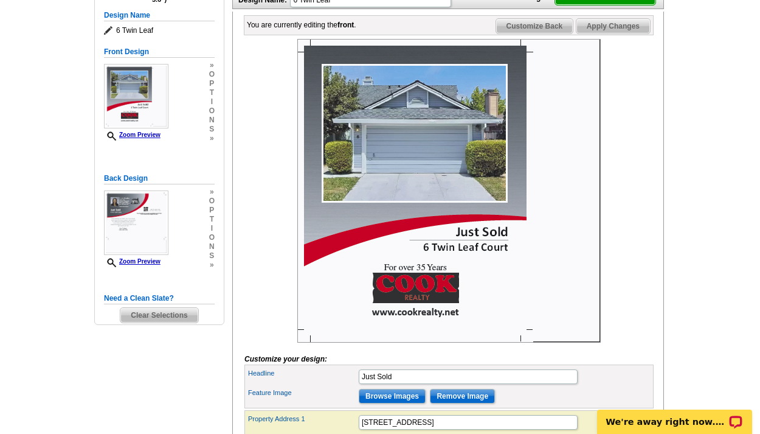
scroll to position [289, 0]
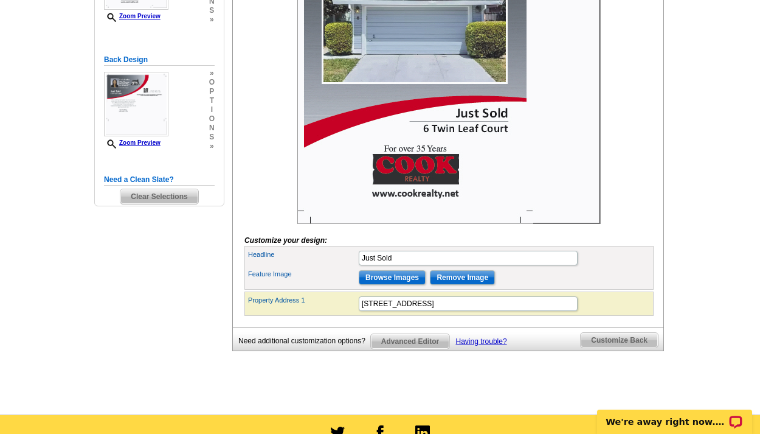
click at [622, 347] on span "Customize Back" at bounding box center [619, 340] width 77 height 15
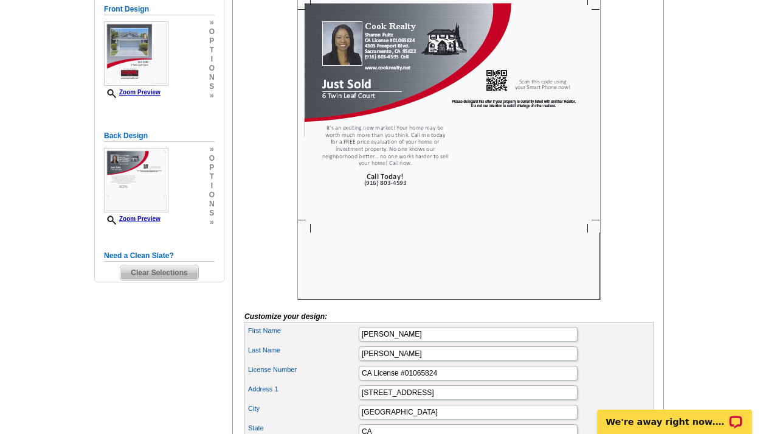
scroll to position [0, 0]
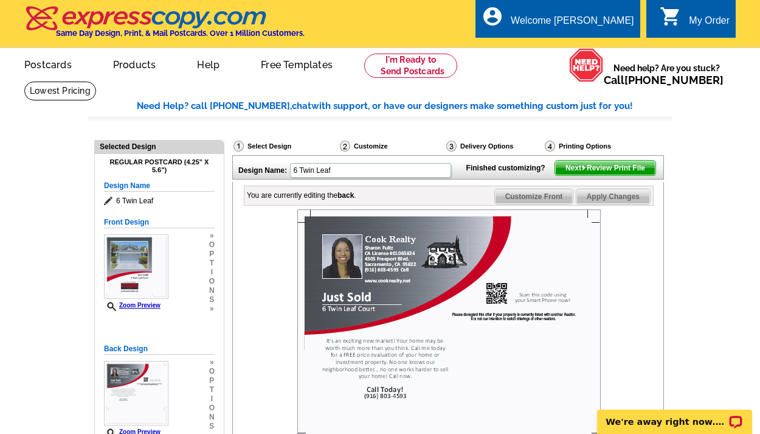
click at [575, 175] on span "Next Review Print File" at bounding box center [605, 168] width 100 height 15
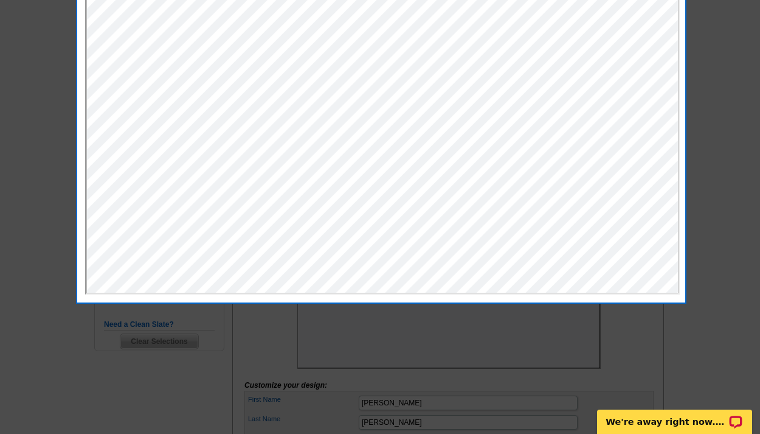
scroll to position [12, 0]
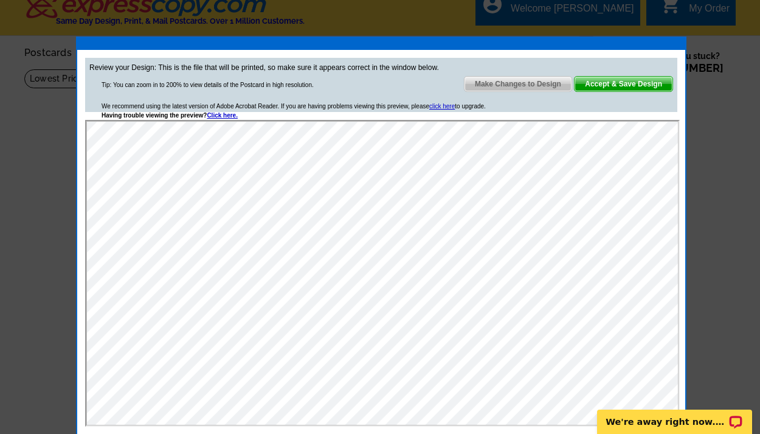
click at [622, 77] on span "Accept & Save Design" at bounding box center [624, 84] width 98 height 15
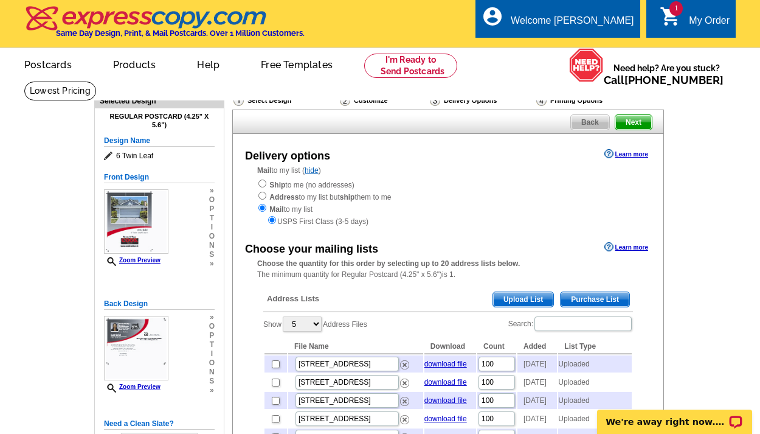
click at [587, 123] on span "Back" at bounding box center [590, 122] width 38 height 15
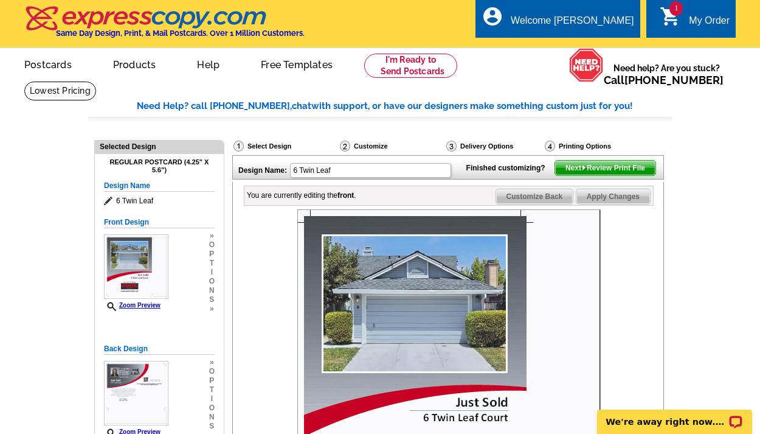
click at [373, 142] on div "Customize" at bounding box center [392, 147] width 106 height 15
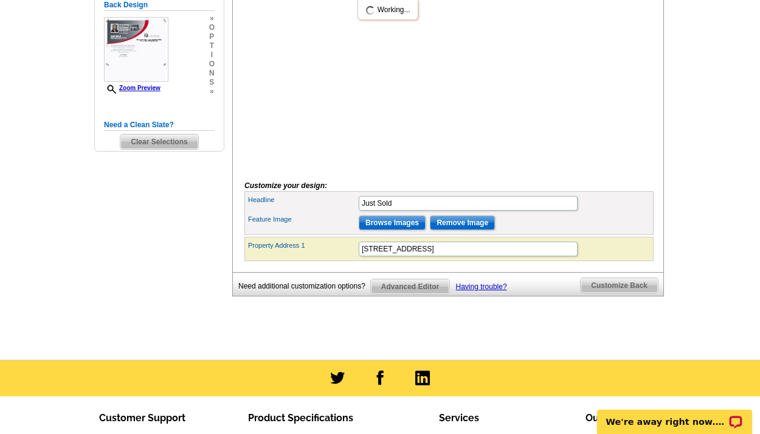
scroll to position [76, 0]
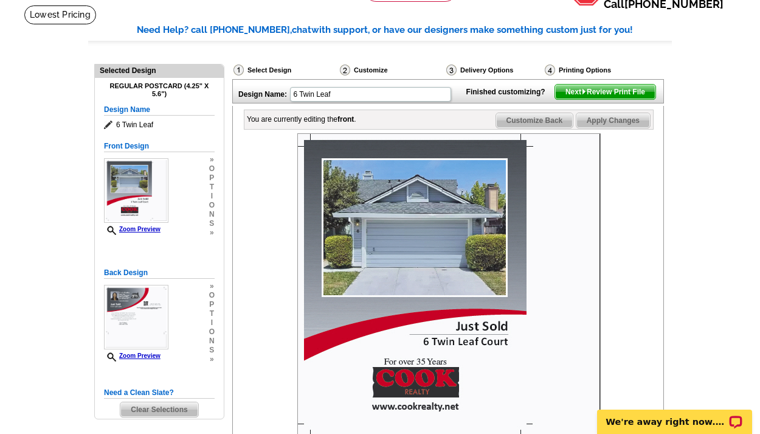
click at [216, 199] on div "Regular Postcard (4.25" x 5.6") Design Name 6 Twin Leaf Front Design Zoom Previ…" at bounding box center [159, 248] width 129 height 341
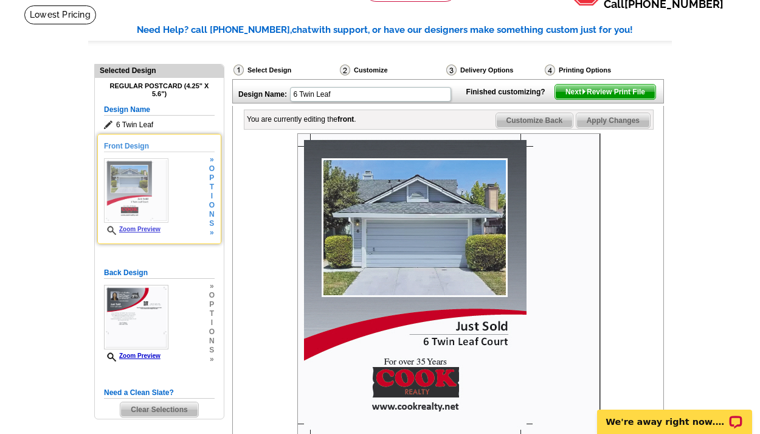
click at [211, 203] on span "o" at bounding box center [211, 205] width 5 height 9
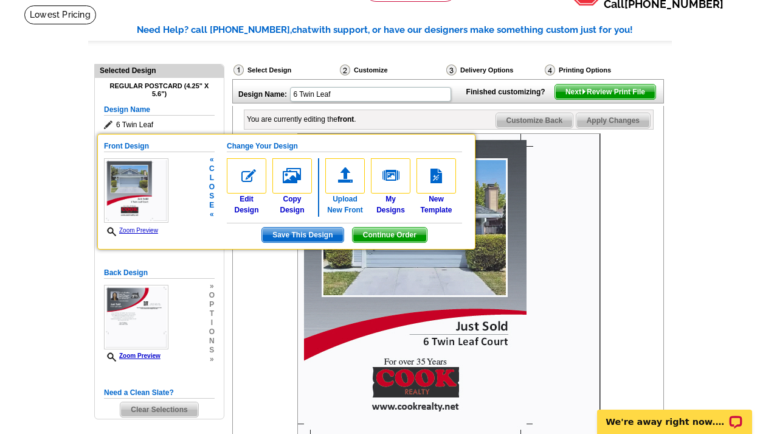
click at [345, 162] on img at bounding box center [345, 175] width 40 height 35
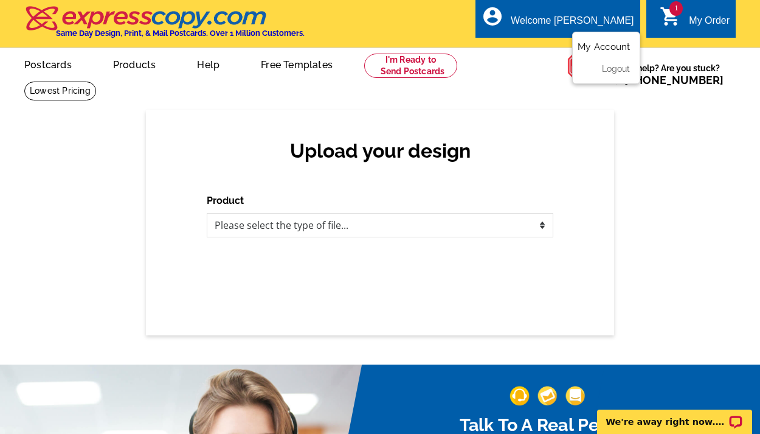
click at [598, 46] on link "My Account" at bounding box center [604, 46] width 52 height 11
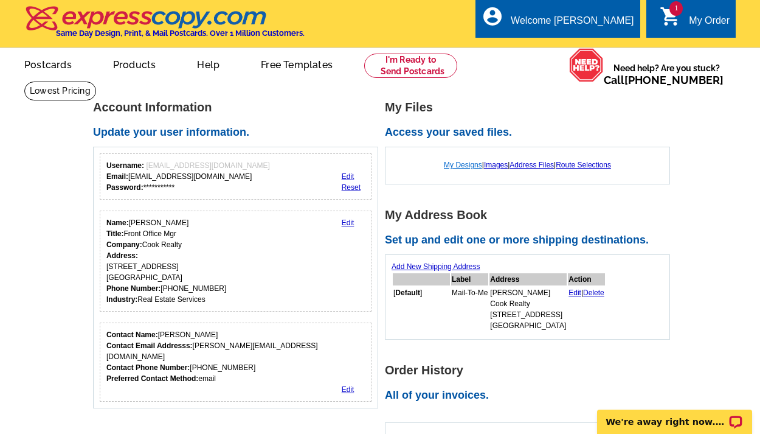
click at [463, 162] on link "My Designs" at bounding box center [463, 165] width 38 height 9
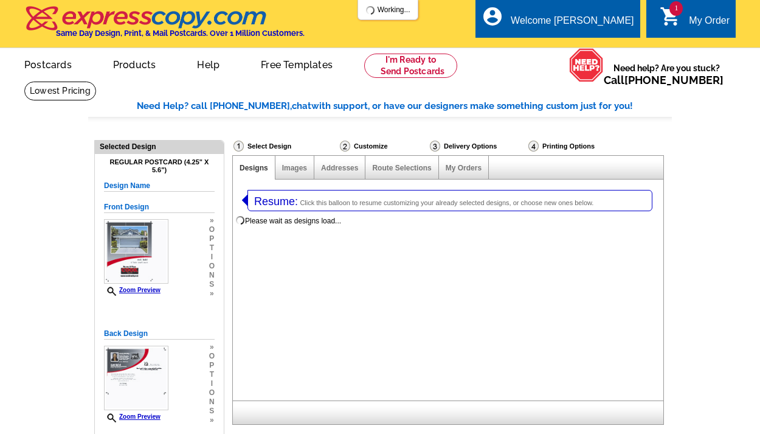
select select "1"
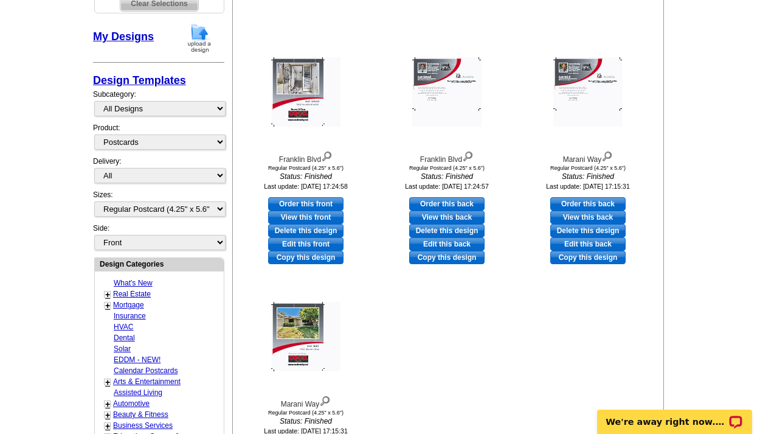
scroll to position [661, 0]
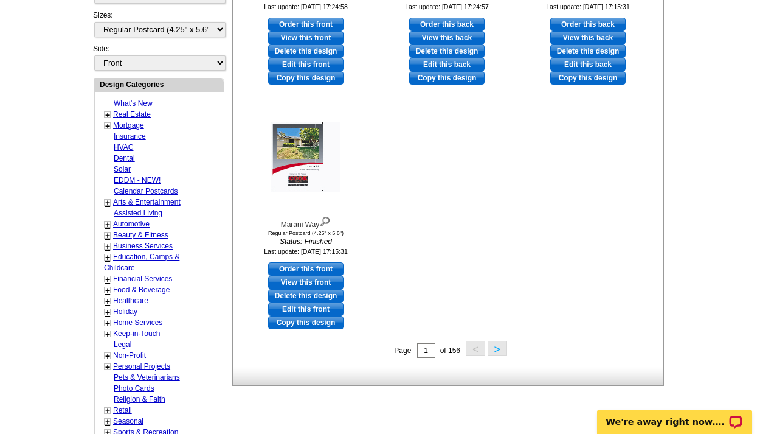
click at [499, 347] on button ">" at bounding box center [497, 348] width 19 height 15
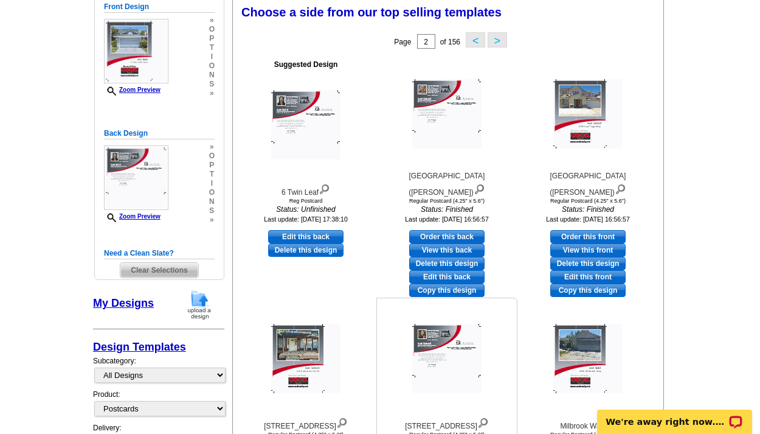
scroll to position [186, 0]
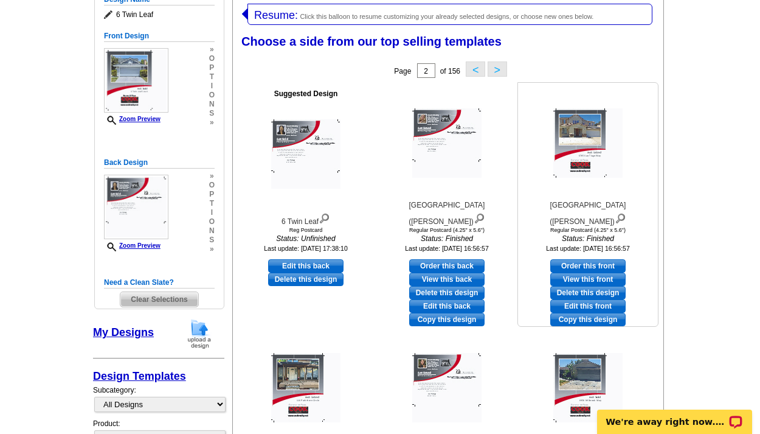
click at [572, 299] on link "Edit this front" at bounding box center [587, 305] width 75 height 13
select select "back"
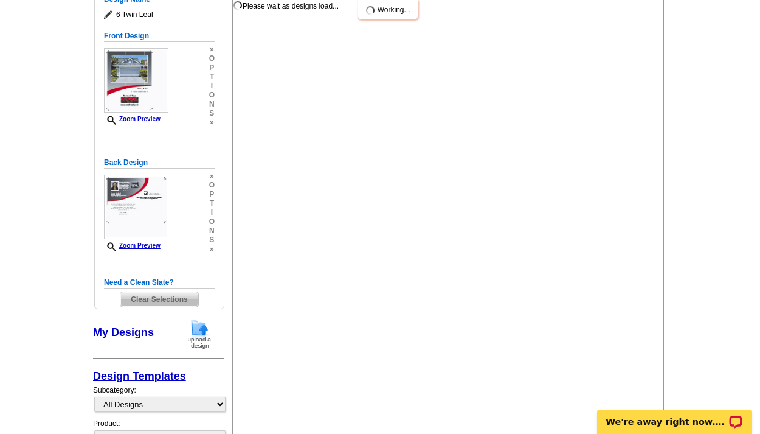
scroll to position [0, 0]
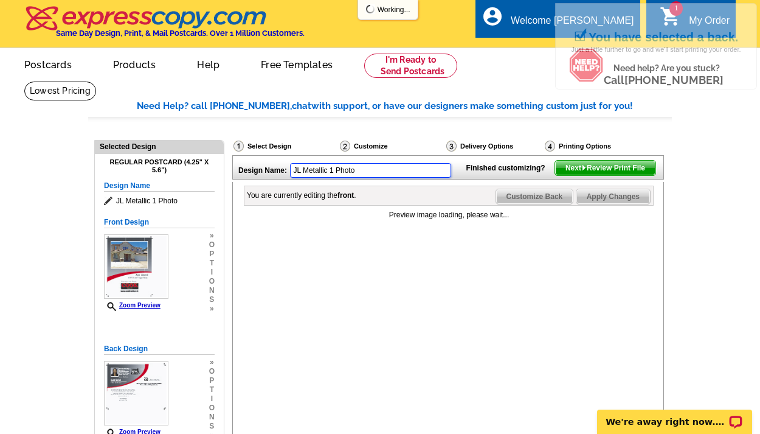
drag, startPoint x: 364, startPoint y: 169, endPoint x: 290, endPoint y: 168, distance: 74.2
click at [290, 168] on div "Design Name: JL Metallic 1 Photo" at bounding box center [346, 169] width 227 height 26
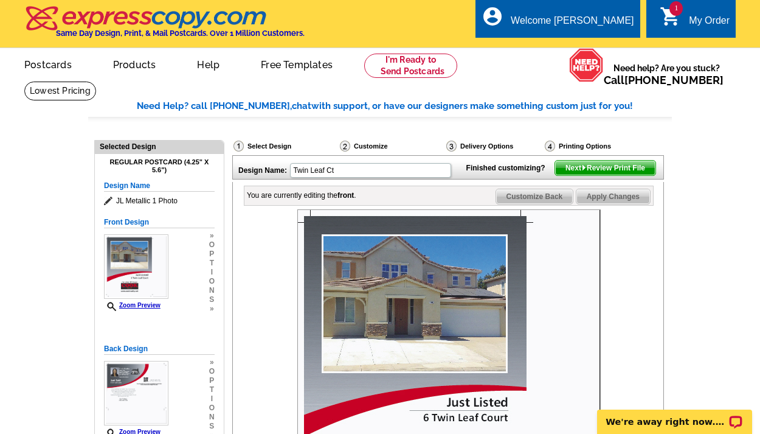
click at [288, 190] on div "Design Name: Twin Leaf Ct Finished customizing? Next Review Print File You are …" at bounding box center [447, 397] width 431 height 485
type input "Twin Leaf Ct"
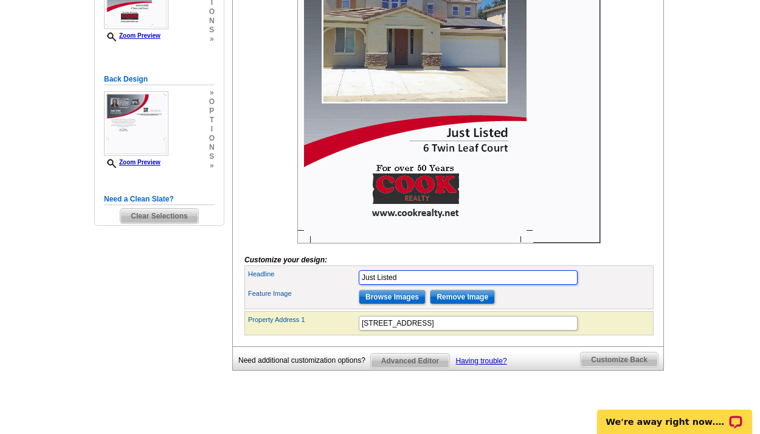
click at [412, 285] on input "Just Listed" at bounding box center [468, 277] width 219 height 15
type input "Just Sold"
drag, startPoint x: 310, startPoint y: 392, endPoint x: 282, endPoint y: 258, distance: 136.7
click at [282, 243] on div at bounding box center [448, 91] width 409 height 303
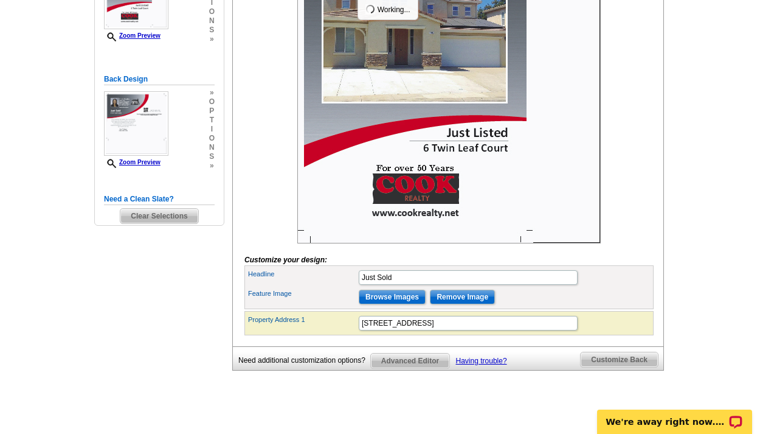
scroll to position [0, 0]
click at [653, 217] on div at bounding box center [448, 91] width 409 height 303
click at [474, 304] on input "Remove Image" at bounding box center [462, 297] width 65 height 15
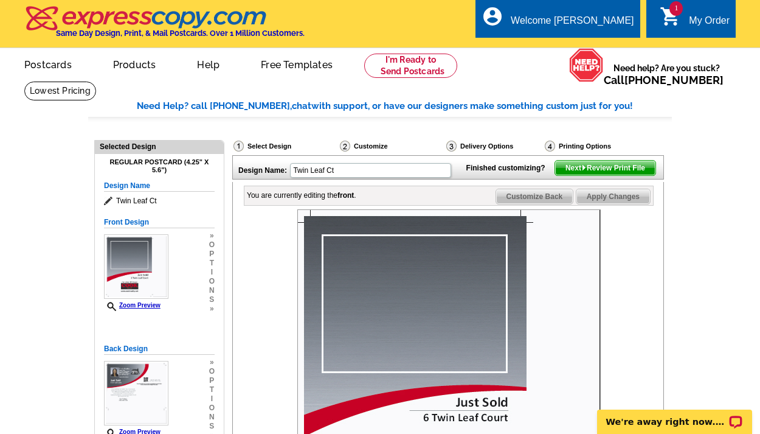
scroll to position [271, 0]
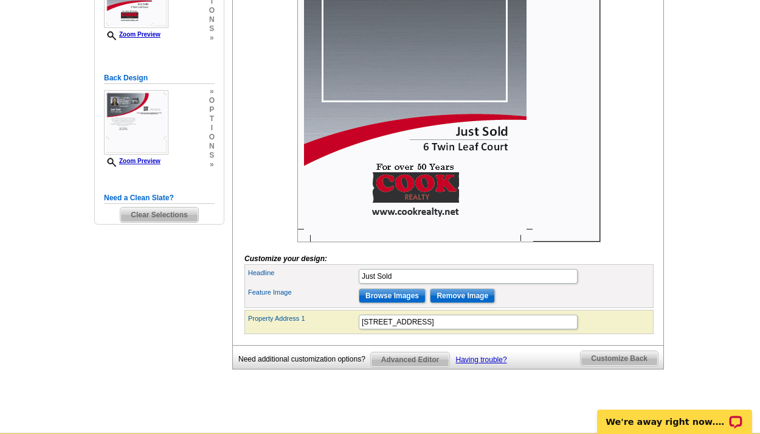
click at [462, 303] on input "Remove Image" at bounding box center [462, 295] width 65 height 15
click at [653, 277] on form "Customize your design: Headline Just Sold Feature Image Browse Images Remove Im…" at bounding box center [448, 136] width 409 height 395
click at [400, 303] on input "Browse Images" at bounding box center [392, 295] width 67 height 15
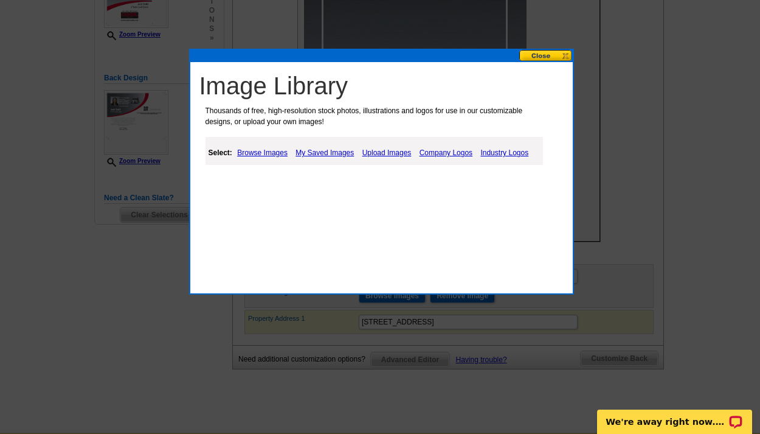
click at [376, 154] on link "Upload Images" at bounding box center [386, 152] width 55 height 15
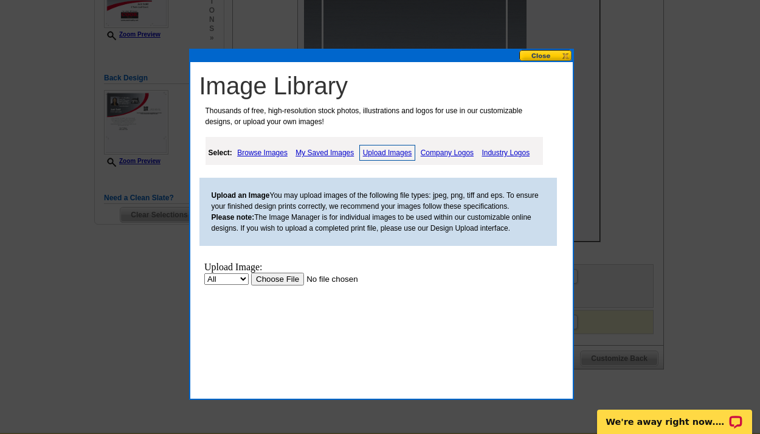
scroll to position [0, 0]
click at [279, 274] on input "file" at bounding box center [328, 278] width 154 height 13
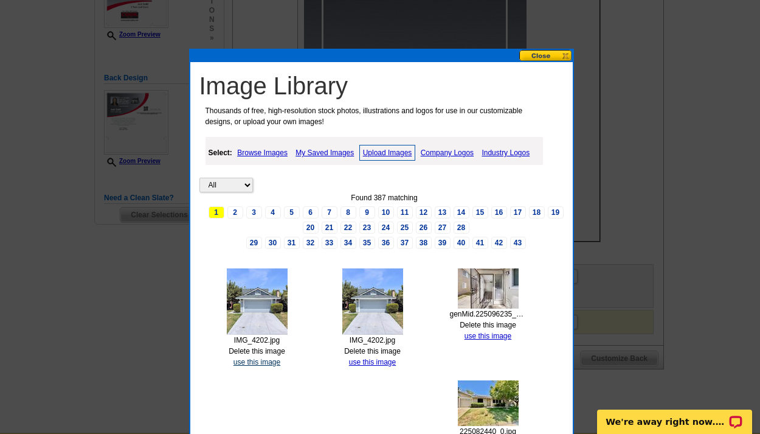
click at [266, 358] on link "use this image" at bounding box center [257, 362] width 47 height 9
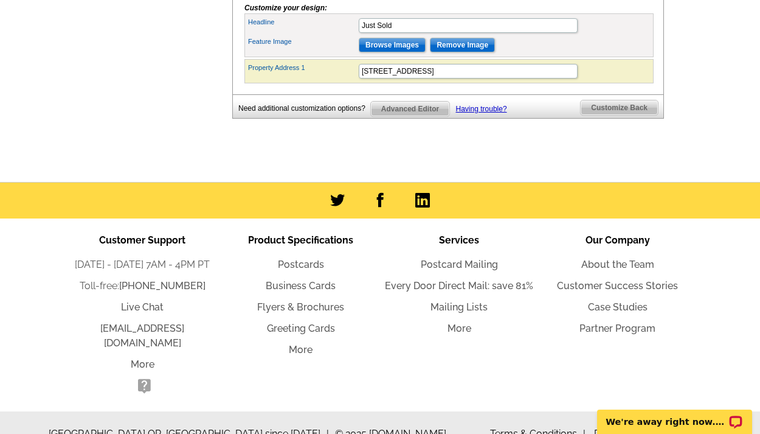
scroll to position [496, 0]
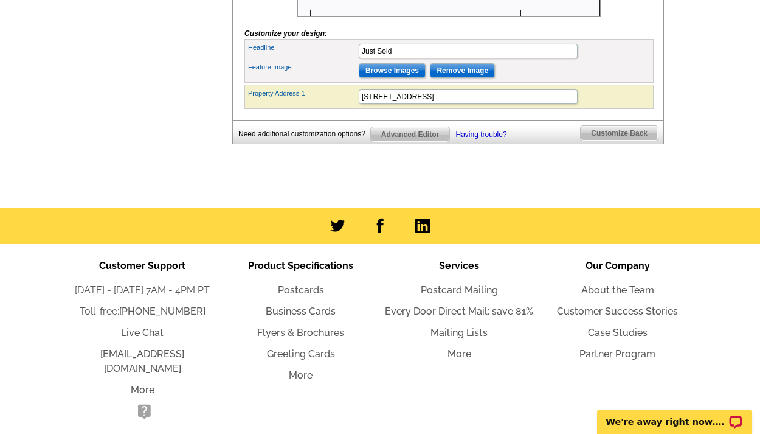
click at [623, 140] on span "Customize Back" at bounding box center [619, 133] width 77 height 15
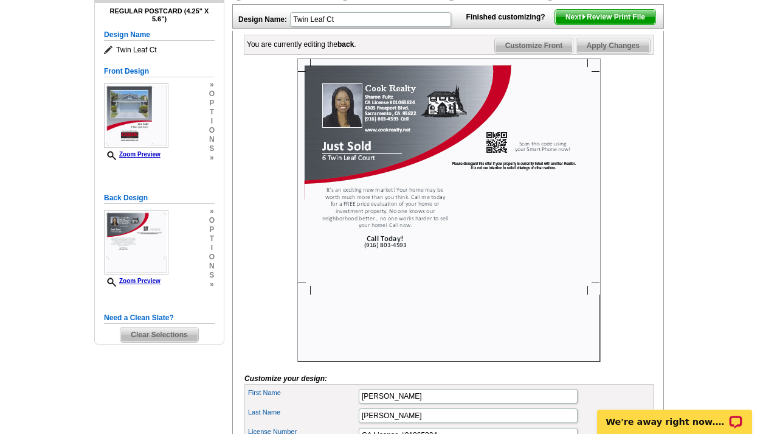
scroll to position [0, 0]
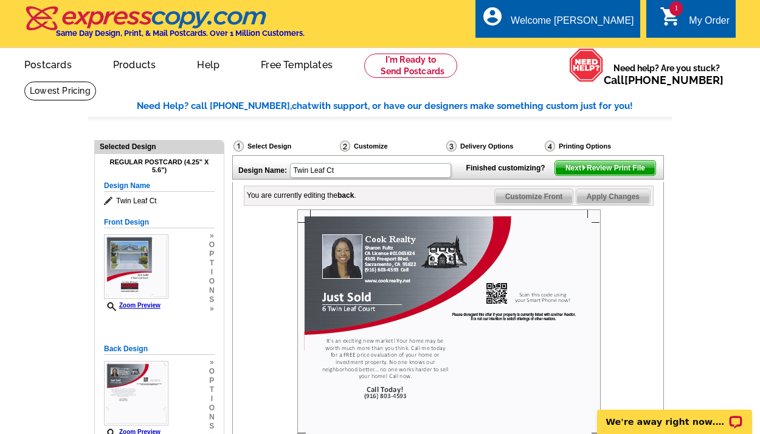
click at [588, 175] on span "Next Review Print File" at bounding box center [605, 168] width 100 height 15
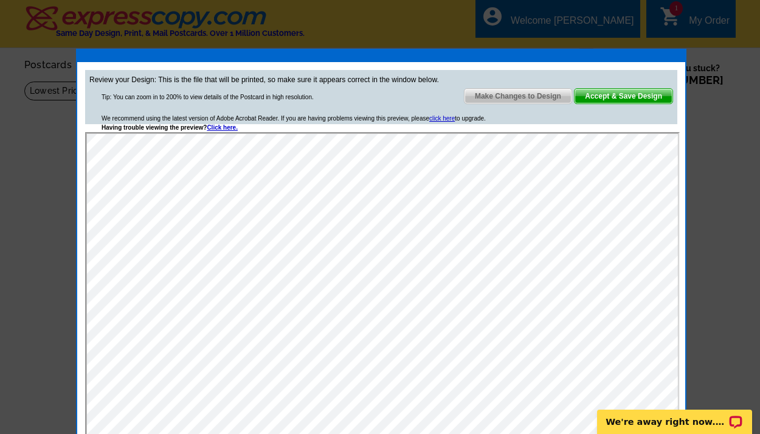
click at [662, 95] on span "Accept & Save Design" at bounding box center [624, 96] width 98 height 15
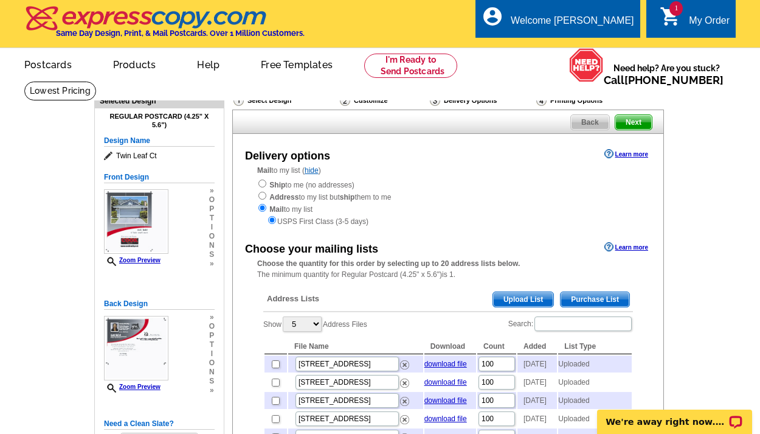
scroll to position [106, 0]
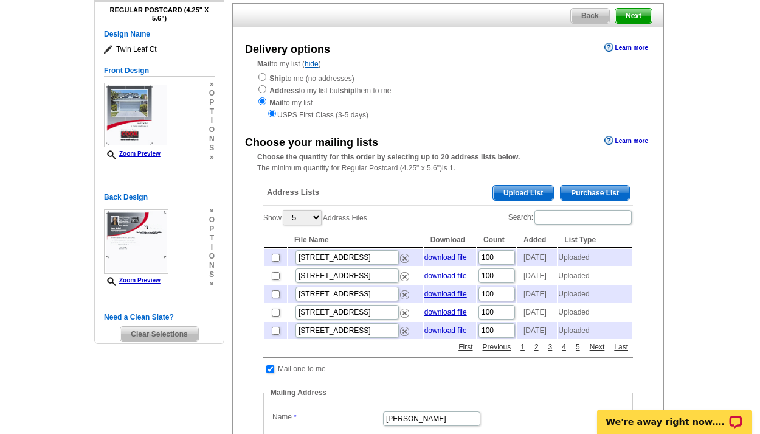
click at [513, 190] on span "Upload List" at bounding box center [523, 193] width 60 height 15
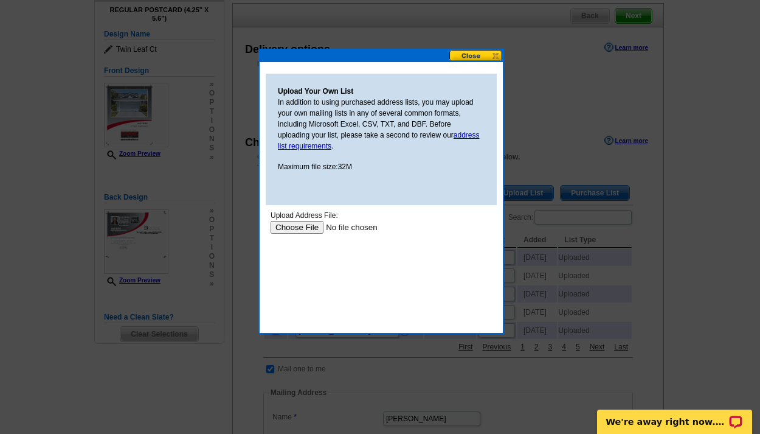
scroll to position [0, 0]
click at [299, 226] on input "file" at bounding box center [348, 227] width 154 height 13
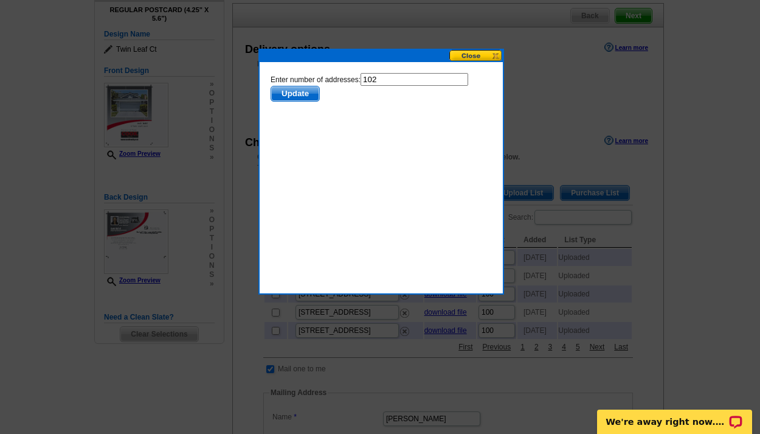
click at [380, 80] on input "102" at bounding box center [415, 79] width 108 height 13
type input "100"
click at [294, 92] on span "Update" at bounding box center [295, 93] width 48 height 15
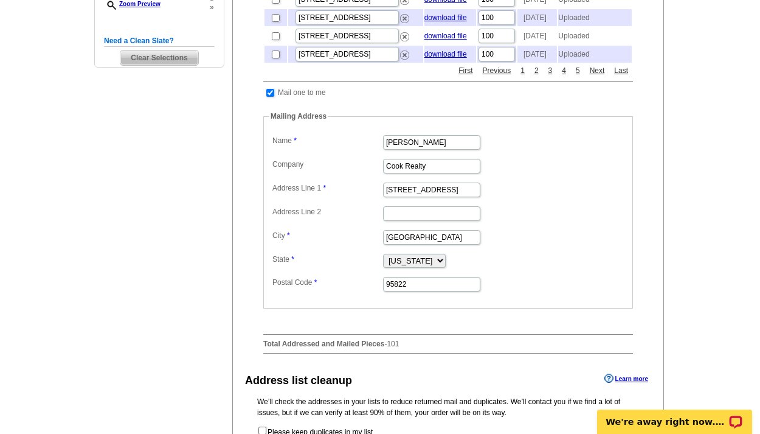
scroll to position [649, 0]
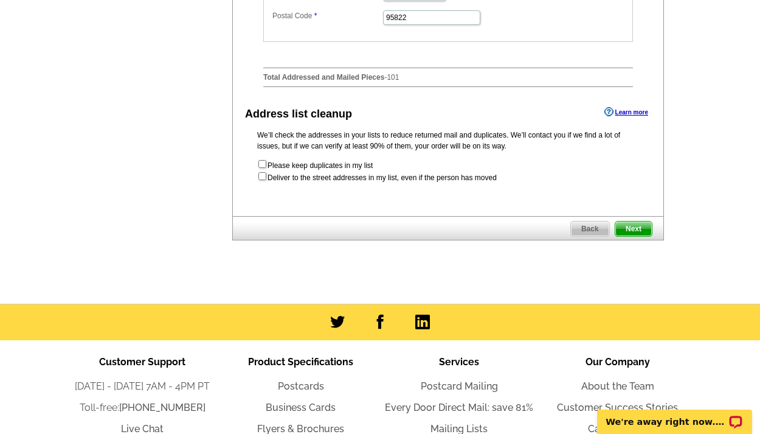
click at [262, 180] on input "checkbox" at bounding box center [262, 176] width 8 height 8
checkbox input "true"
radio input "true"
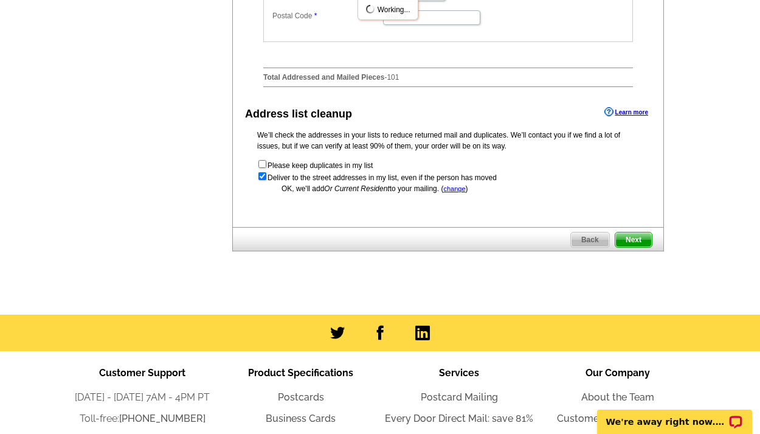
scroll to position [0, 0]
click at [630, 247] on span "Next" at bounding box center [633, 239] width 36 height 15
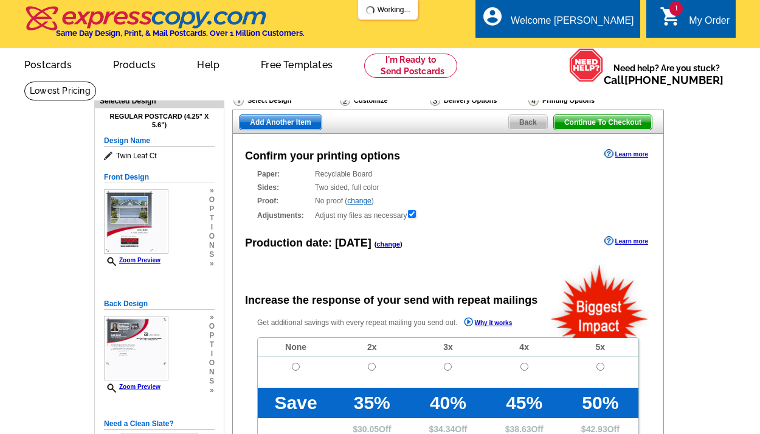
radio input "false"
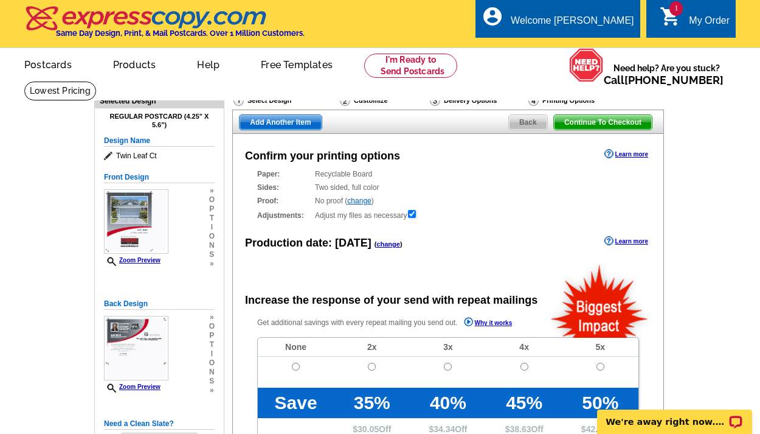
click at [296, 366] on input "radio" at bounding box center [296, 366] width 8 height 8
radio input "true"
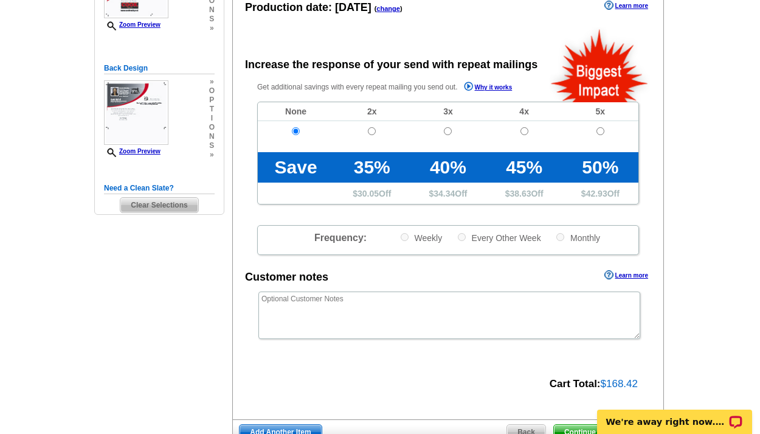
scroll to position [356, 0]
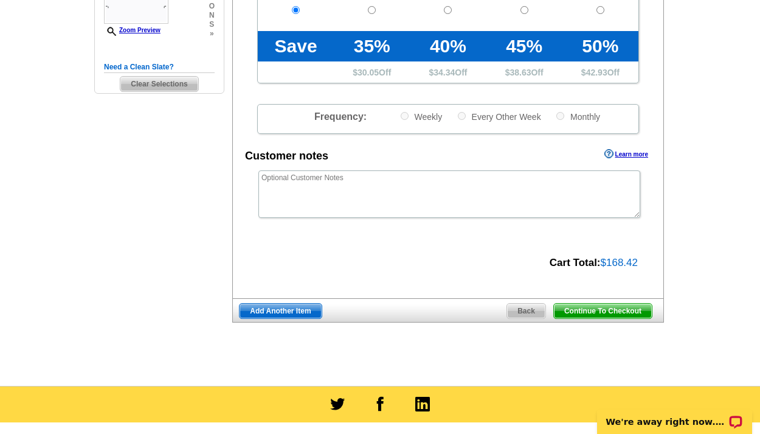
click at [596, 307] on span "Continue To Checkout" at bounding box center [603, 310] width 98 height 15
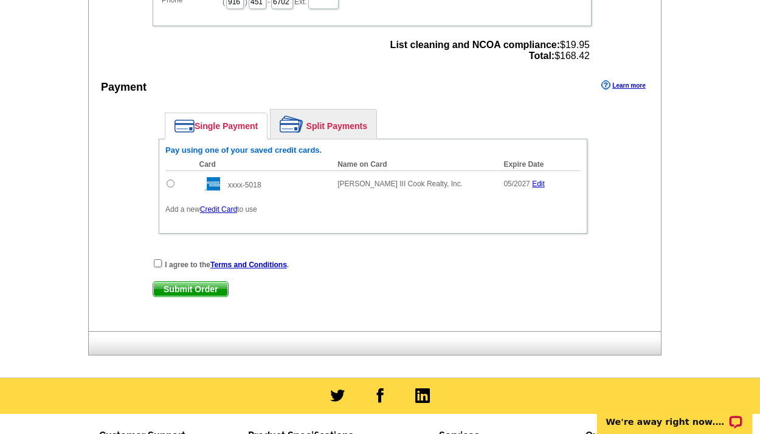
click at [171, 180] on input "radio" at bounding box center [171, 183] width 8 height 8
radio input "true"
click at [156, 262] on input "checkbox" at bounding box center [158, 263] width 8 height 8
checkbox input "true"
click at [199, 285] on span "Submit Order" at bounding box center [190, 289] width 75 height 15
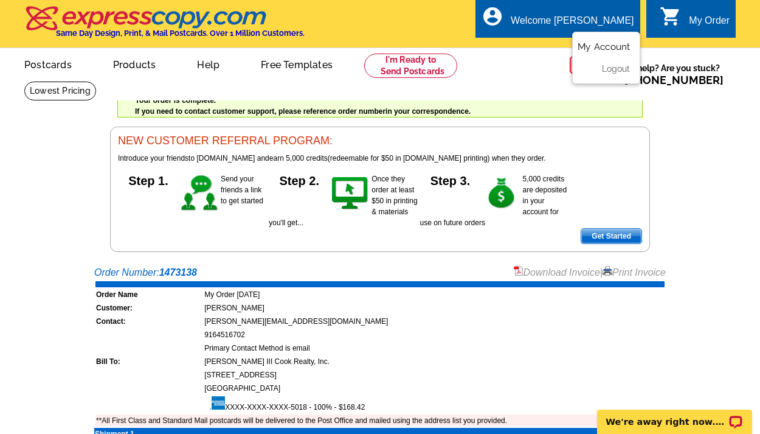
click at [610, 44] on link "My Account" at bounding box center [604, 46] width 52 height 11
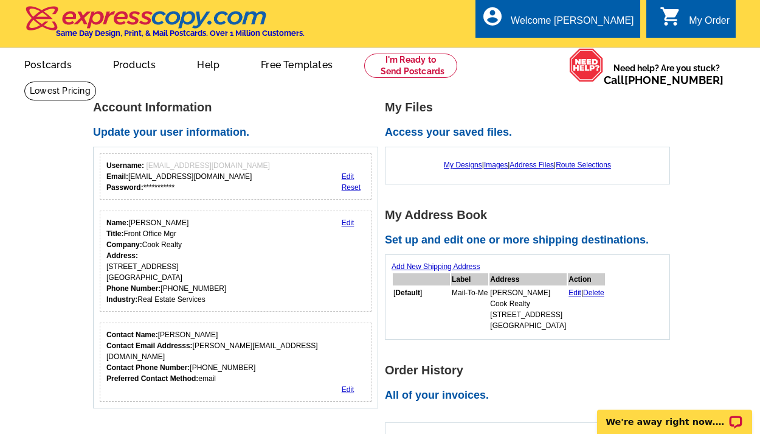
click at [572, 293] on link "Edit" at bounding box center [575, 292] width 13 height 9
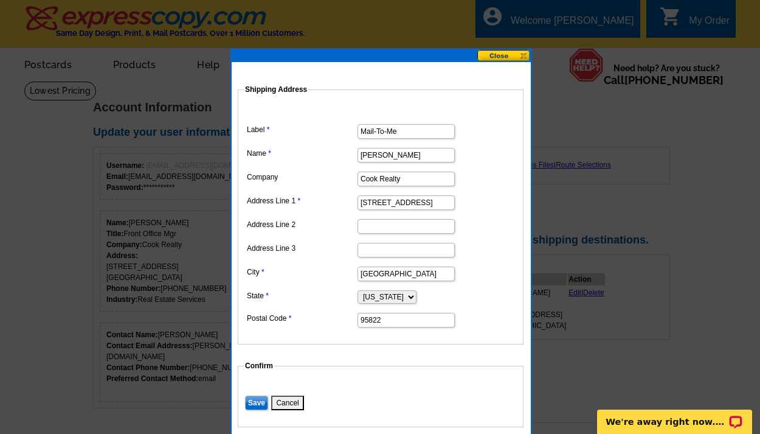
drag, startPoint x: 408, startPoint y: 153, endPoint x: 328, endPoint y: 131, distance: 82.5
type input "Meena Chan Lee"
click at [460, 201] on dd "4305 Freeport Blvd" at bounding box center [381, 201] width 274 height 19
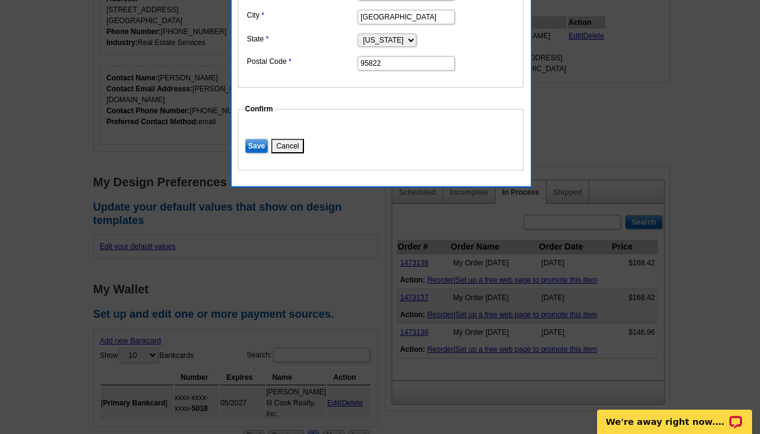
click at [257, 144] on input "Save" at bounding box center [256, 146] width 23 height 15
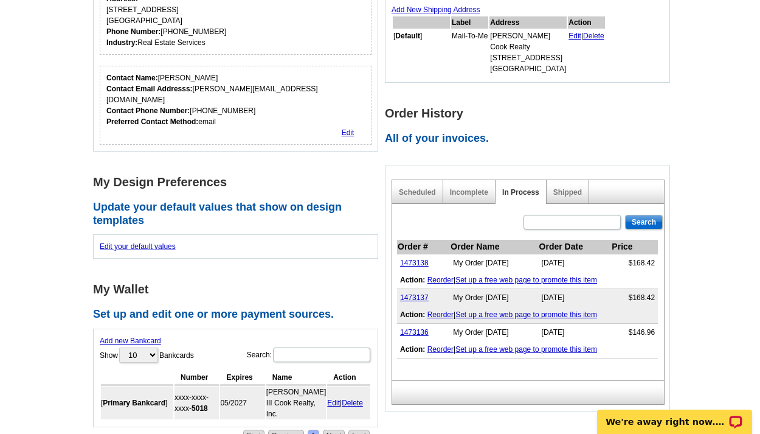
scroll to position [0, 0]
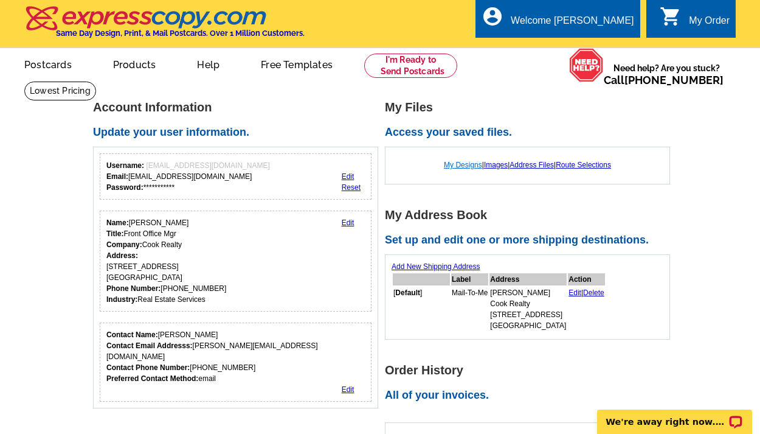
click at [463, 167] on link "My Designs" at bounding box center [463, 165] width 38 height 9
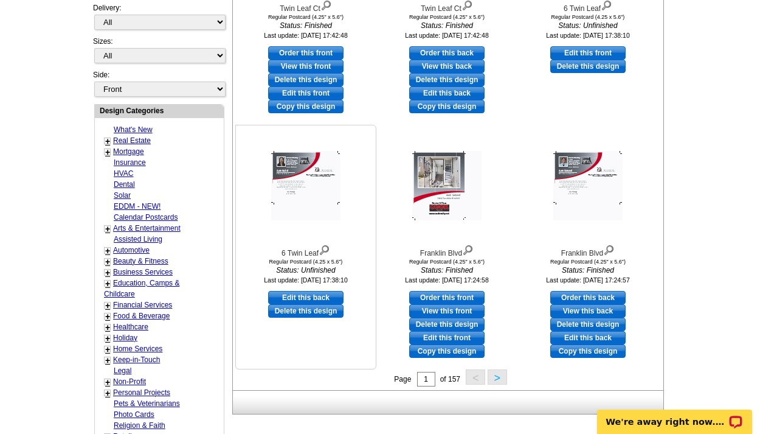
scroll to position [356, 0]
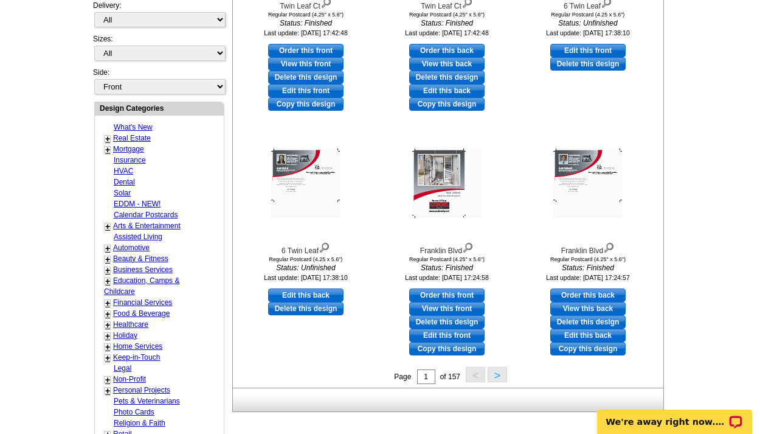
click at [499, 375] on button ">" at bounding box center [497, 374] width 19 height 15
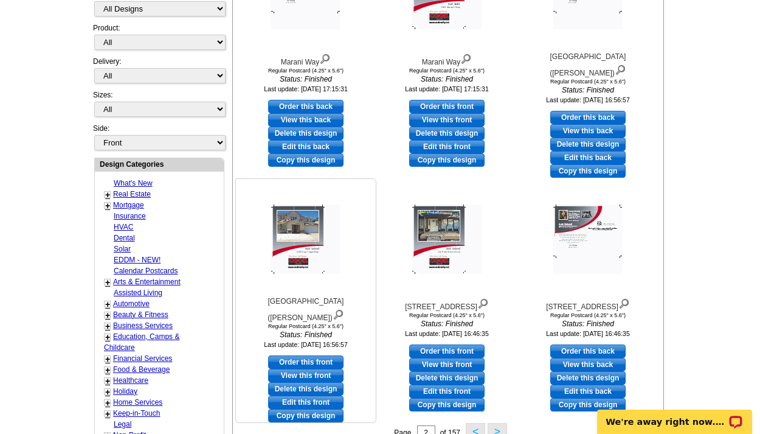
scroll to position [415, 0]
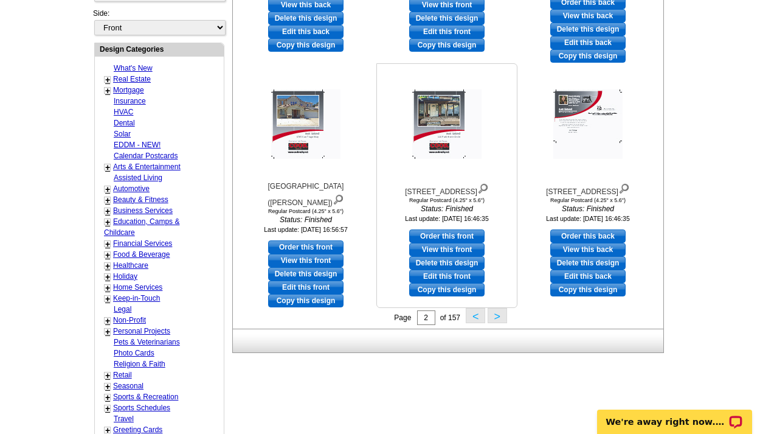
click at [445, 276] on link "Edit this front" at bounding box center [446, 275] width 75 height 13
select select "1"
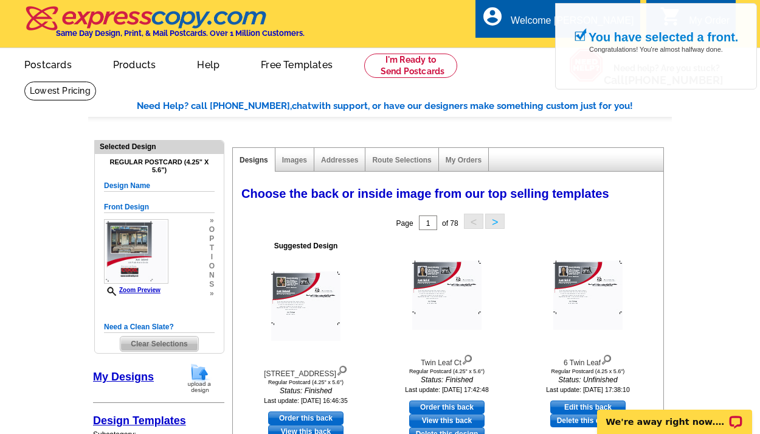
scroll to position [120, 0]
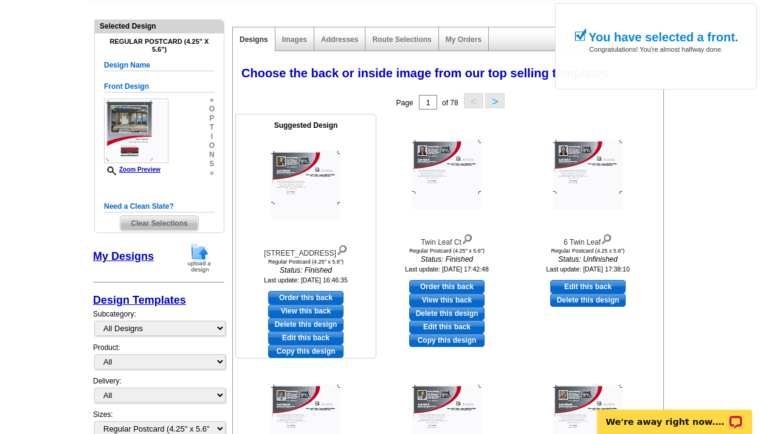
click at [308, 337] on link "Edit this back" at bounding box center [305, 337] width 75 height 13
select select "front"
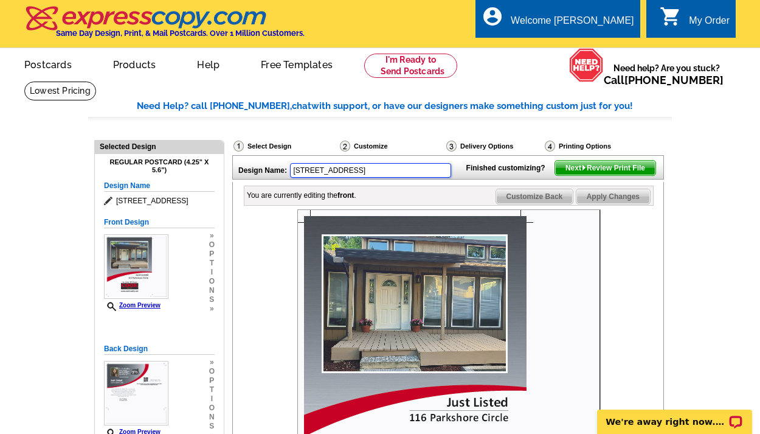
drag, startPoint x: 364, startPoint y: 167, endPoint x: 251, endPoint y: 156, distance: 113.1
click at [251, 156] on div "Design Name: 116 Parkshore Cir" at bounding box center [346, 169] width 227 height 26
click at [276, 279] on div at bounding box center [448, 360] width 409 height 303
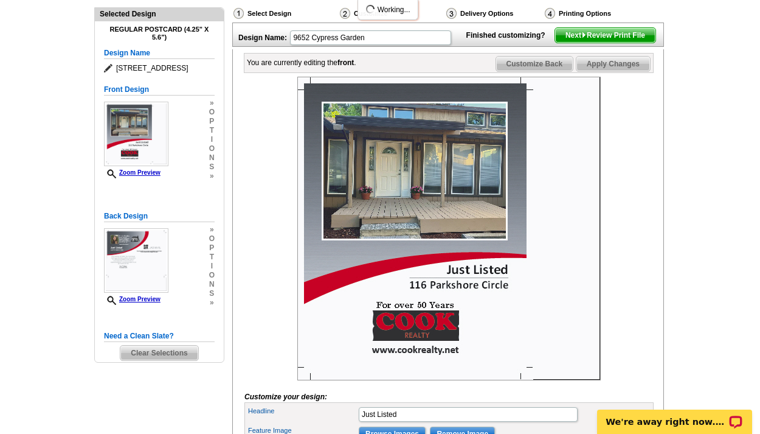
type input "9652 Cypress Garden"
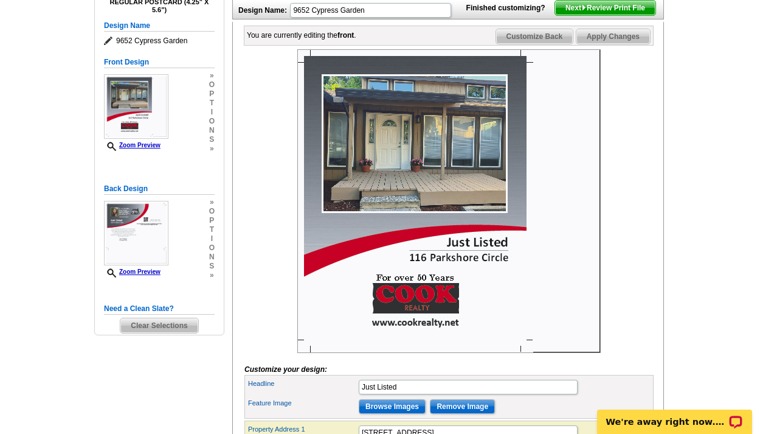
scroll to position [275, 0]
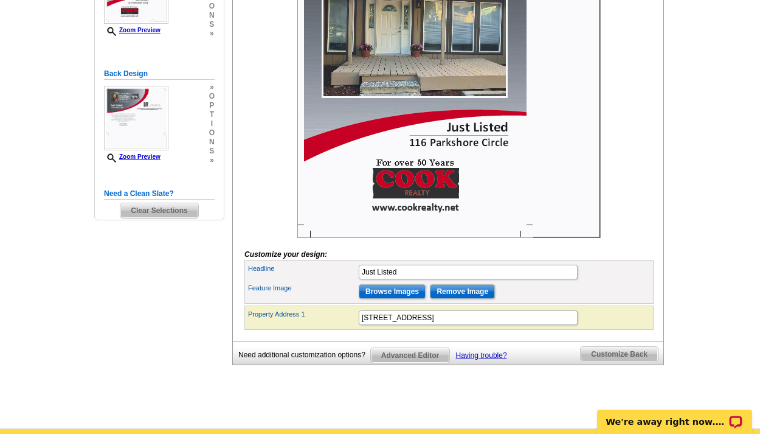
click at [440, 299] on input "Remove Image" at bounding box center [462, 291] width 65 height 15
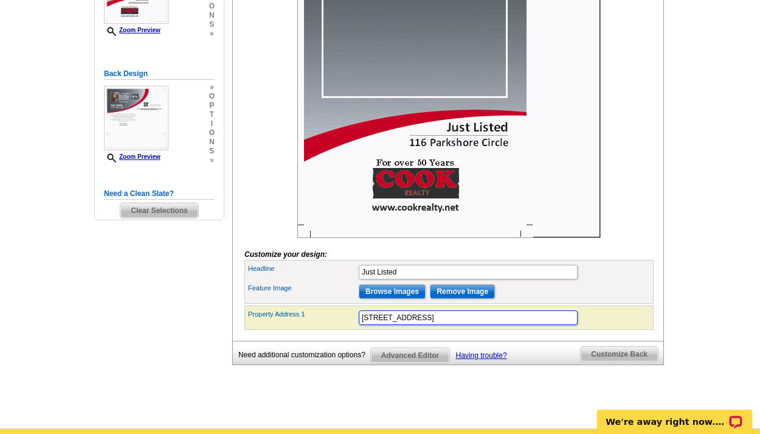
drag, startPoint x: 437, startPoint y: 337, endPoint x: 318, endPoint y: 335, distance: 119.2
click at [318, 327] on div "Property Address 1 116 Parkshore Circle" at bounding box center [449, 317] width 404 height 19
type input "9652 Cypress Garden Lane"
click at [382, 238] on img at bounding box center [448, 85] width 303 height 303
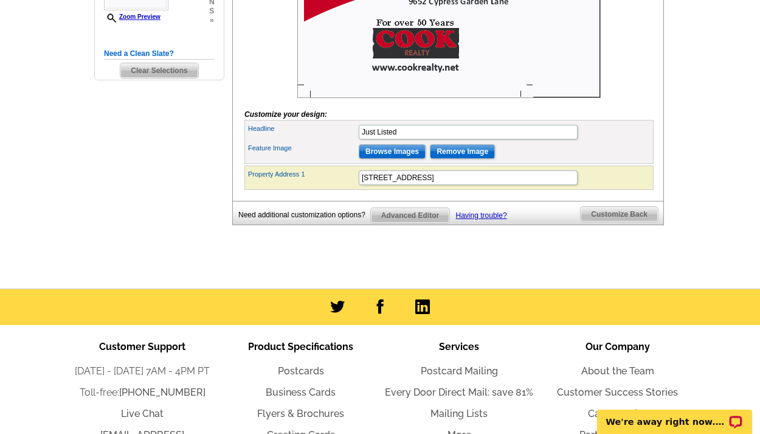
scroll to position [412, 0]
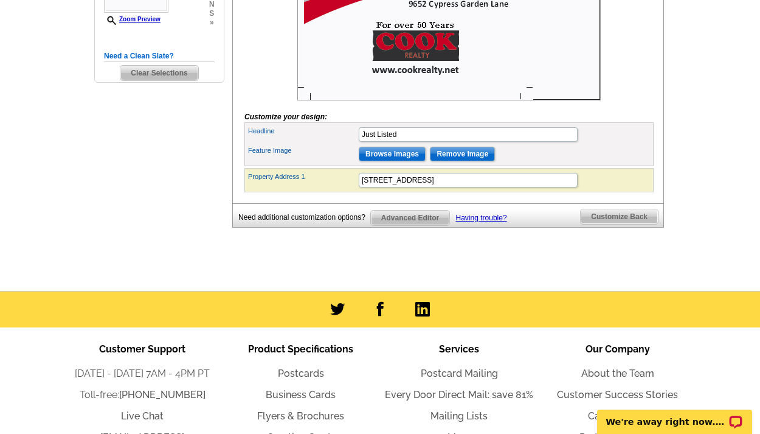
click at [413, 161] on input "Browse Images" at bounding box center [392, 154] width 67 height 15
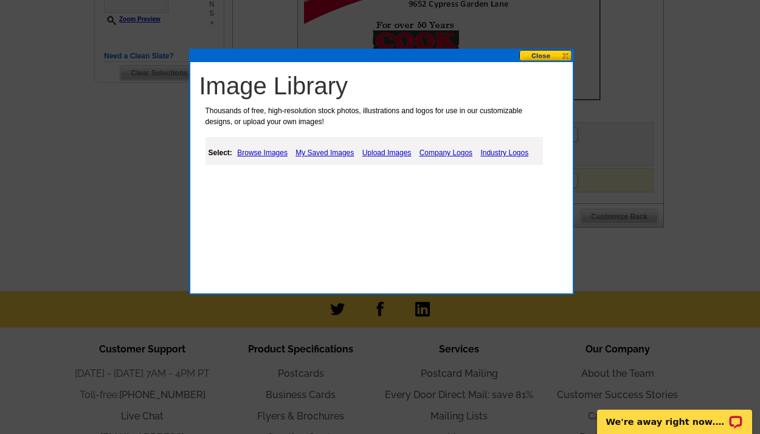
click at [384, 154] on link "Upload Images" at bounding box center [386, 152] width 55 height 15
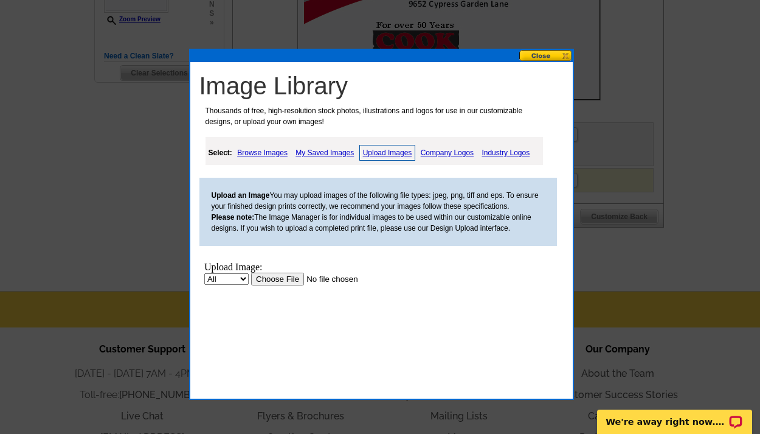
scroll to position [0, 0]
click at [270, 280] on input "file" at bounding box center [328, 278] width 154 height 13
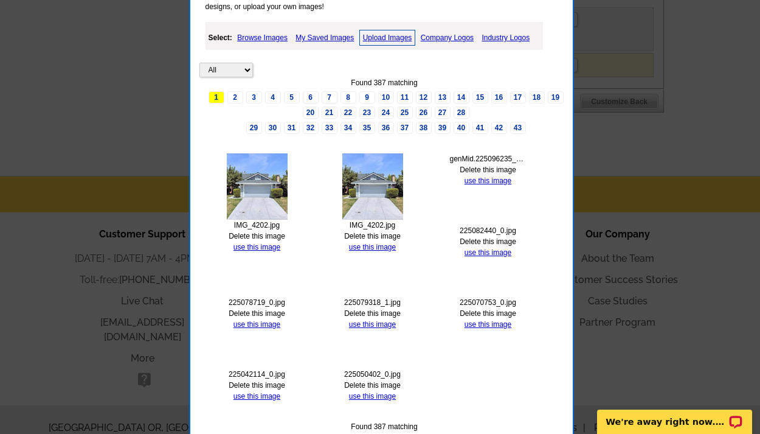
scroll to position [405, 0]
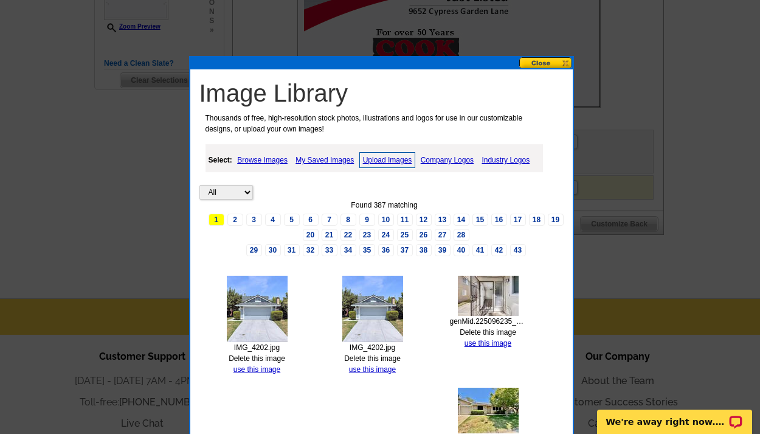
click at [530, 66] on button at bounding box center [546, 63] width 54 height 12
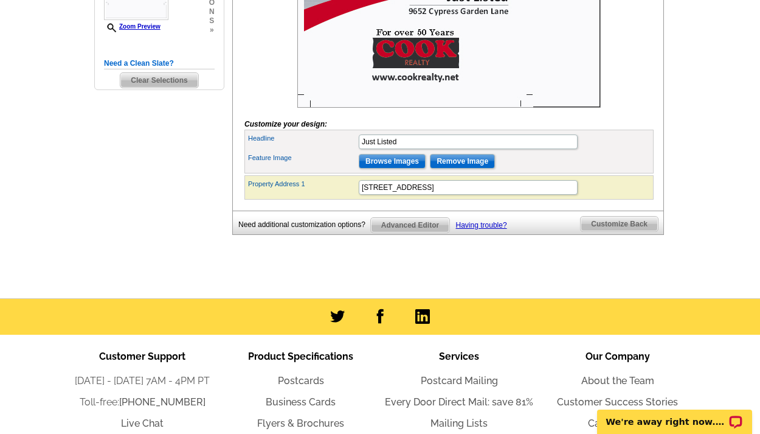
click at [404, 168] on input "Browse Images" at bounding box center [392, 161] width 67 height 15
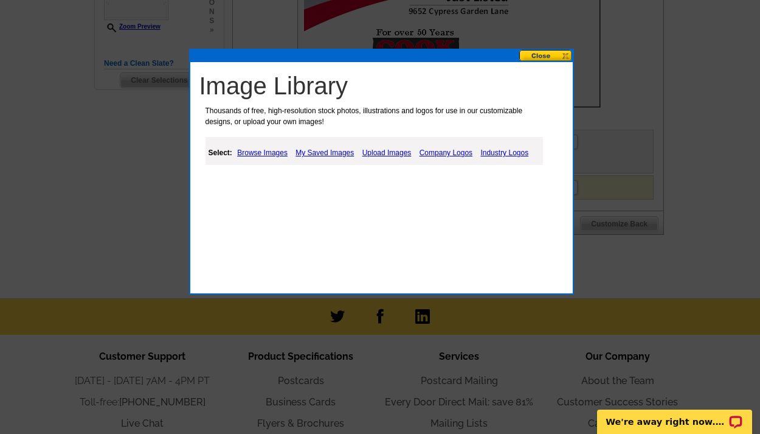
click at [397, 153] on link "Upload Images" at bounding box center [386, 152] width 55 height 15
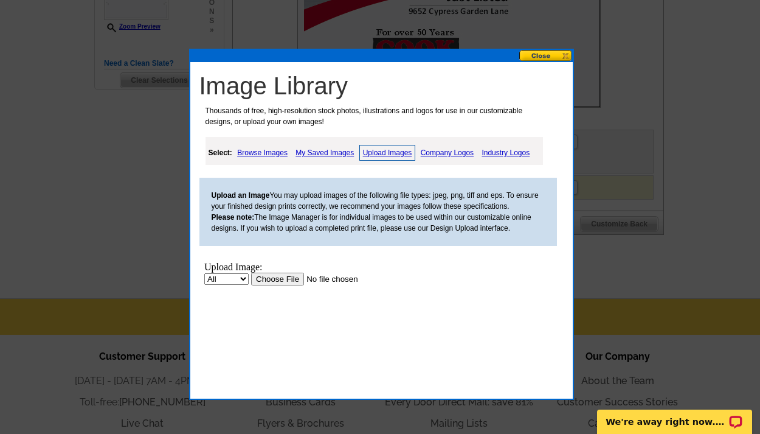
scroll to position [0, 0]
click at [275, 280] on input "file" at bounding box center [328, 278] width 154 height 13
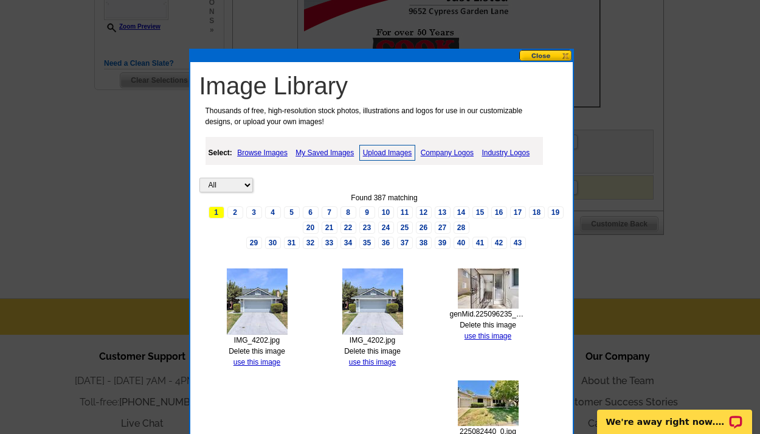
click at [551, 59] on button at bounding box center [546, 56] width 54 height 12
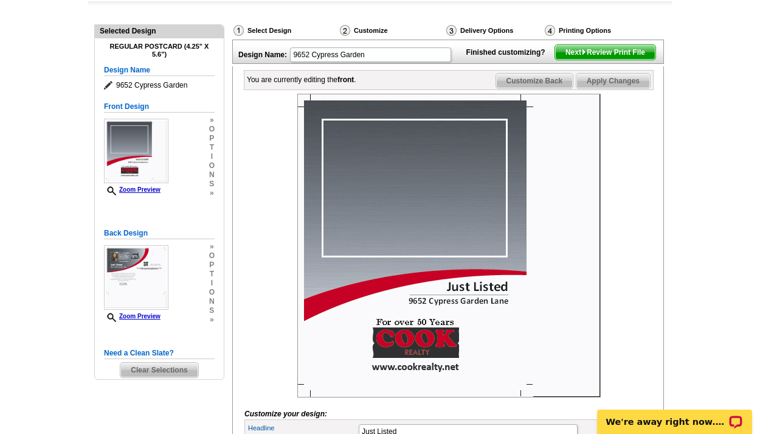
scroll to position [387, 0]
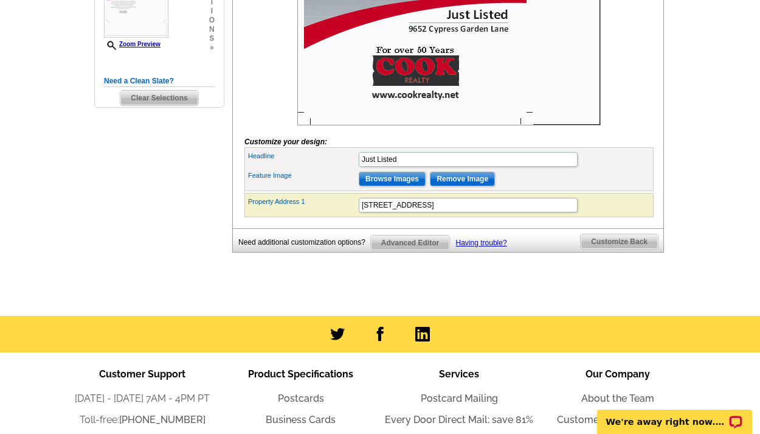
click at [389, 186] on input "Browse Images" at bounding box center [392, 179] width 67 height 15
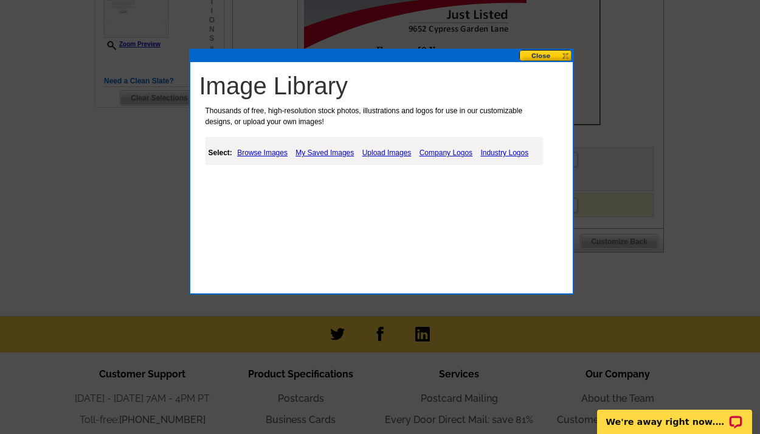
click at [372, 152] on link "Upload Images" at bounding box center [386, 152] width 55 height 15
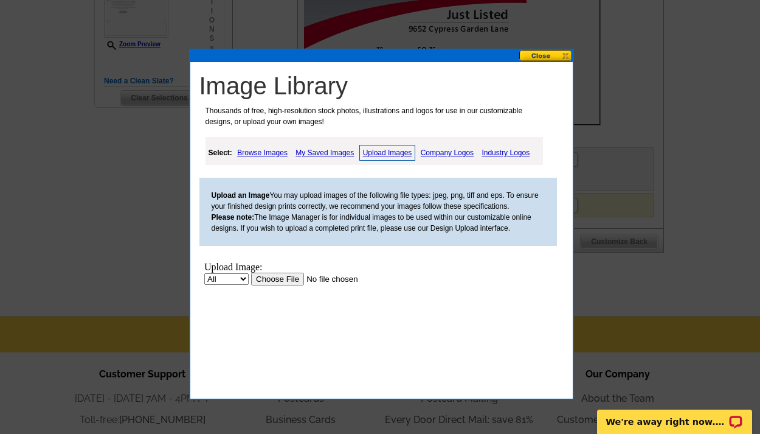
scroll to position [0, 0]
click at [273, 283] on input "file" at bounding box center [328, 278] width 154 height 13
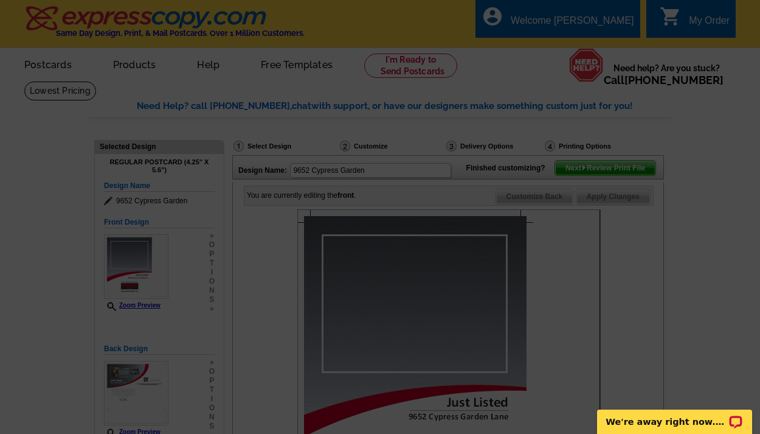
click at [744, 226] on div at bounding box center [380, 217] width 760 height 434
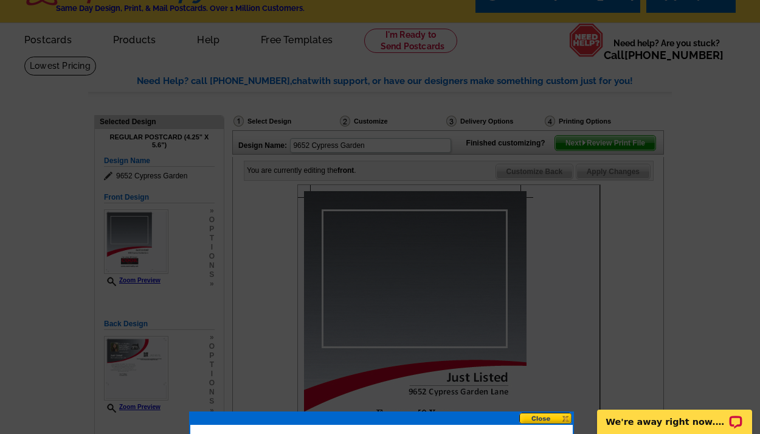
scroll to position [53, 0]
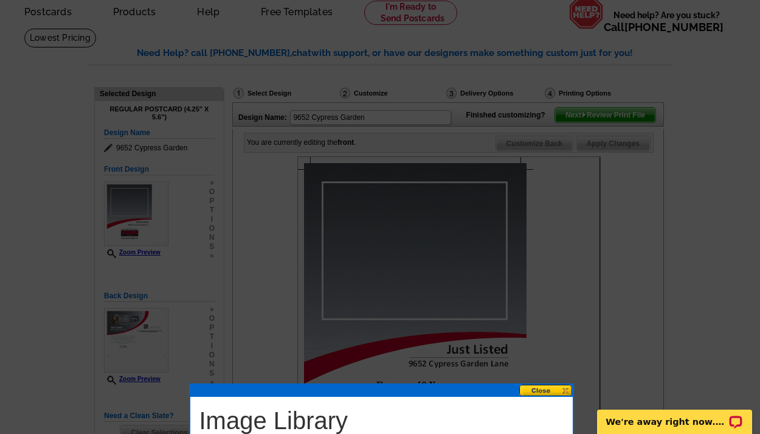
click at [549, 387] on button at bounding box center [546, 390] width 54 height 12
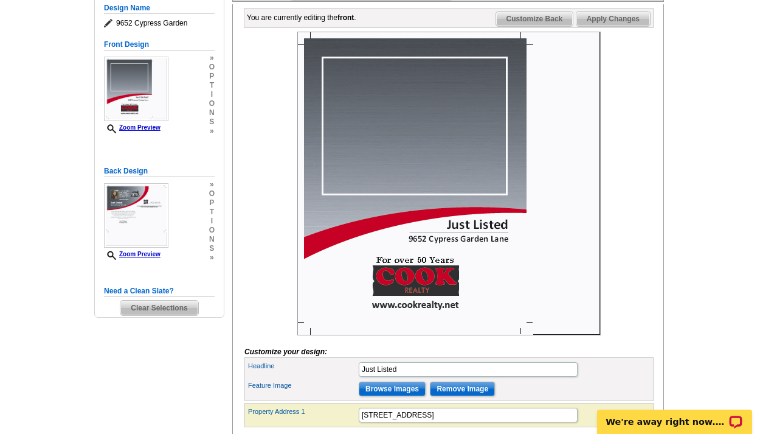
scroll to position [290, 0]
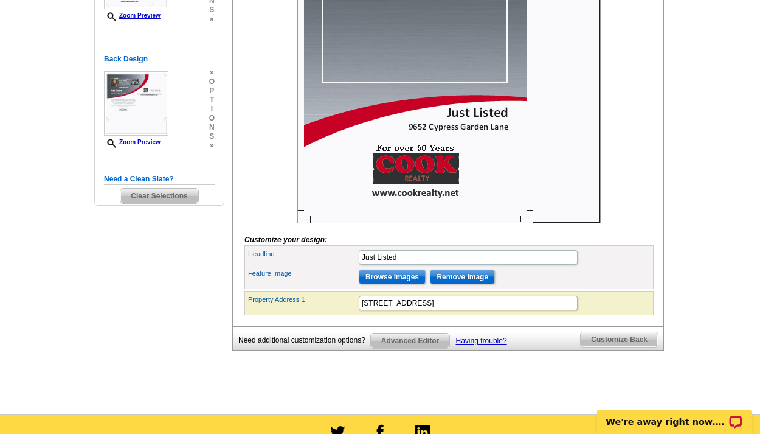
click at [407, 284] on input "Browse Images" at bounding box center [392, 276] width 67 height 15
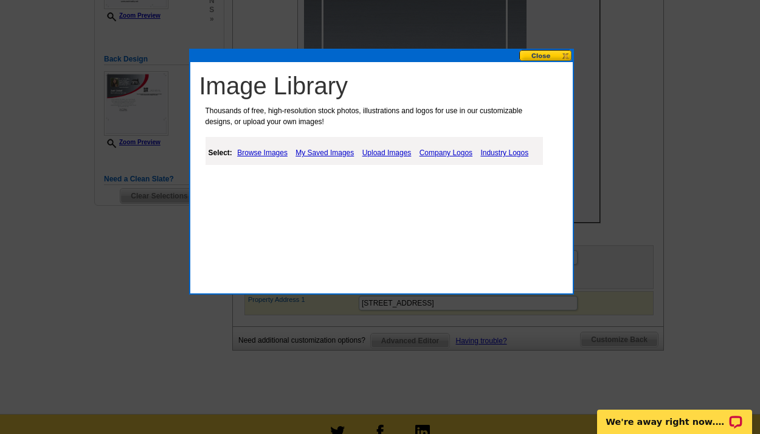
click at [400, 153] on link "Upload Images" at bounding box center [386, 152] width 55 height 15
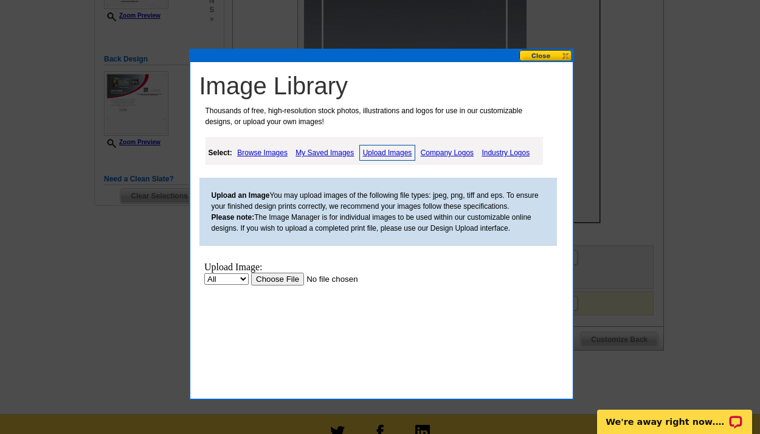
scroll to position [0, 0]
click at [282, 279] on input "file" at bounding box center [328, 278] width 154 height 13
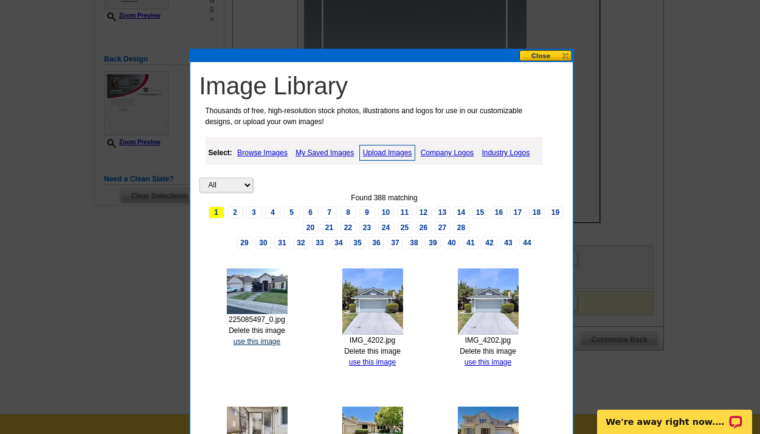
click at [261, 337] on link "use this image" at bounding box center [257, 341] width 47 height 9
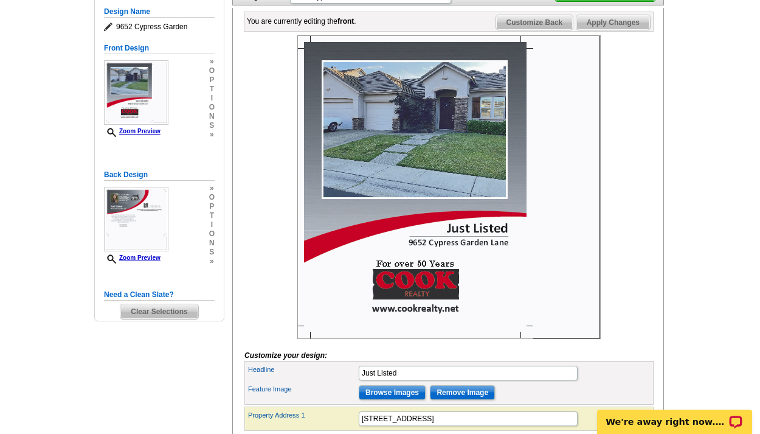
scroll to position [287, 0]
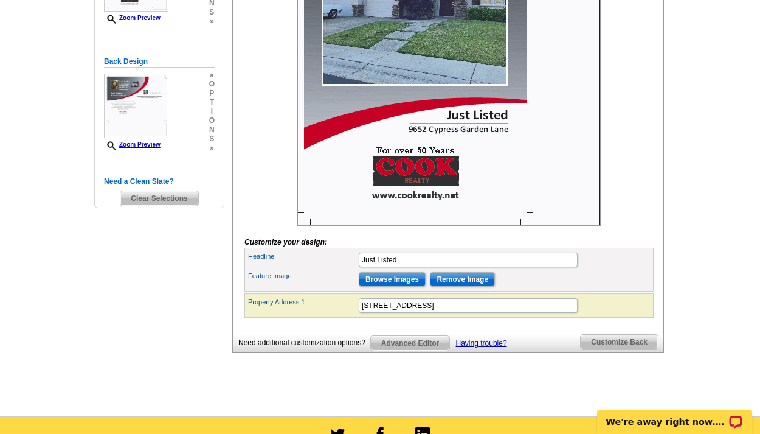
click at [598, 349] on span "Customize Back" at bounding box center [619, 342] width 77 height 15
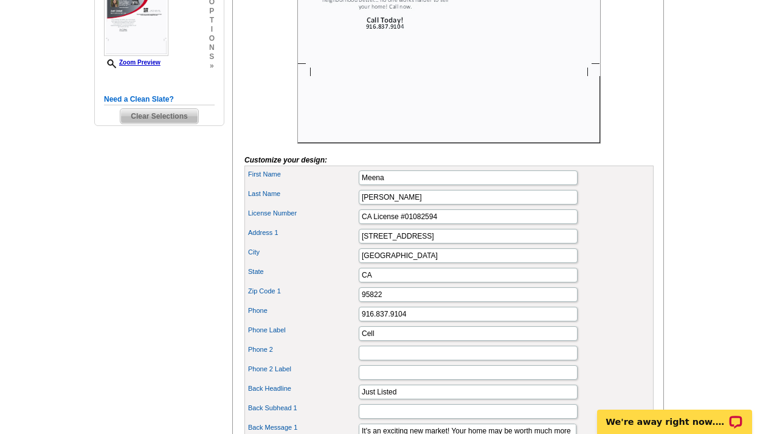
scroll to position [102, 0]
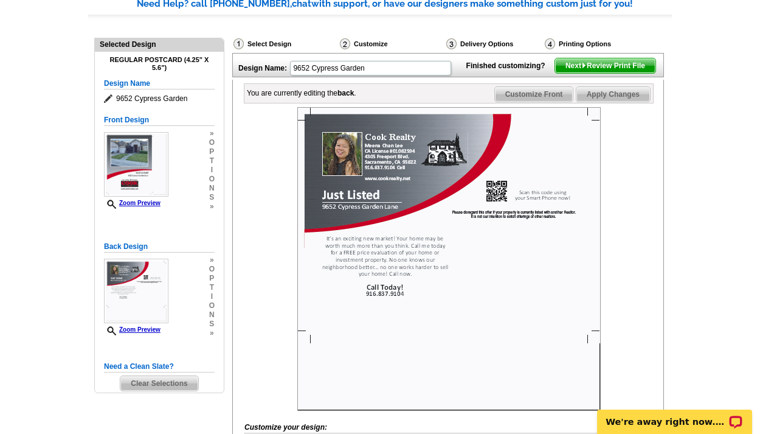
click at [609, 73] on span "Next Review Print File" at bounding box center [605, 65] width 100 height 15
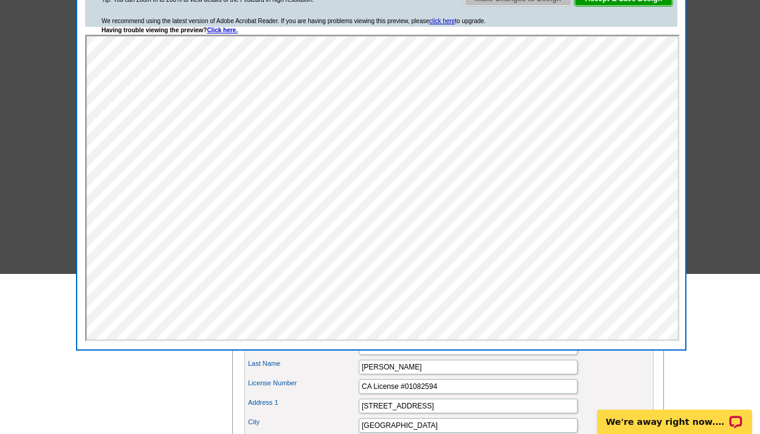
scroll to position [40, 0]
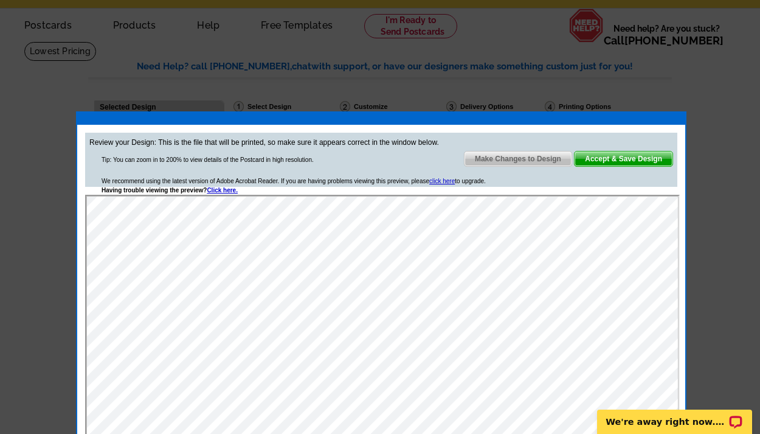
click at [638, 158] on span "Accept & Save Design" at bounding box center [624, 158] width 98 height 15
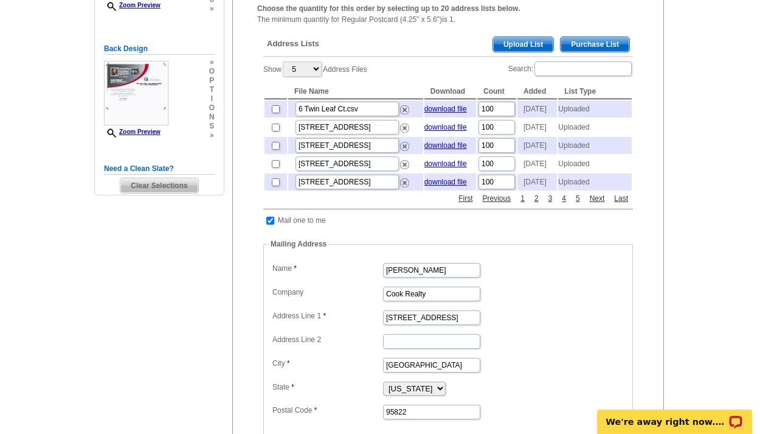
scroll to position [138, 0]
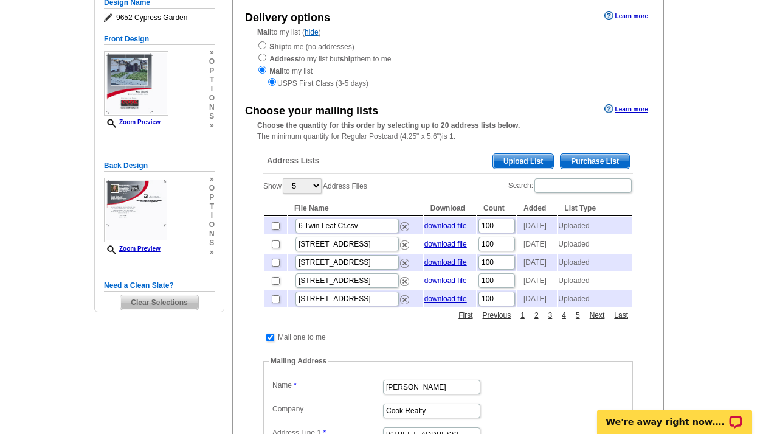
click at [526, 156] on span "Upload List" at bounding box center [523, 161] width 60 height 15
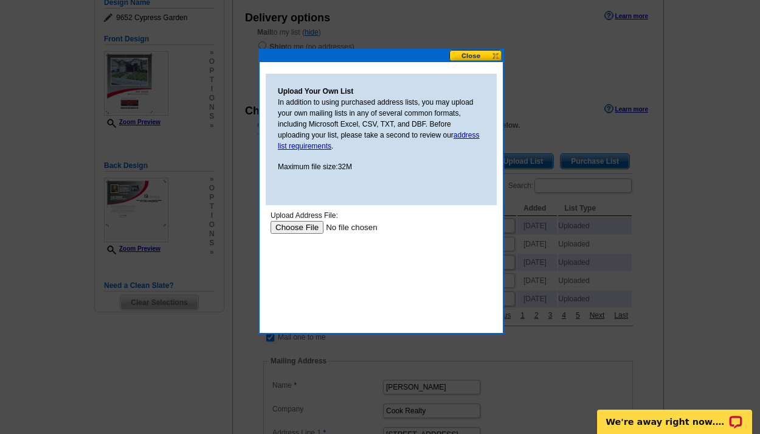
scroll to position [0, 0]
click at [305, 224] on input "file" at bounding box center [348, 227] width 154 height 13
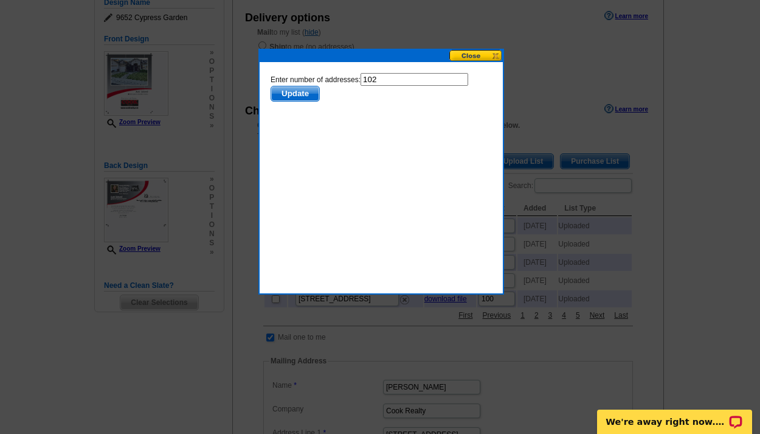
click at [384, 79] on input "102" at bounding box center [415, 79] width 108 height 13
type input "100"
click at [302, 94] on span "Update" at bounding box center [295, 93] width 48 height 15
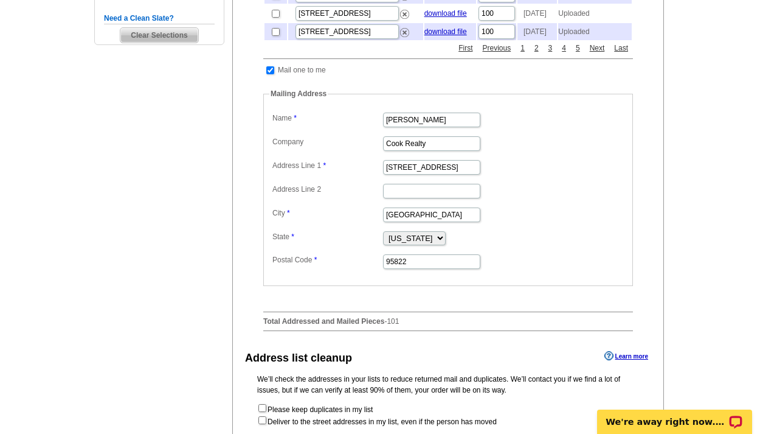
scroll to position [525, 0]
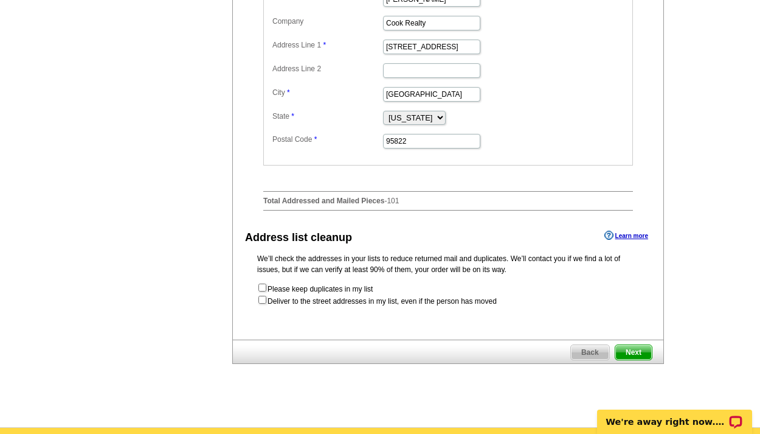
click at [262, 303] on input "checkbox" at bounding box center [262, 300] width 8 height 8
checkbox input "true"
radio input "true"
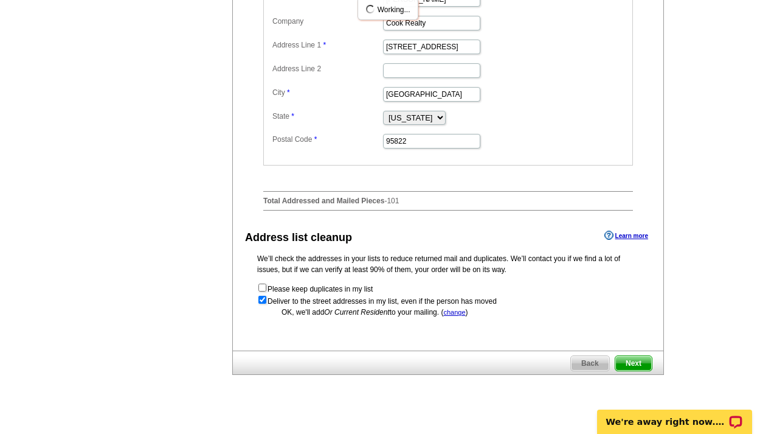
scroll to position [0, 0]
click at [637, 370] on span "Next" at bounding box center [633, 363] width 36 height 15
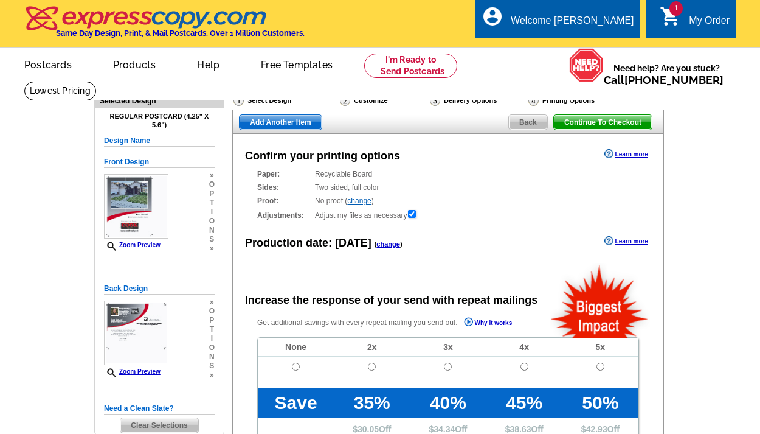
radio input "false"
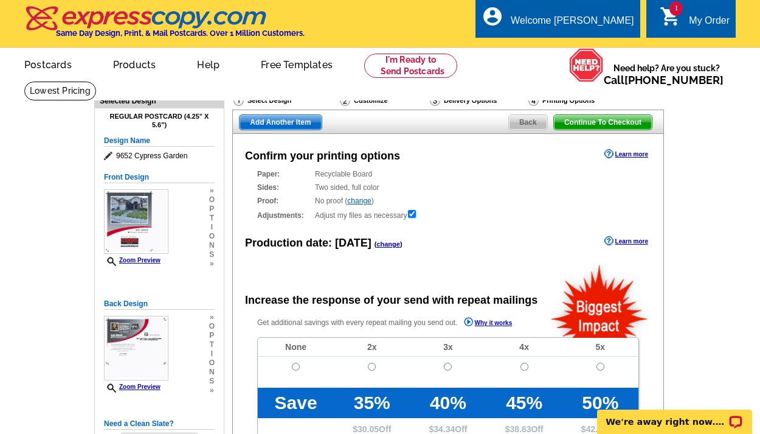
click at [298, 367] on input "radio" at bounding box center [296, 366] width 8 height 8
radio input "true"
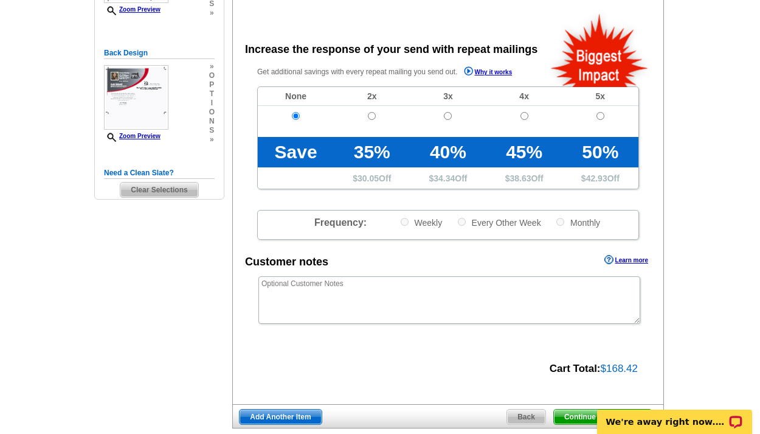
scroll to position [375, 0]
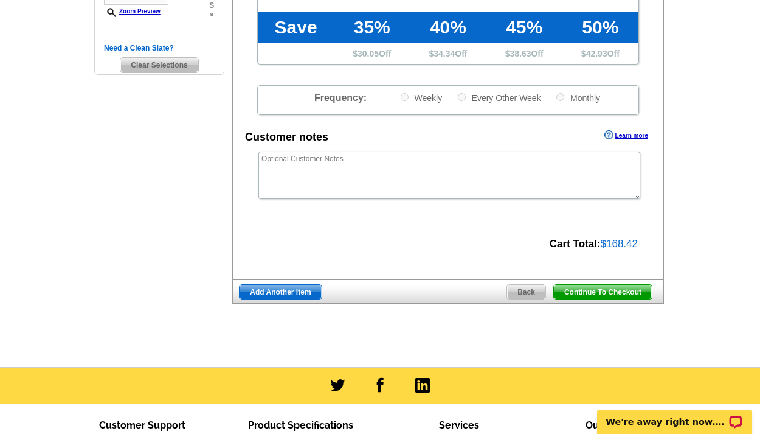
click at [568, 286] on span "Continue To Checkout" at bounding box center [603, 292] width 98 height 15
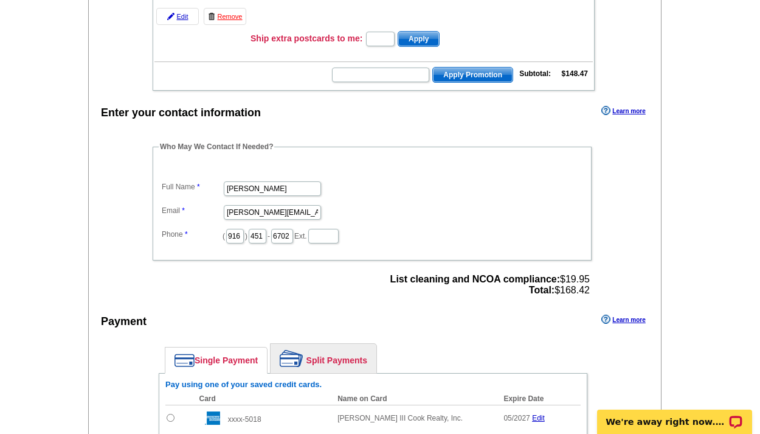
scroll to position [365, 0]
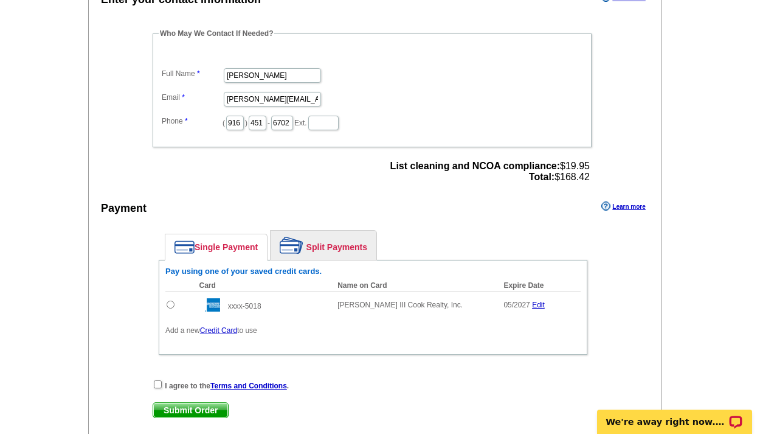
click at [170, 304] on input "radio" at bounding box center [171, 304] width 8 height 8
radio input "true"
click at [160, 384] on input "checkbox" at bounding box center [158, 384] width 8 height 8
checkbox input "true"
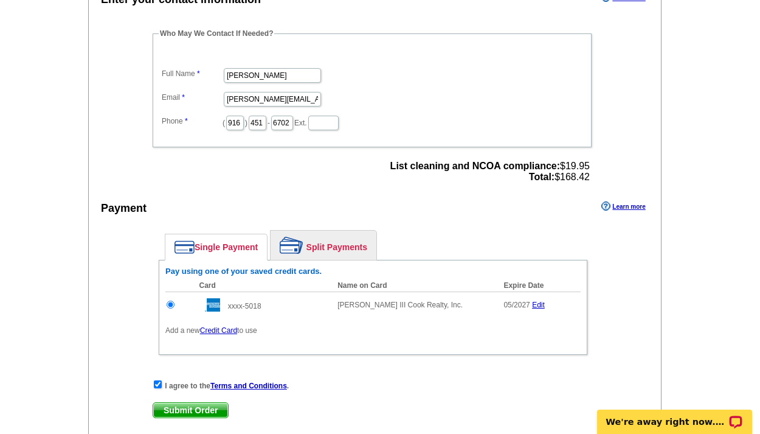
scroll to position [637, 0]
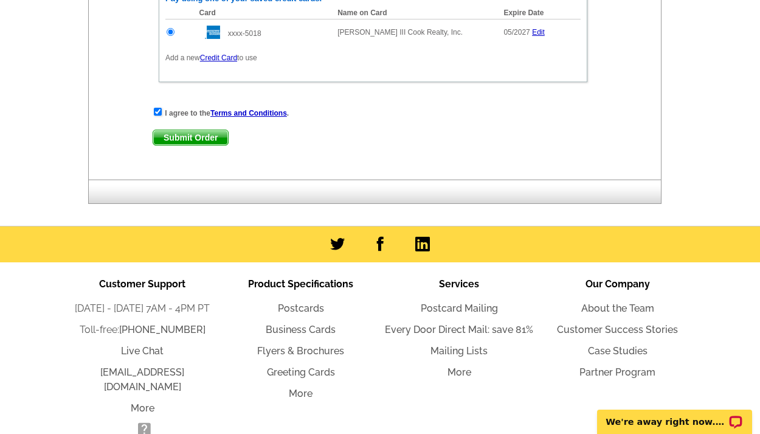
click at [203, 130] on span "Submit Order" at bounding box center [190, 137] width 75 height 15
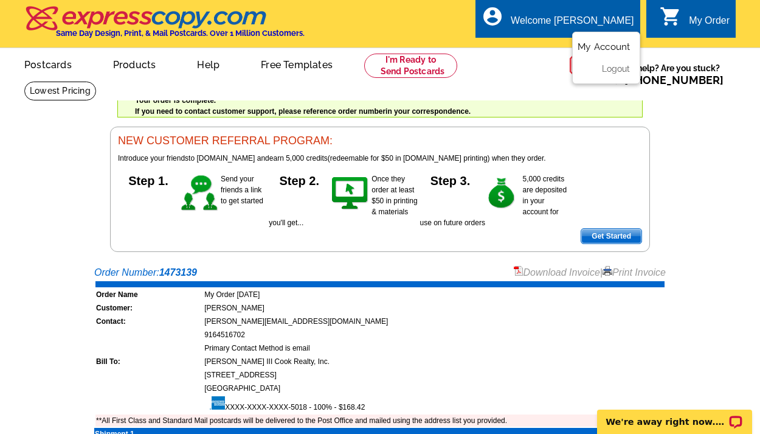
click at [596, 44] on link "My Account" at bounding box center [604, 46] width 52 height 11
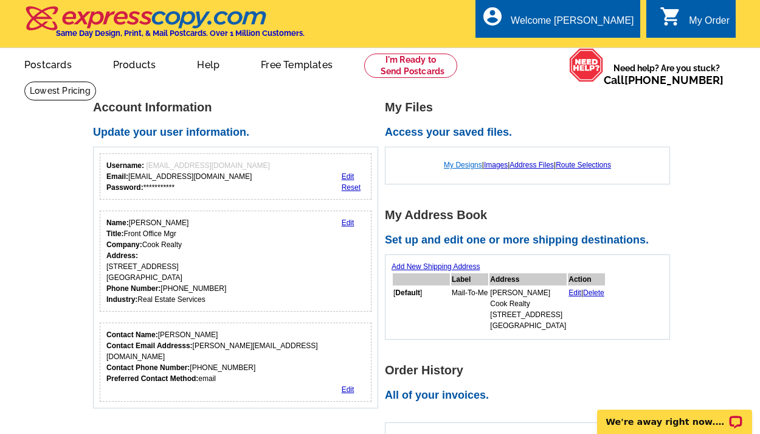
click at [468, 164] on link "My Designs" at bounding box center [463, 165] width 38 height 9
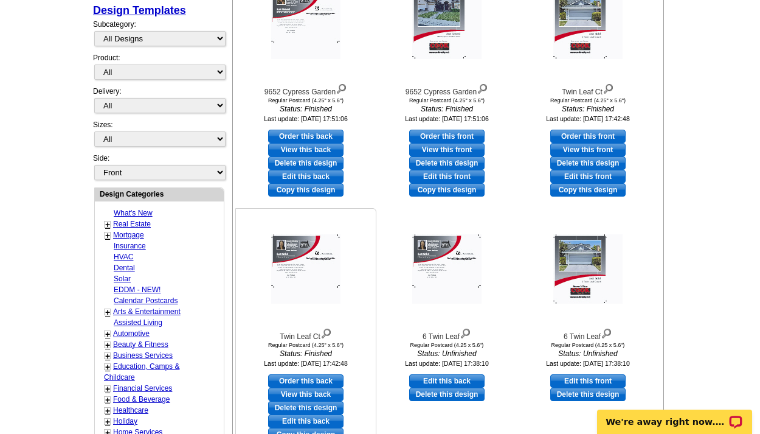
scroll to position [535, 0]
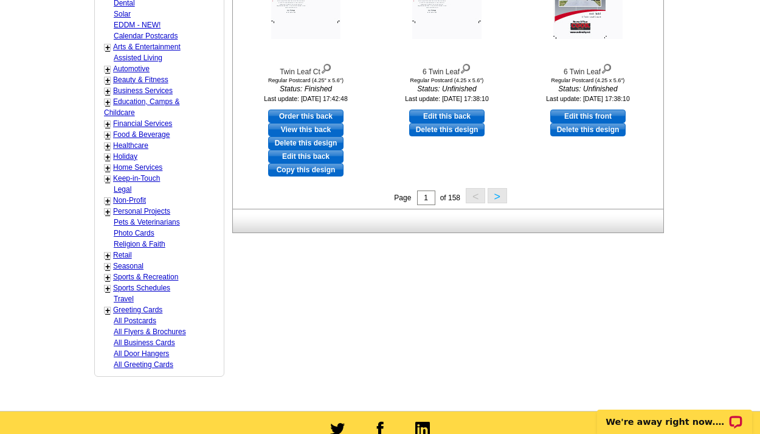
click at [494, 193] on button ">" at bounding box center [497, 195] width 19 height 15
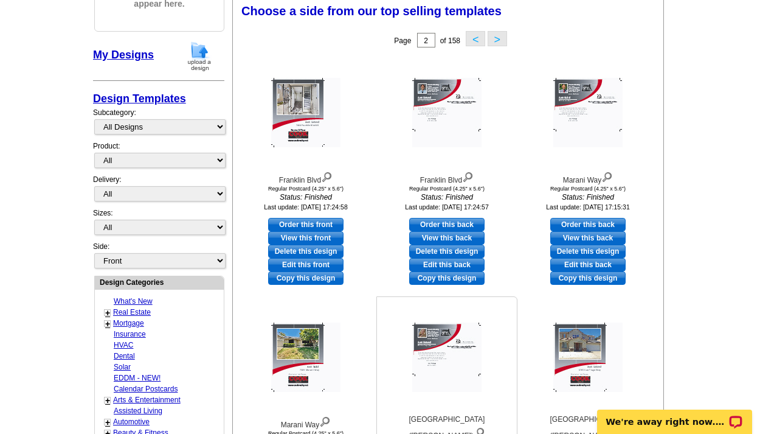
scroll to position [439, 0]
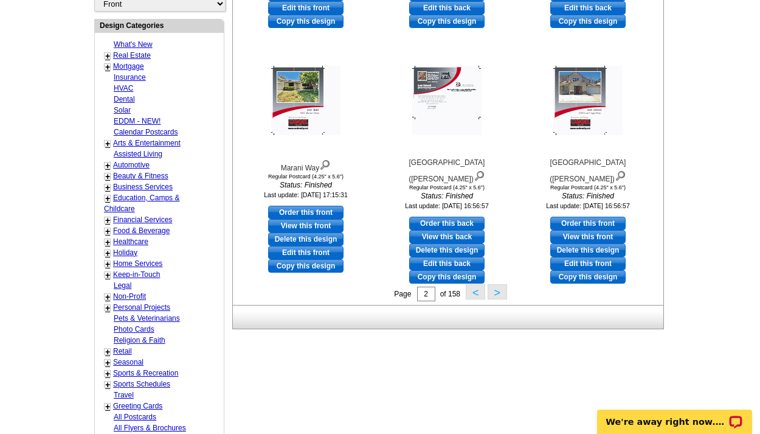
click at [502, 293] on button ">" at bounding box center [497, 291] width 19 height 15
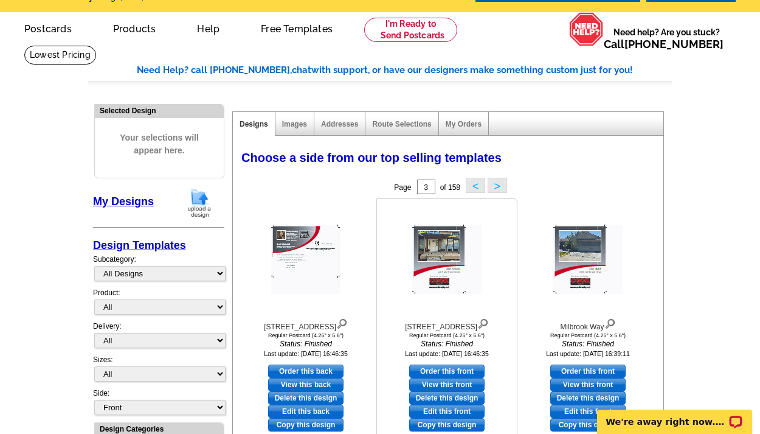
scroll to position [151, 0]
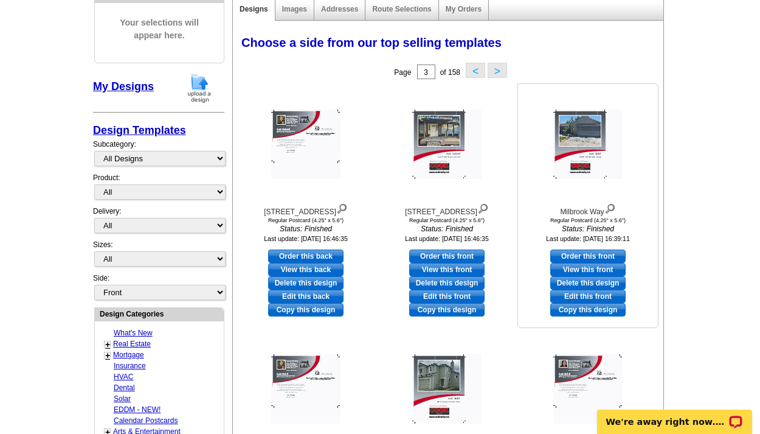
click at [578, 295] on link "Edit this front" at bounding box center [587, 296] width 75 height 13
select select "1"
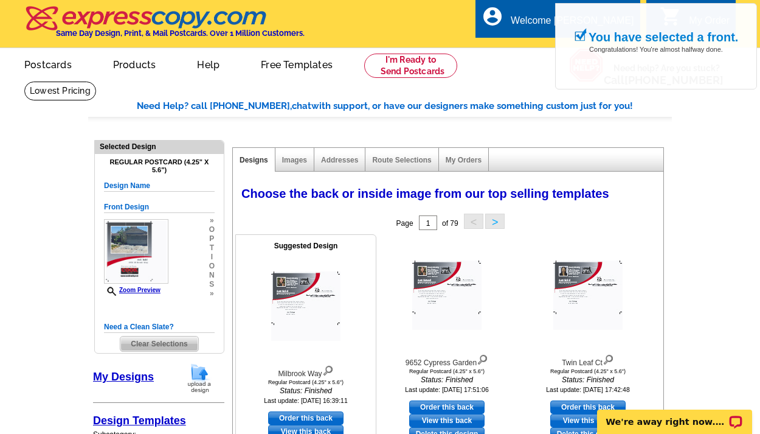
scroll to position [120, 0]
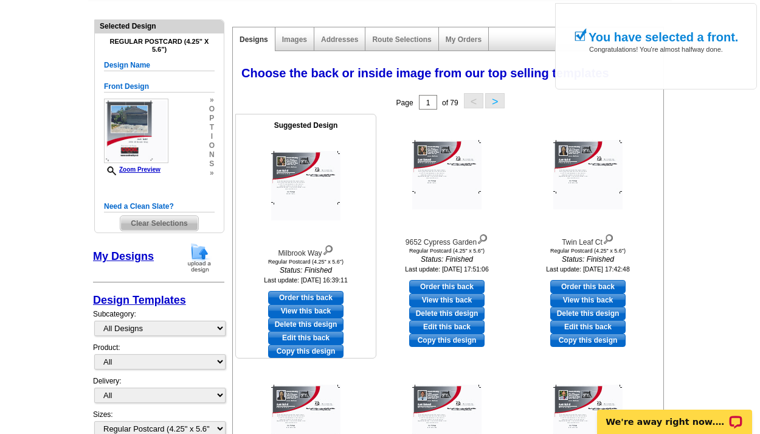
click at [318, 338] on link "Edit this back" at bounding box center [305, 337] width 75 height 13
select select "front"
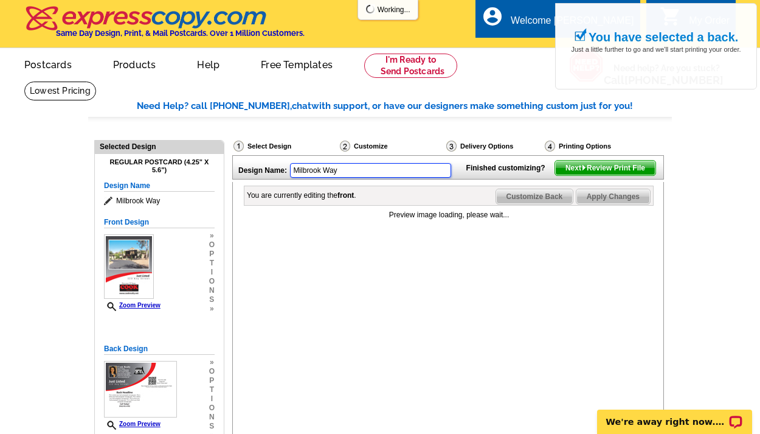
drag, startPoint x: 342, startPoint y: 170, endPoint x: 283, endPoint y: 171, distance: 59.0
click at [283, 169] on div "Design Name: Milbrook Way" at bounding box center [346, 169] width 227 height 26
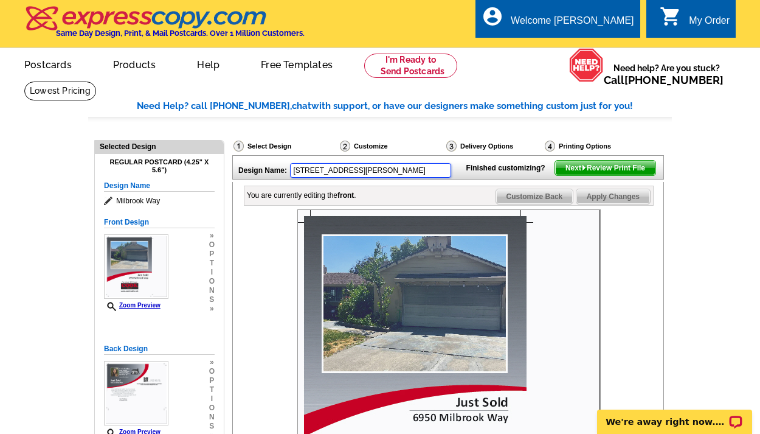
type input "[STREET_ADDRESS][PERSON_NAME]"
click at [273, 263] on div at bounding box center [448, 360] width 409 height 303
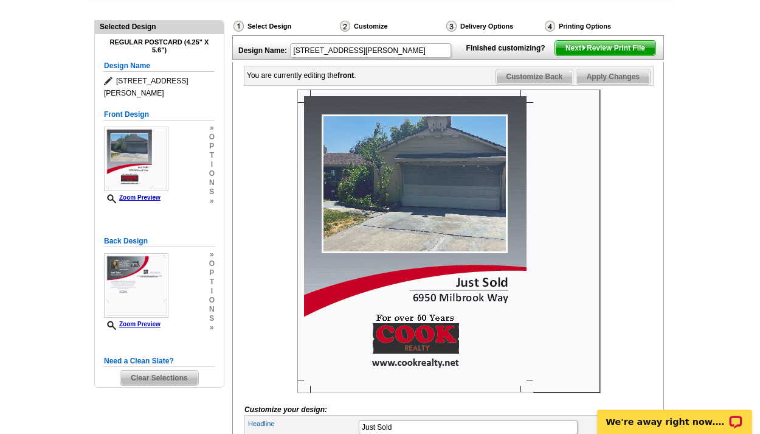
scroll to position [362, 0]
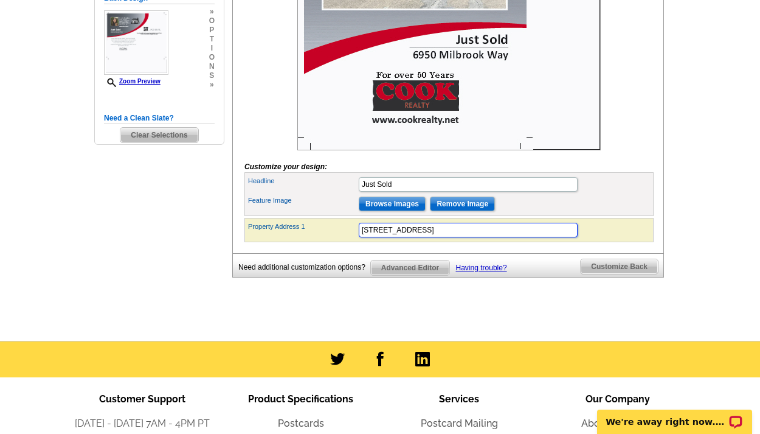
drag, startPoint x: 431, startPoint y: 253, endPoint x: 328, endPoint y: 232, distance: 104.4
click at [330, 237] on form "Customize your design: Headline Just Sold Feature Image Browse Images Remove Im…" at bounding box center [448, 44] width 409 height 395
type input "8355 Chester Drive"
click at [620, 194] on div "Headline Just Sold" at bounding box center [449, 184] width 404 height 19
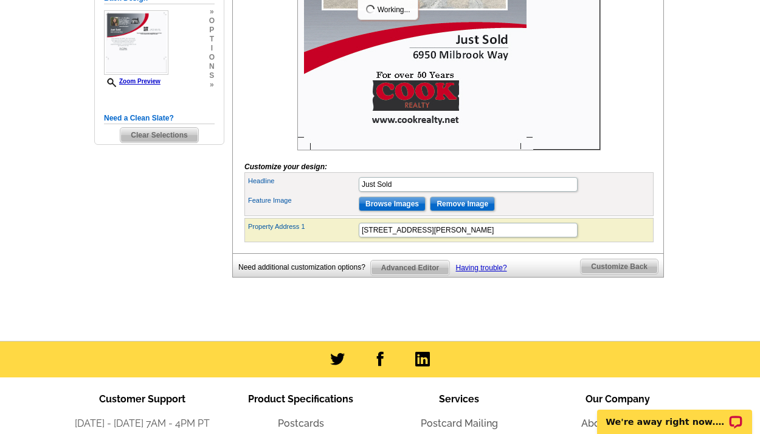
scroll to position [0, 0]
click at [454, 211] on input "Remove Image" at bounding box center [462, 203] width 65 height 15
click at [401, 211] on input "Browse Images" at bounding box center [392, 203] width 67 height 15
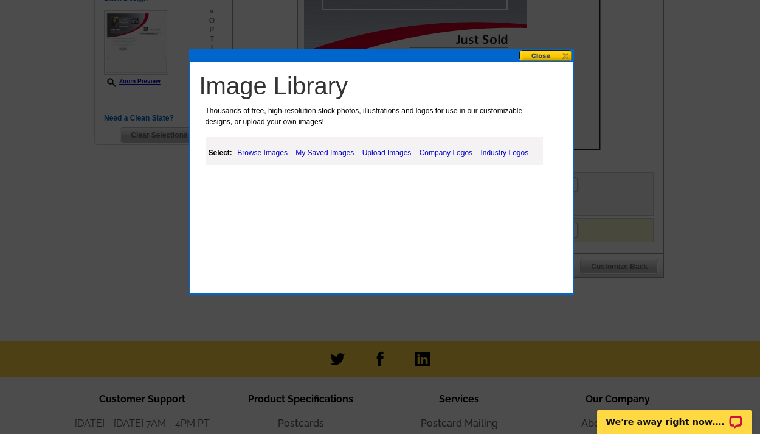
click at [383, 150] on link "Upload Images" at bounding box center [386, 152] width 55 height 15
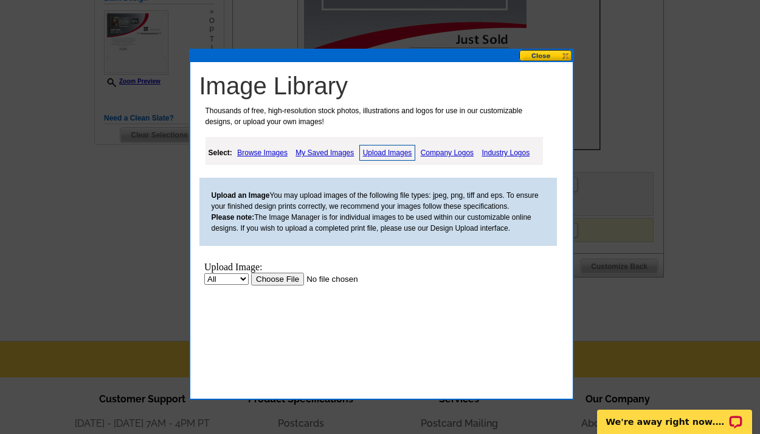
click at [286, 276] on input "file" at bounding box center [328, 278] width 154 height 13
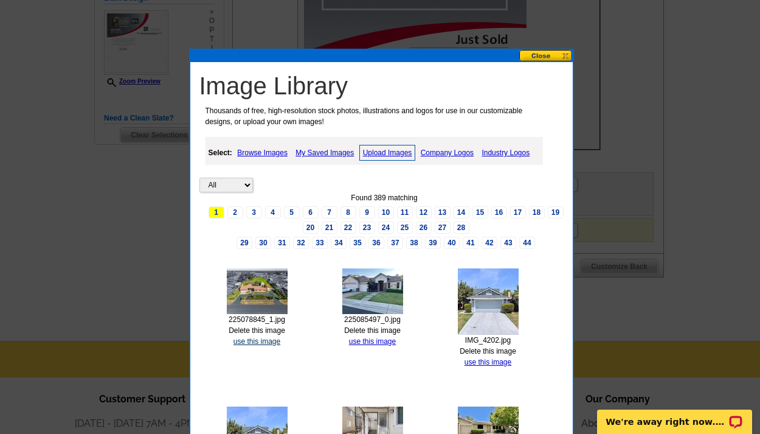
click at [267, 339] on link "use this image" at bounding box center [257, 341] width 47 height 9
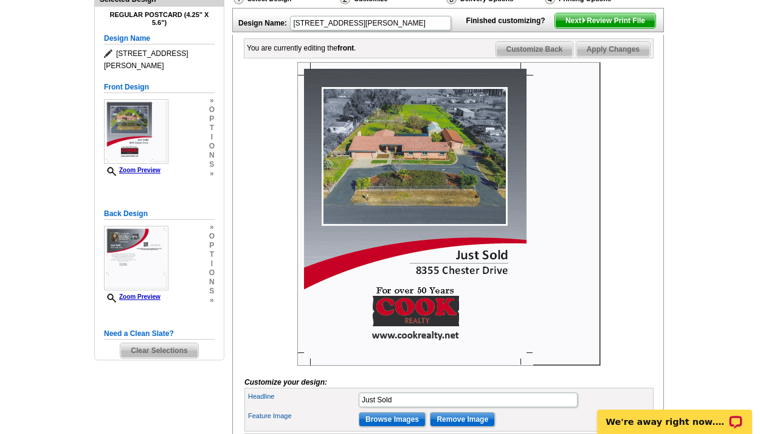
scroll to position [267, 0]
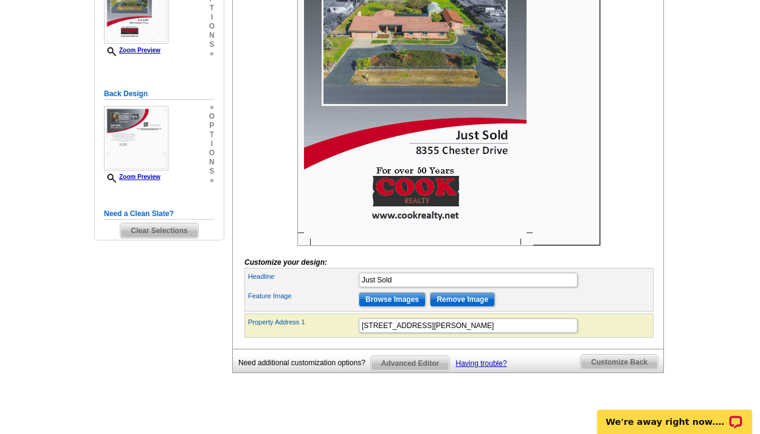
click at [586, 369] on span "Customize Back" at bounding box center [619, 362] width 77 height 15
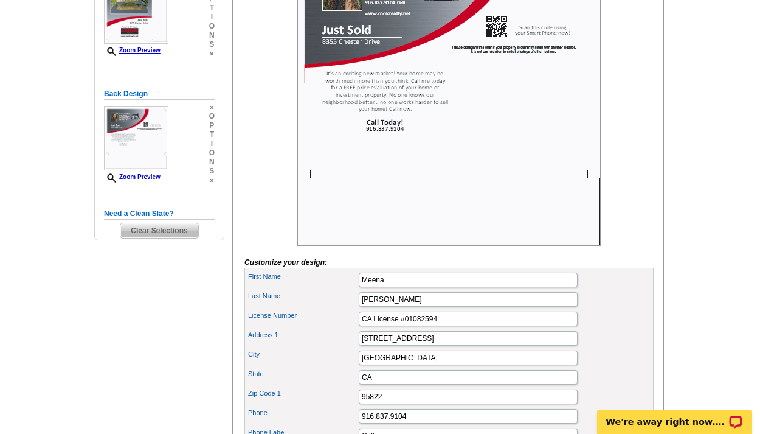
click at [201, 336] on div "Need Help? call 800-260-5887, chat with support, or have our designers make som…" at bounding box center [380, 300] width 584 height 937
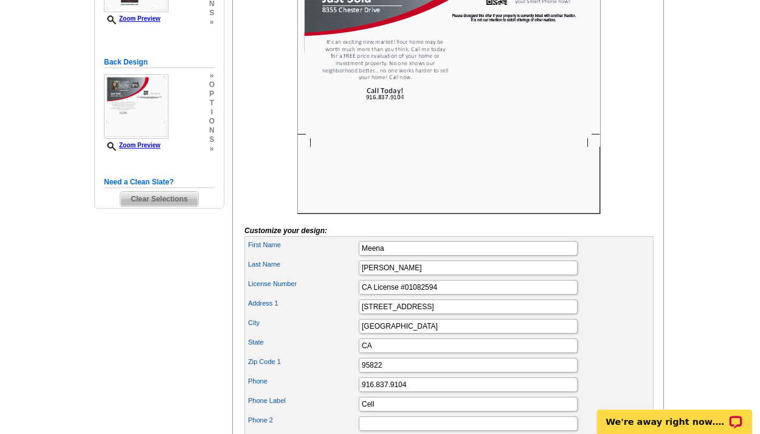
scroll to position [0, 0]
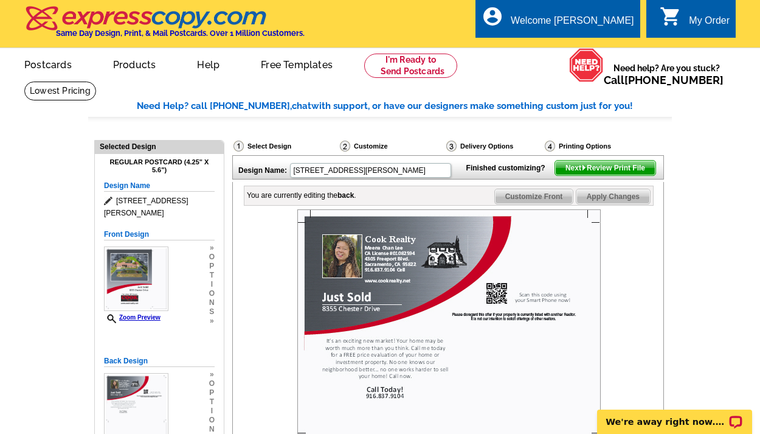
click at [615, 175] on span "Next Review Print File" at bounding box center [605, 168] width 100 height 15
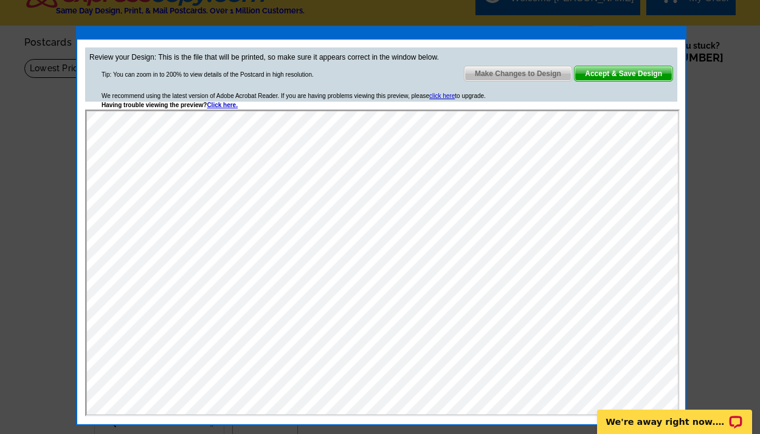
scroll to position [437, 0]
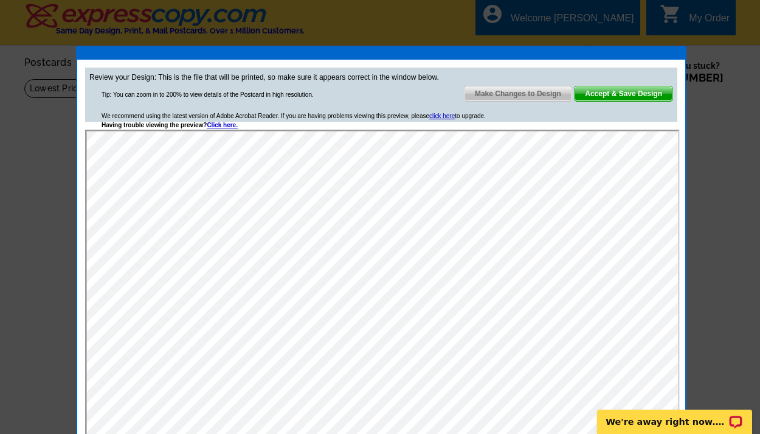
click at [608, 94] on span "Accept & Save Design" at bounding box center [624, 93] width 98 height 15
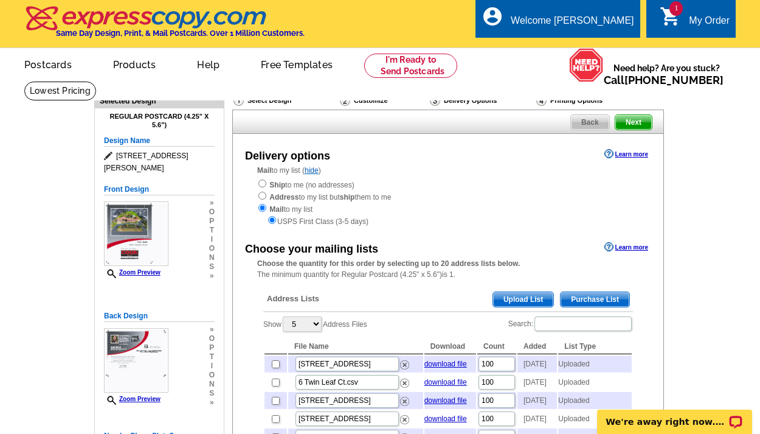
click at [518, 293] on span "Upload List" at bounding box center [523, 299] width 60 height 15
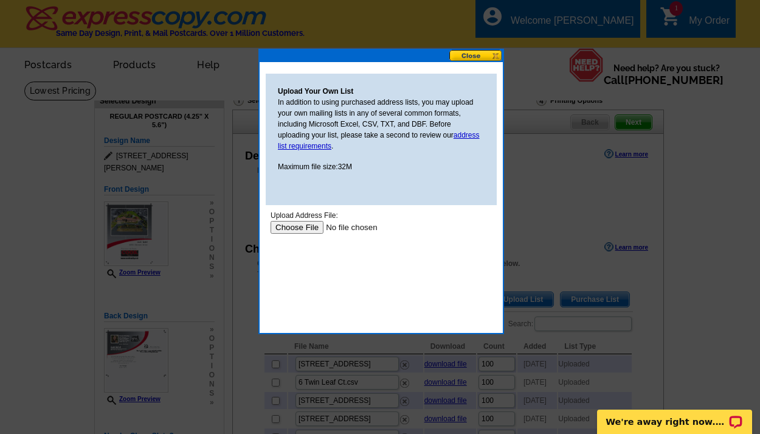
click at [310, 227] on input "file" at bounding box center [348, 227] width 154 height 13
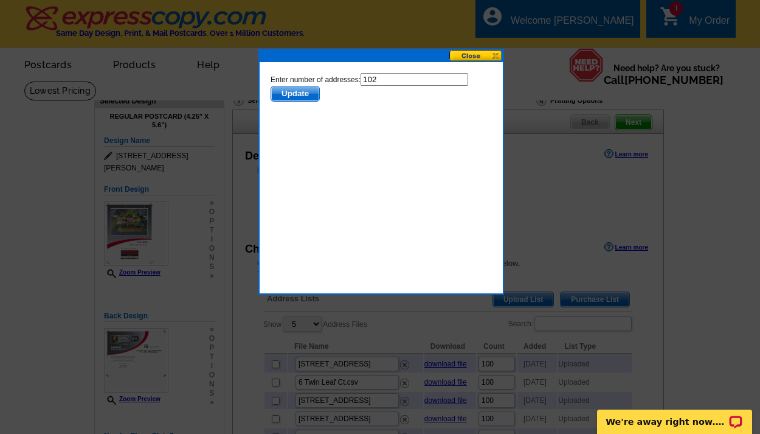
click at [376, 78] on input "102" at bounding box center [415, 79] width 108 height 13
type input "100"
click at [285, 88] on span "Update" at bounding box center [295, 93] width 48 height 15
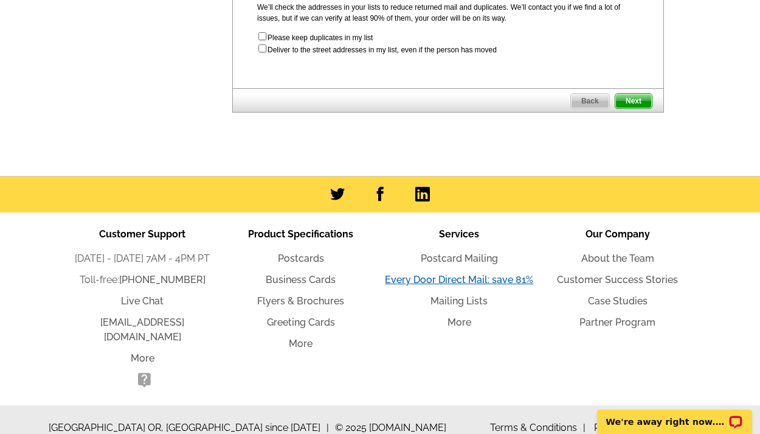
scroll to position [523, 0]
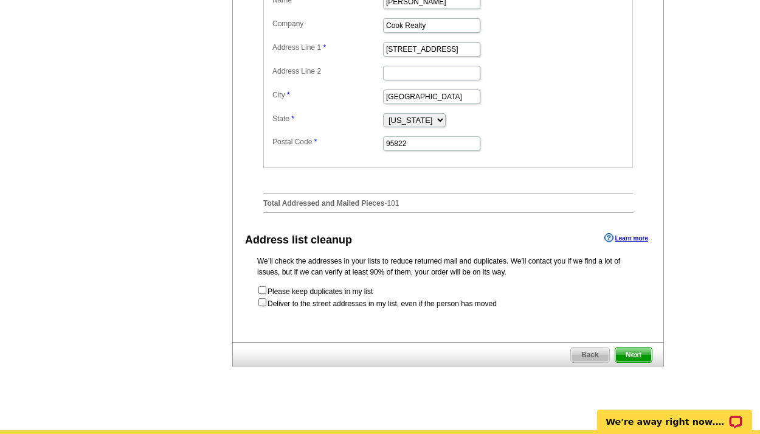
click at [263, 306] on input "checkbox" at bounding box center [262, 302] width 8 height 8
checkbox input "true"
radio input "true"
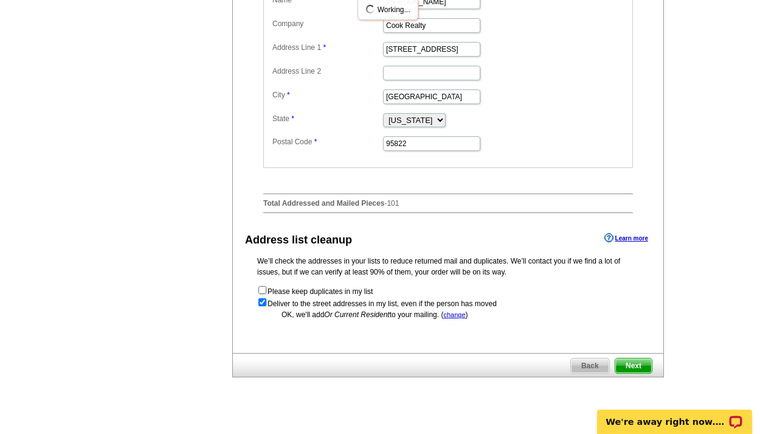
scroll to position [0, 0]
click at [630, 373] on span "Next" at bounding box center [633, 365] width 36 height 15
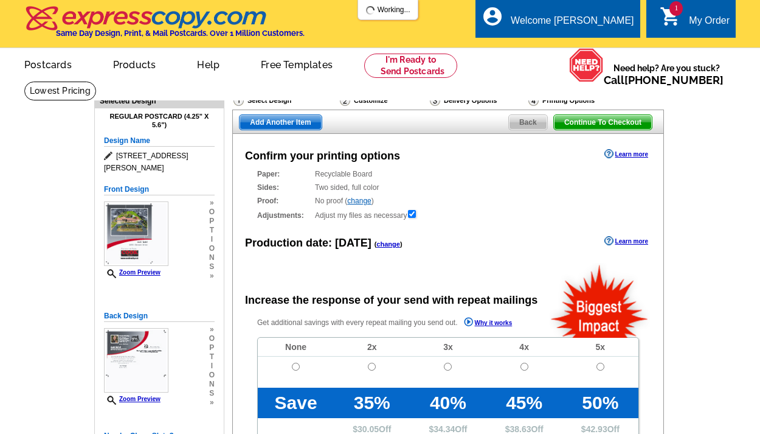
radio input "false"
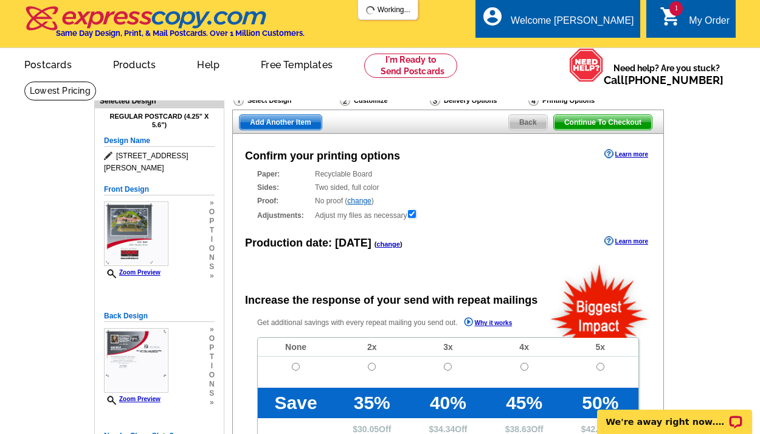
scroll to position [105, 0]
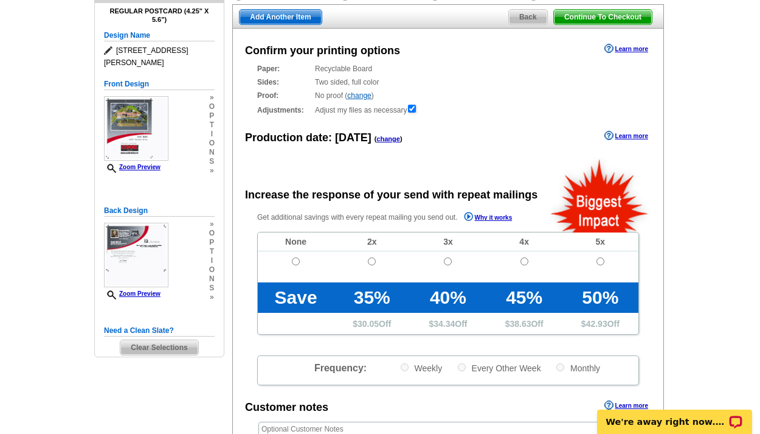
click at [296, 262] on input "radio" at bounding box center [296, 261] width 8 height 8
radio input "true"
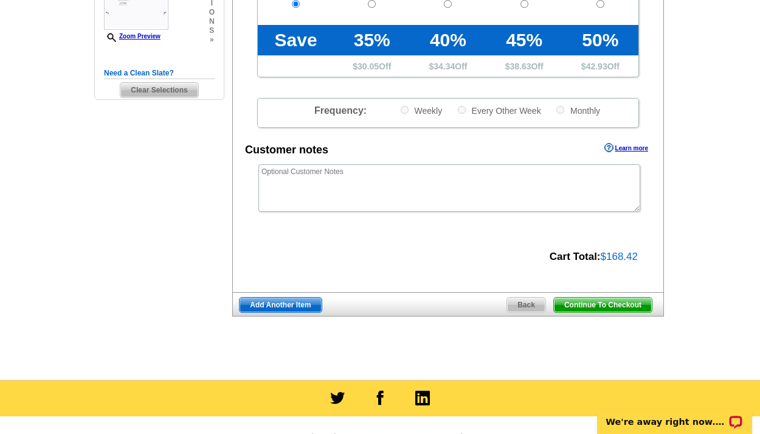
click at [622, 299] on span "Continue To Checkout" at bounding box center [603, 304] width 98 height 15
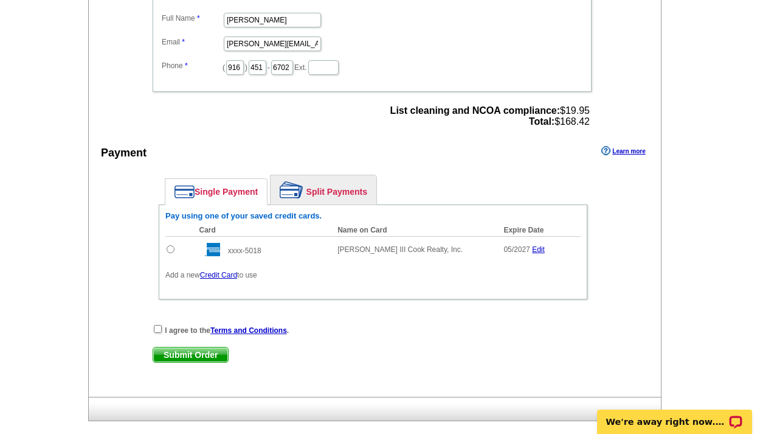
click at [172, 241] on td at bounding box center [179, 249] width 28 height 26
click at [173, 247] on input "radio" at bounding box center [171, 249] width 8 height 8
radio input "true"
click at [157, 325] on input "checkbox" at bounding box center [158, 329] width 8 height 8
checkbox input "true"
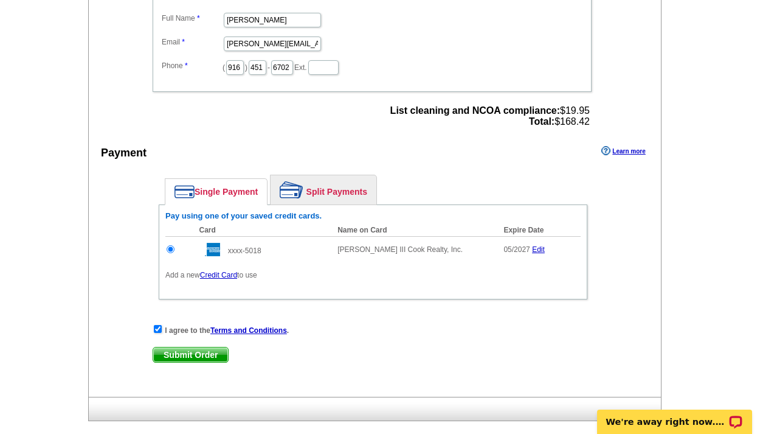
click at [195, 350] on span "Submit Order" at bounding box center [190, 354] width 75 height 15
